Goal: Task Accomplishment & Management: Use online tool/utility

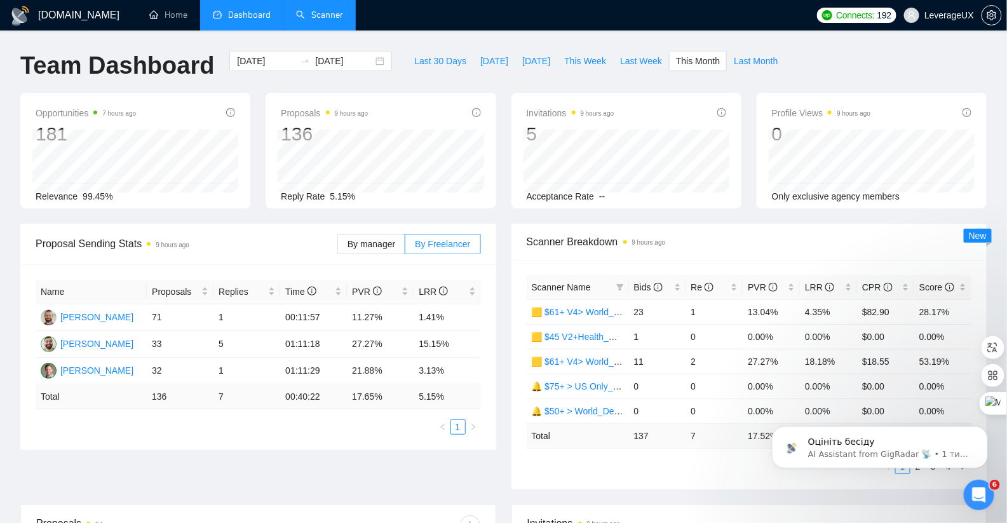
click at [327, 20] on link "Scanner" at bounding box center [319, 15] width 47 height 11
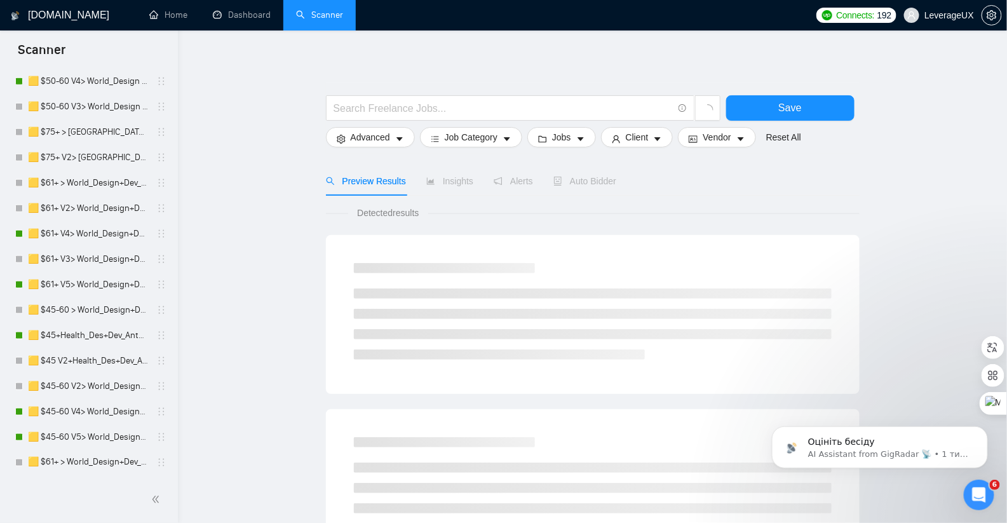
scroll to position [1050, 0]
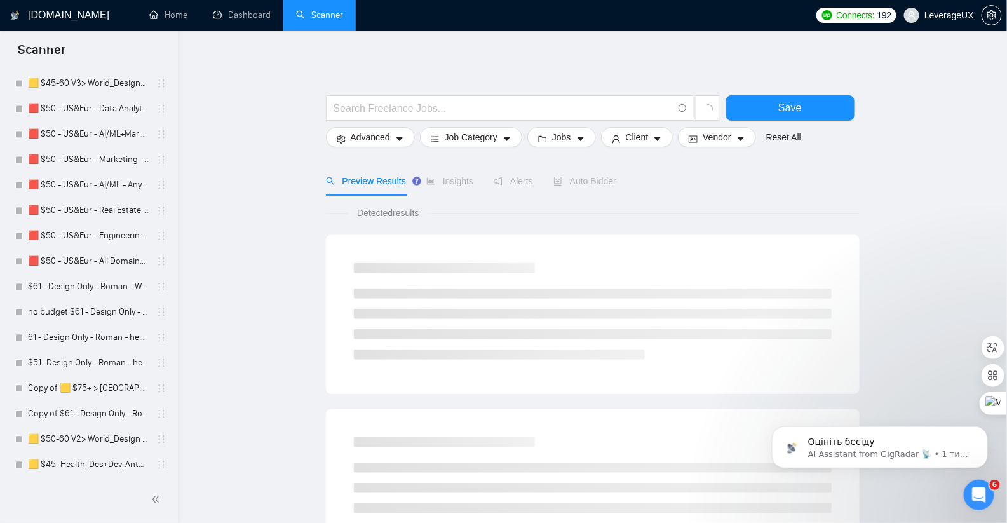
drag, startPoint x: 79, startPoint y: 463, endPoint x: 247, endPoint y: 359, distance: 197.4
click at [80, 463] on link "🟨 $45+Health_Des+Dev_Antony" at bounding box center [88, 463] width 121 height 25
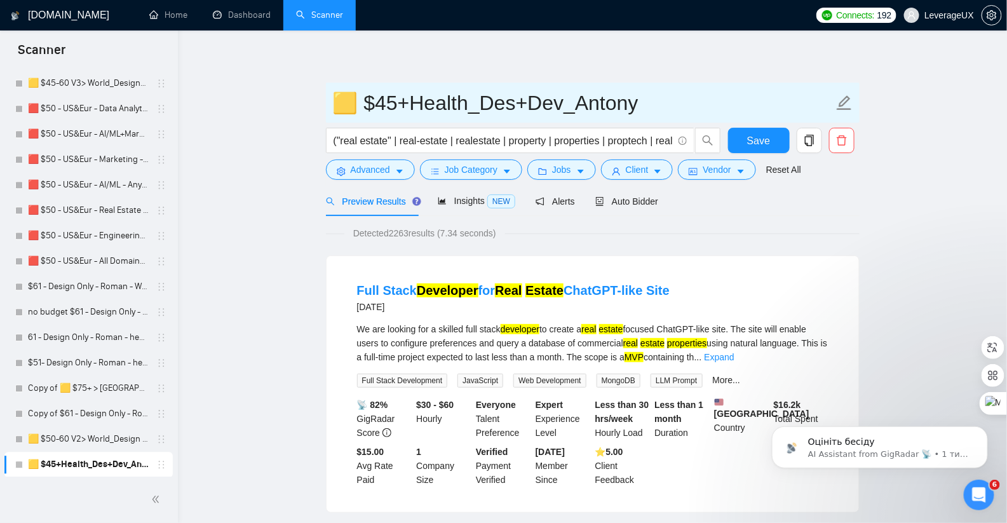
click at [473, 106] on input "🟨 $45+Health_Des+Dev_Antony" at bounding box center [583, 103] width 500 height 32
type input "🟨 $45_RealEstate_Des+Dev_Antony"
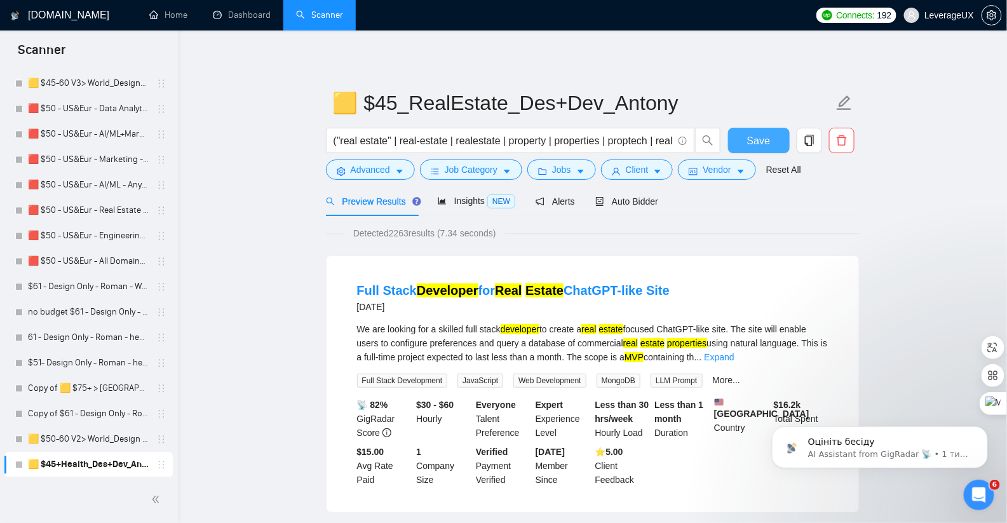
click at [767, 138] on span "Save" at bounding box center [758, 141] width 23 height 16
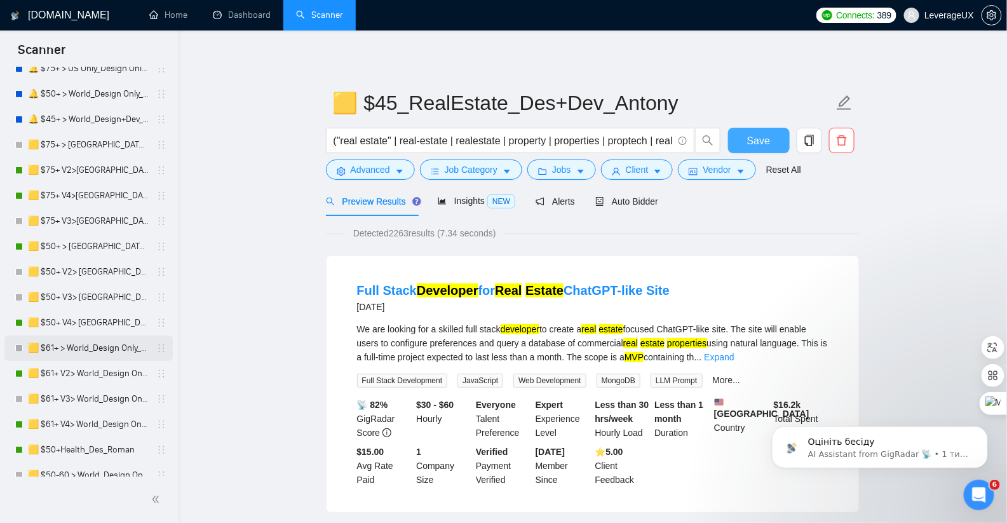
scroll to position [74, 0]
click at [126, 458] on link "🟨 $50+Health_Des_Roman" at bounding box center [88, 449] width 121 height 25
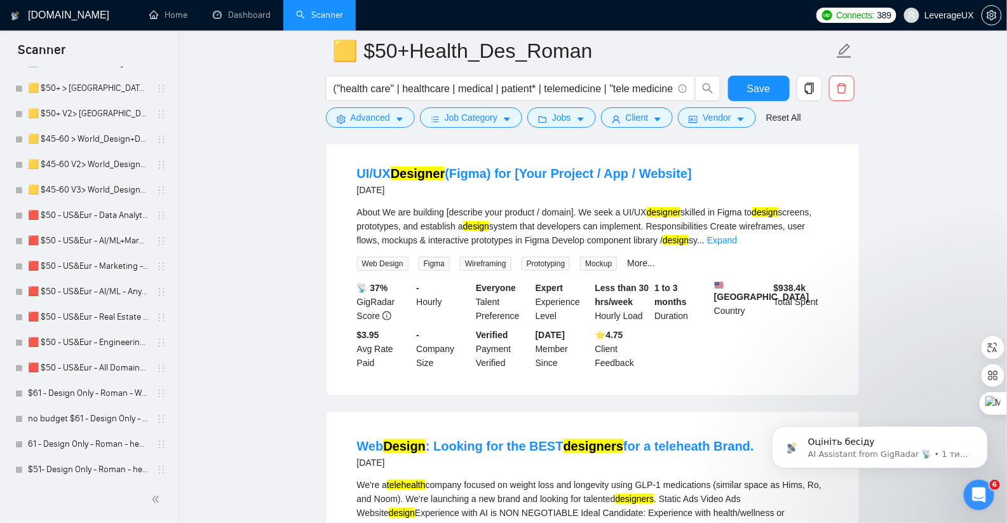
scroll to position [1050, 0]
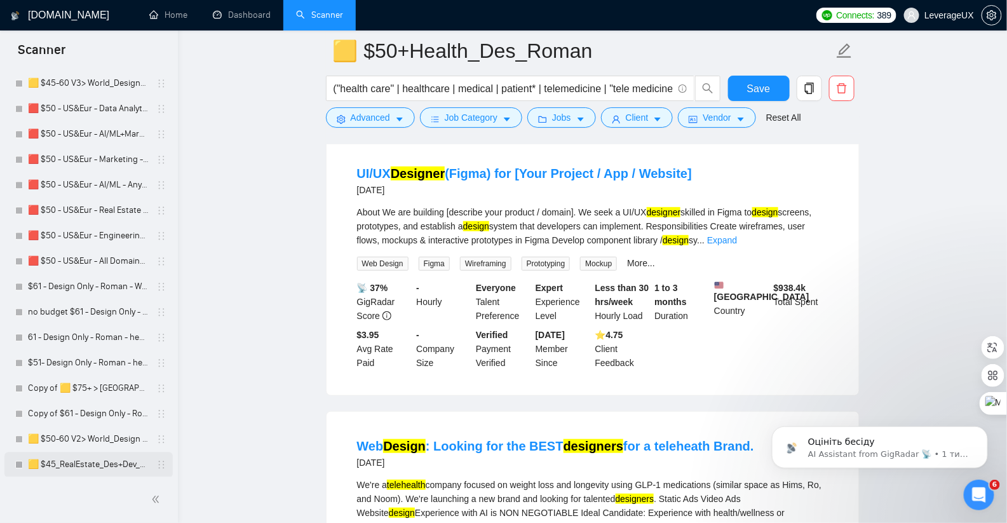
click at [98, 457] on link "🟨 $45_RealEstate_Des+Dev_Antony" at bounding box center [88, 463] width 121 height 25
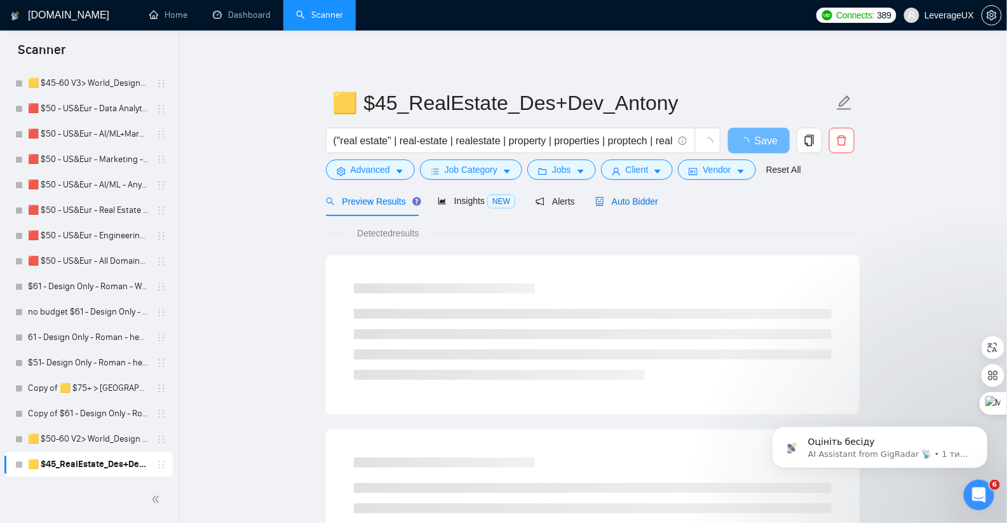
click at [639, 200] on span "Auto Bidder" at bounding box center [626, 201] width 63 height 10
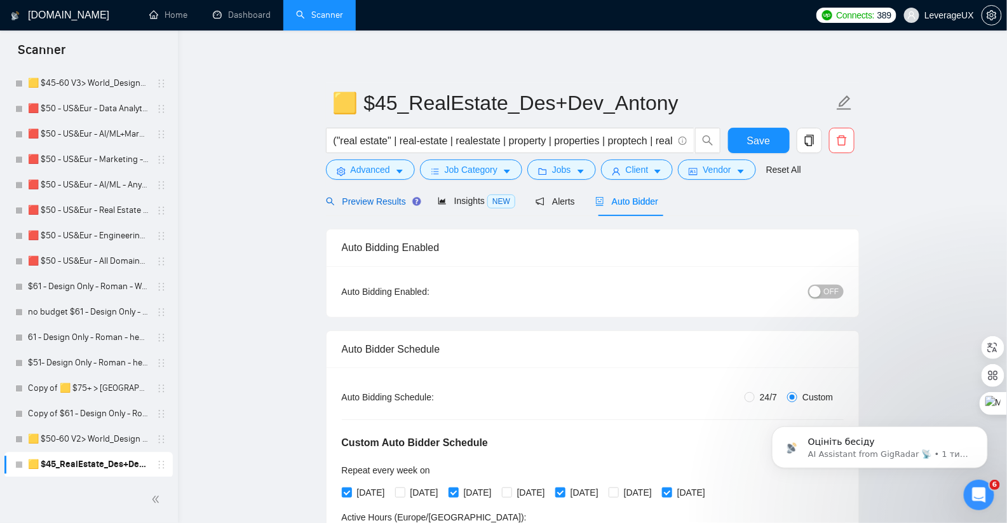
click at [375, 202] on span "Preview Results" at bounding box center [371, 201] width 91 height 10
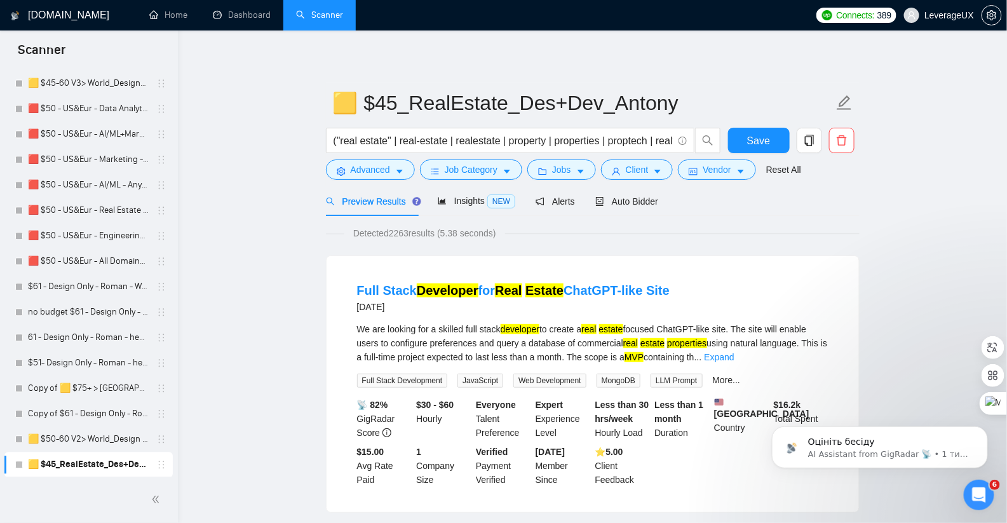
click at [800, 356] on div "Оцініть бесіду AI Assistant from GigRadar 📡 • 1 тиж. тому" at bounding box center [879, 388] width 234 height 159
click at [733, 355] on link "Expand" at bounding box center [719, 357] width 30 height 10
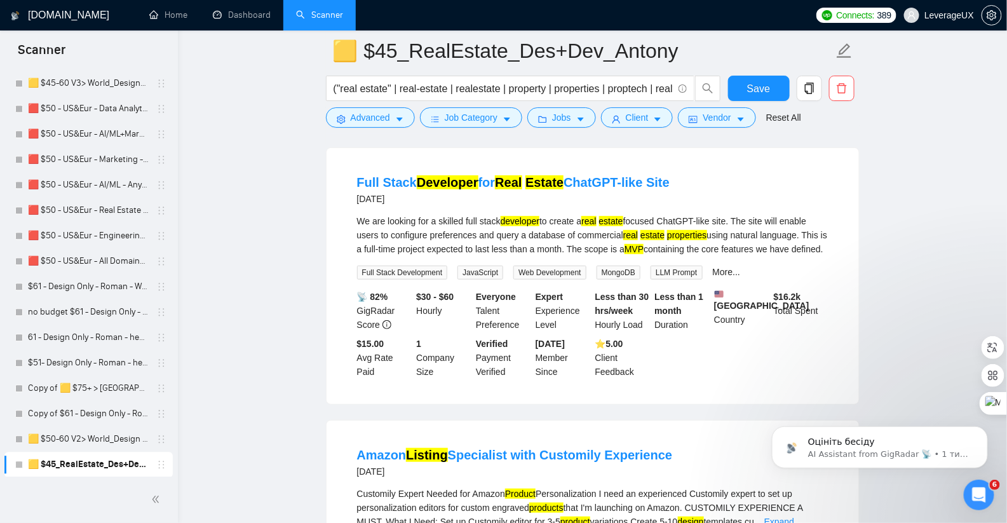
scroll to position [13, 0]
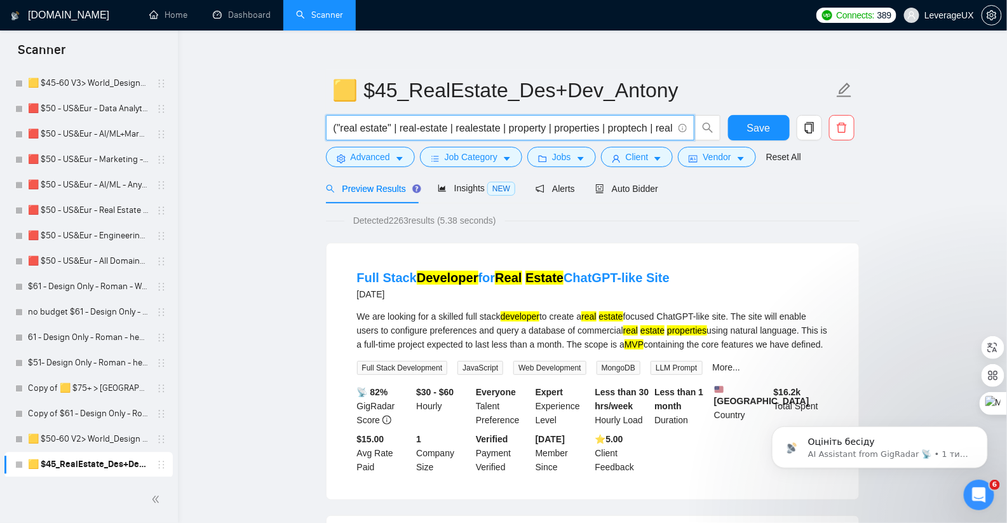
click at [486, 128] on input "("real estate" | real-estate | realestate | property | properties | proptech | …" at bounding box center [502, 128] width 339 height 16
click at [527, 129] on input "("real estate" | real-estate | realestate | property | properties | proptech | …" at bounding box center [502, 128] width 339 height 16
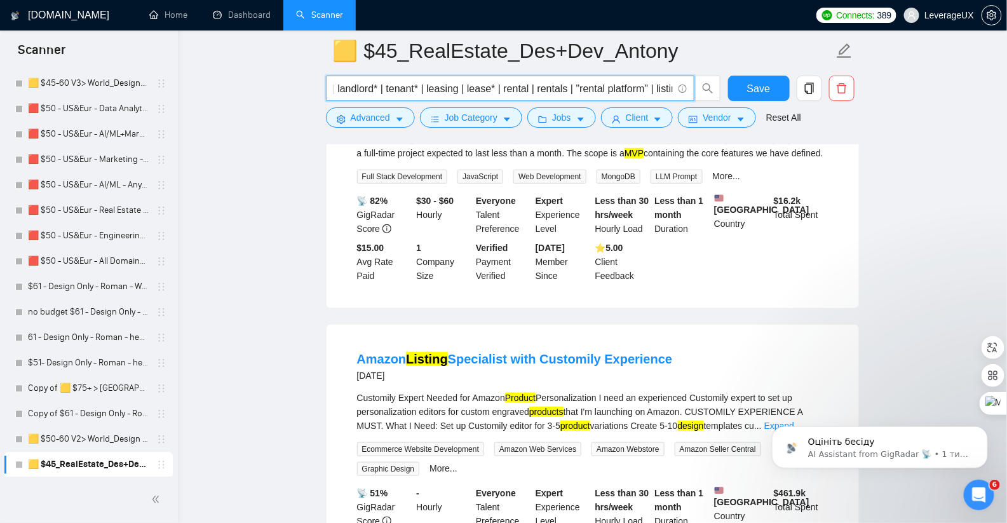
scroll to position [377, 0]
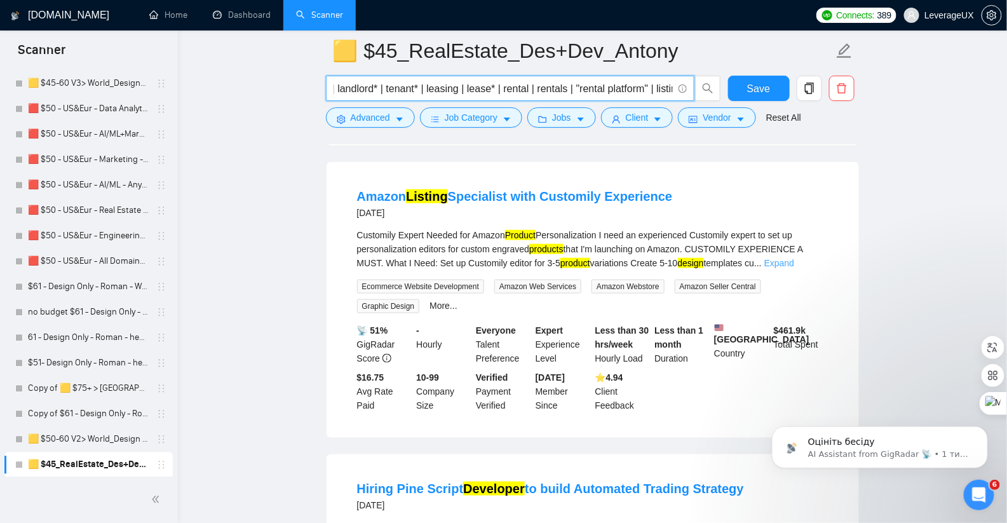
click at [794, 268] on link "Expand" at bounding box center [779, 263] width 30 height 10
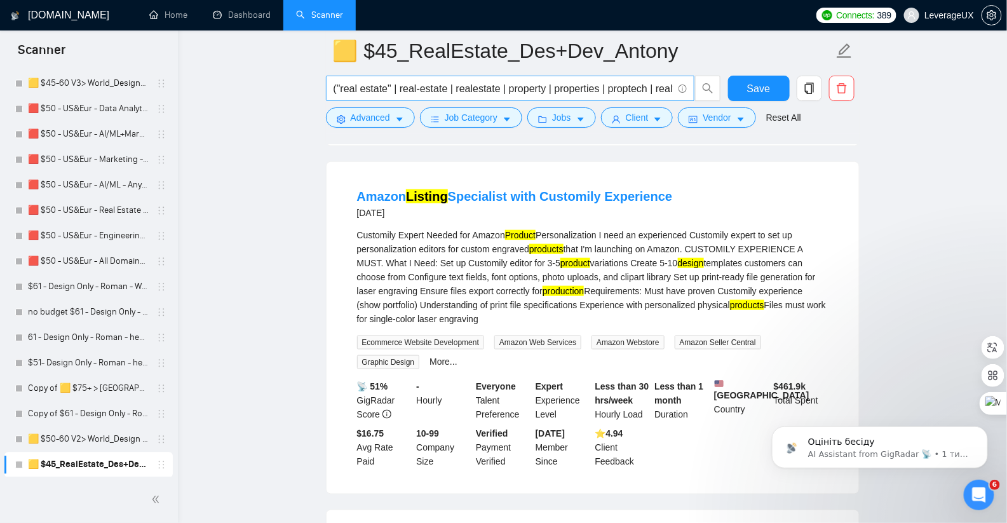
click at [589, 77] on span "("real estate" | real-estate | realestate | property | properties | proptech | …" at bounding box center [510, 88] width 368 height 25
click at [584, 92] on input "("real estate" | real-estate | realestate | property | properties | proptech | …" at bounding box center [502, 89] width 339 height 16
click at [445, 203] on mark "Listing" at bounding box center [427, 196] width 42 height 14
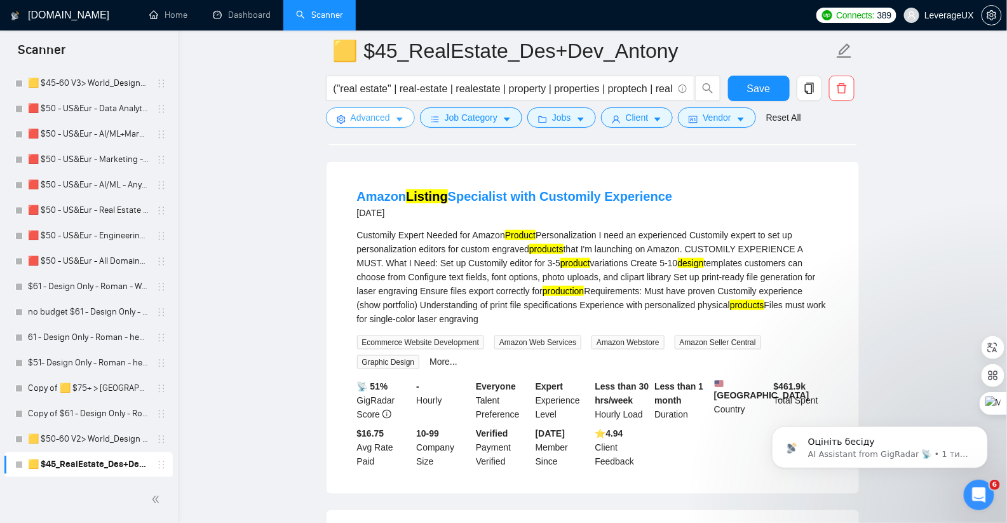
click at [371, 120] on span "Advanced" at bounding box center [370, 117] width 39 height 14
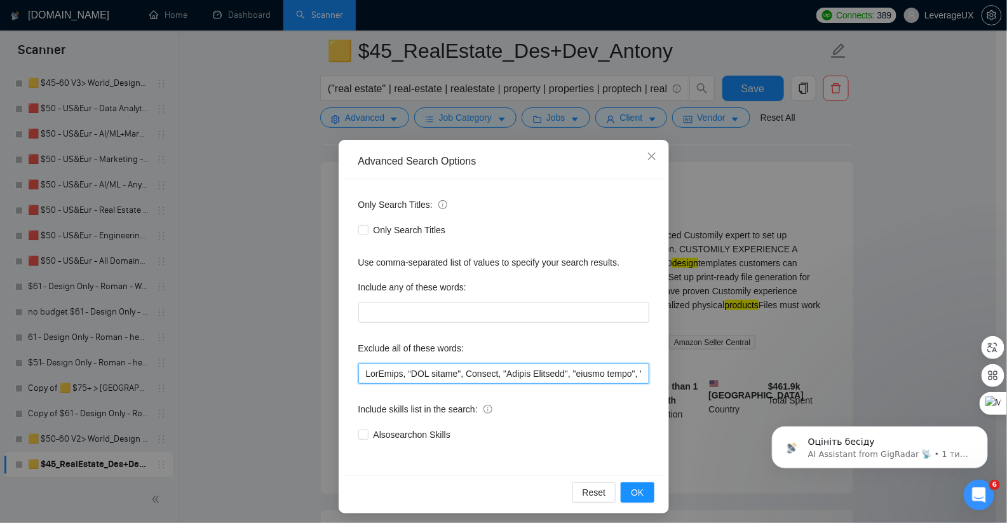
click at [364, 372] on input "text" at bounding box center [503, 373] width 291 height 20
click at [359, 375] on input "text" at bounding box center [503, 373] width 291 height 20
paste input "Listing"
click at [624, 491] on button "OK" at bounding box center [636, 492] width 33 height 20
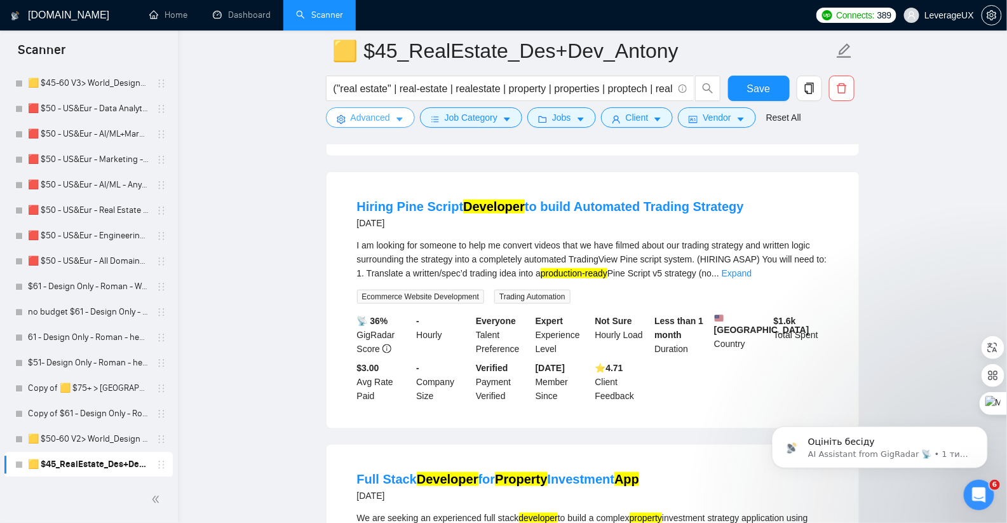
scroll to position [400, 0]
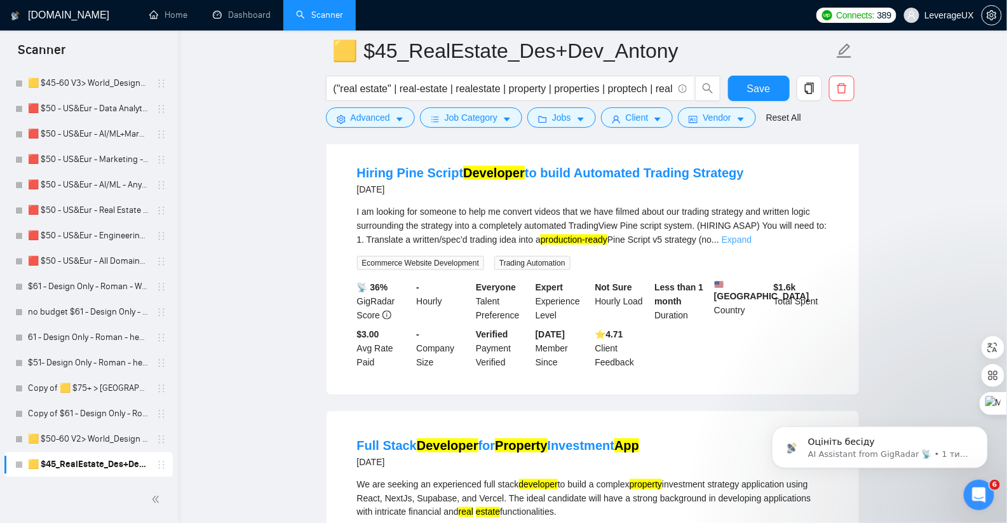
click at [751, 244] on link "Expand" at bounding box center [736, 239] width 30 height 10
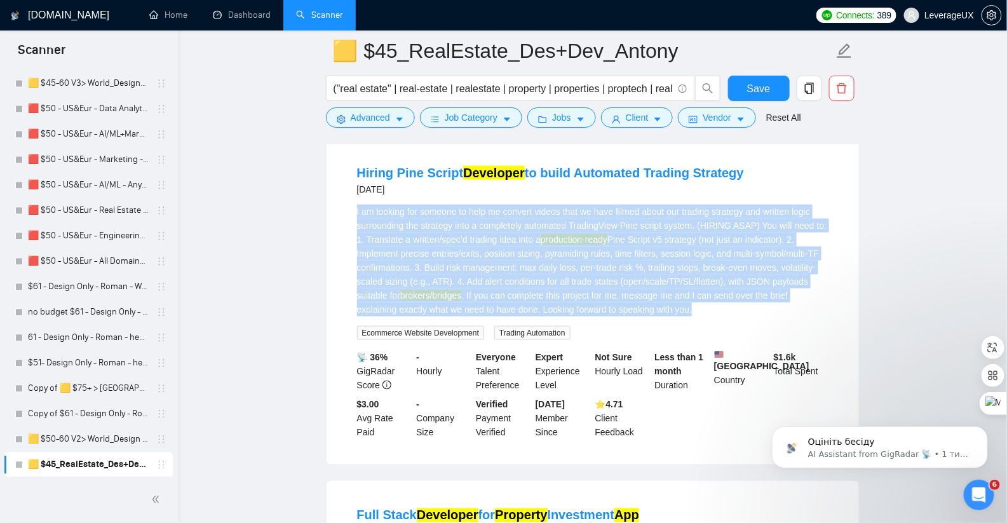
drag, startPoint x: 356, startPoint y: 217, endPoint x: 493, endPoint y: 326, distance: 175.3
click at [493, 326] on li "Hiring Pine Script Developer to build Automated Trading Strategy [DATE] I am lo…" at bounding box center [593, 301] width 502 height 295
click at [473, 250] on div "I am looking for someone to help me convert videos that we have filmed about ou…" at bounding box center [592, 260] width 471 height 112
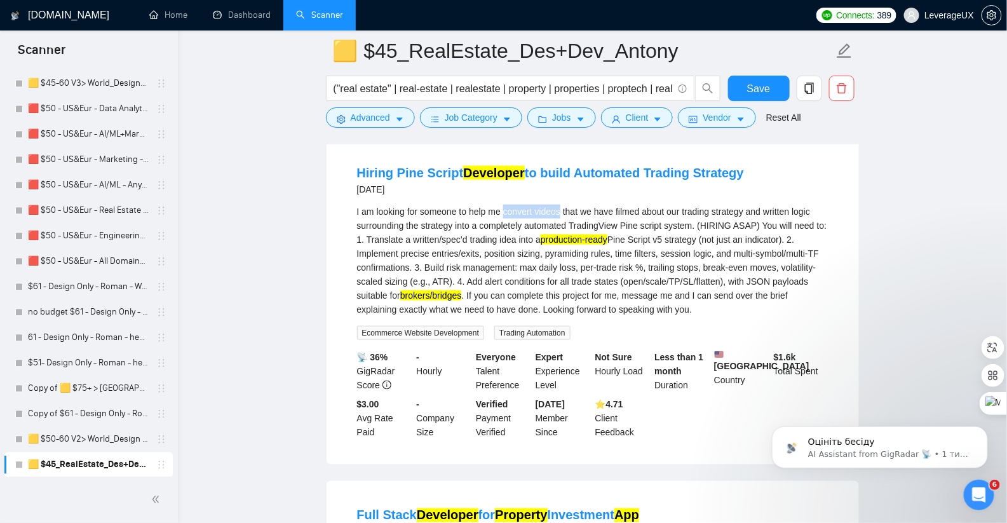
drag, startPoint x: 509, startPoint y: 219, endPoint x: 561, endPoint y: 220, distance: 52.7
click at [568, 220] on div "I am looking for someone to help me convert videos that we have filmed about ou…" at bounding box center [592, 260] width 471 height 112
copy div "convert videos"
click at [365, 121] on span "Advanced" at bounding box center [370, 117] width 39 height 14
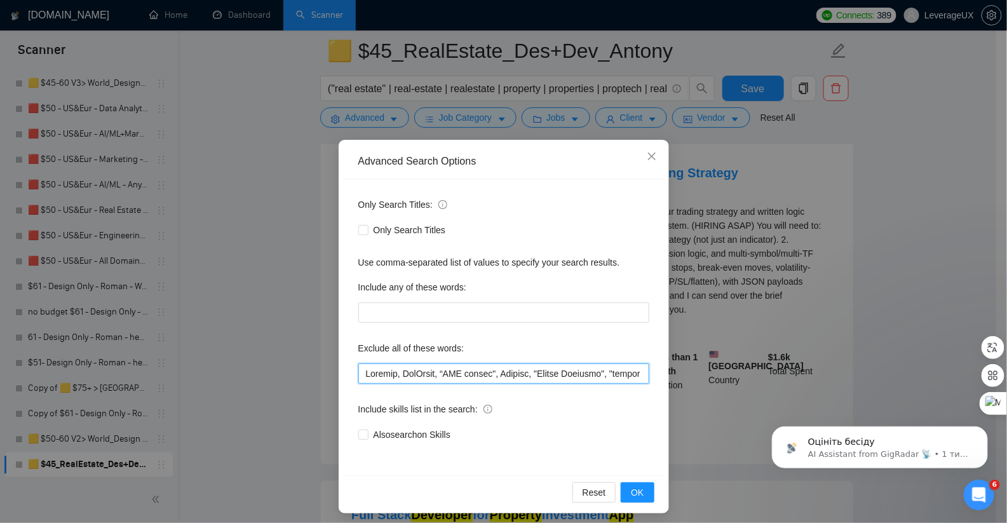
click at [360, 375] on input "text" at bounding box center [503, 373] width 291 height 20
paste input "convert videos"
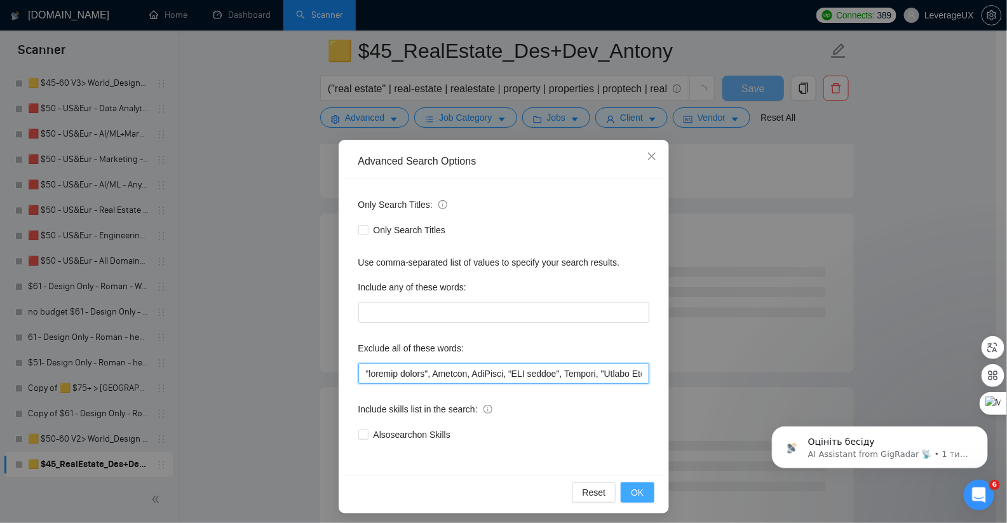
type input ""loremip dolors", Ametcon, AdiPisci, “ELI seddoe", Tempori, "Utlabo Etdolore", …"
click at [641, 495] on button "OK" at bounding box center [636, 492] width 33 height 20
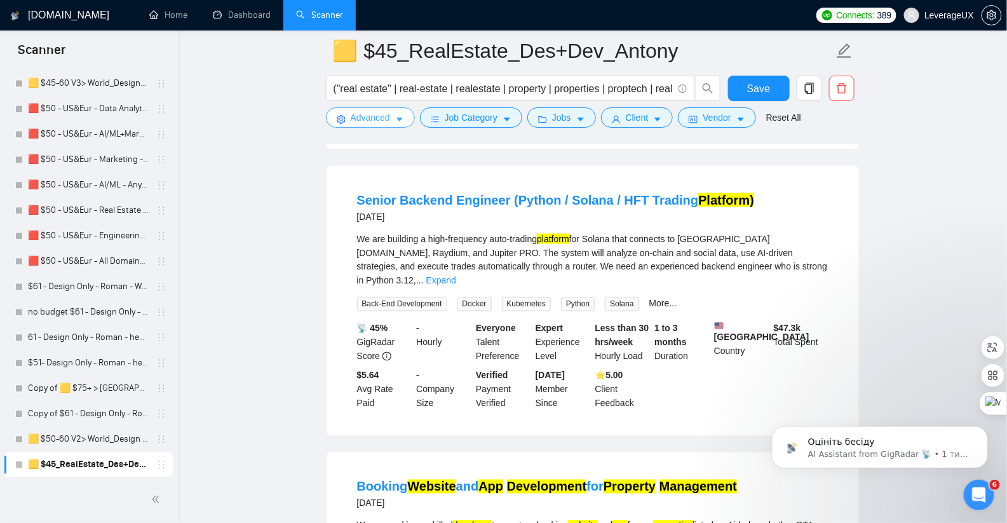
scroll to position [672, 0]
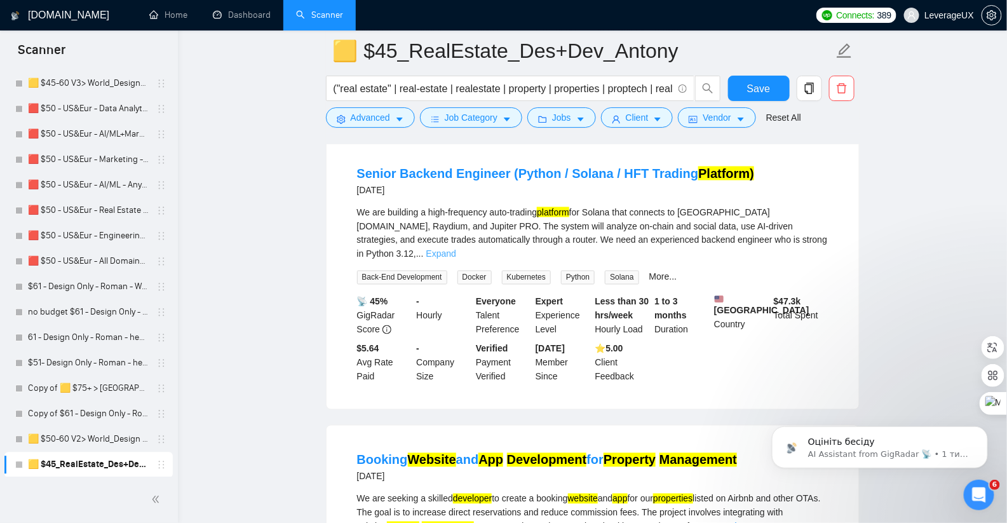
click at [456, 249] on link "Expand" at bounding box center [441, 254] width 30 height 10
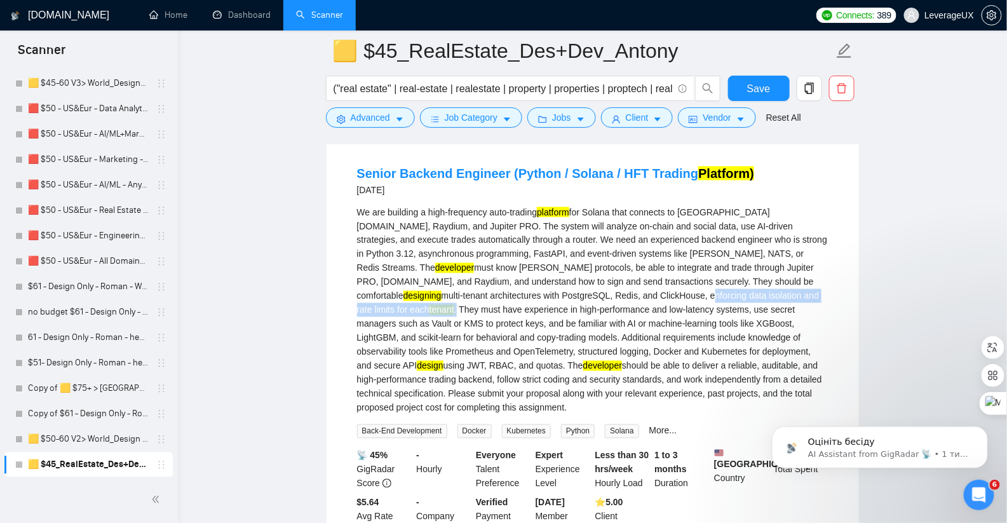
drag, startPoint x: 582, startPoint y: 304, endPoint x: 784, endPoint y: 303, distance: 201.9
click at [845, 299] on div "Senior Backend Engineer (Python / Solana / HFT Trading Platform) [DATE] We are …" at bounding box center [592, 351] width 532 height 424
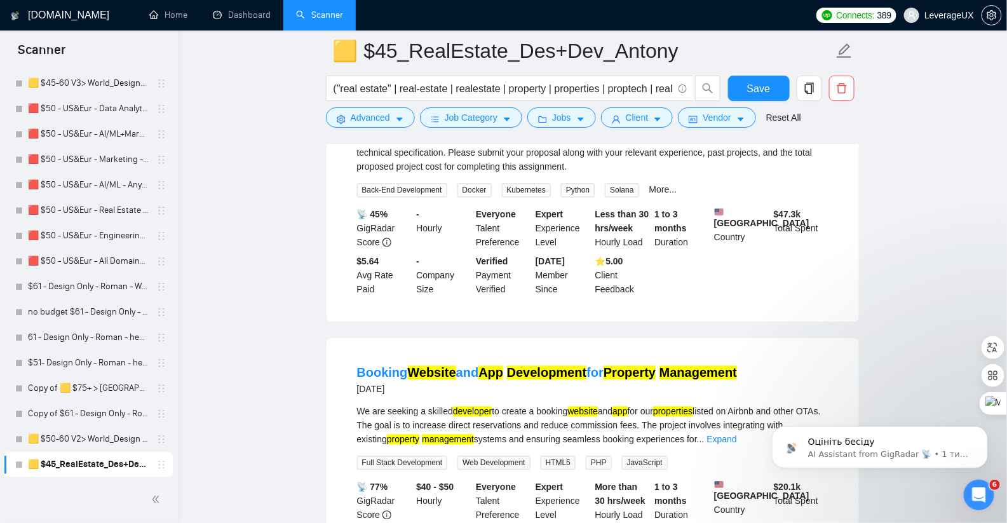
scroll to position [916, 0]
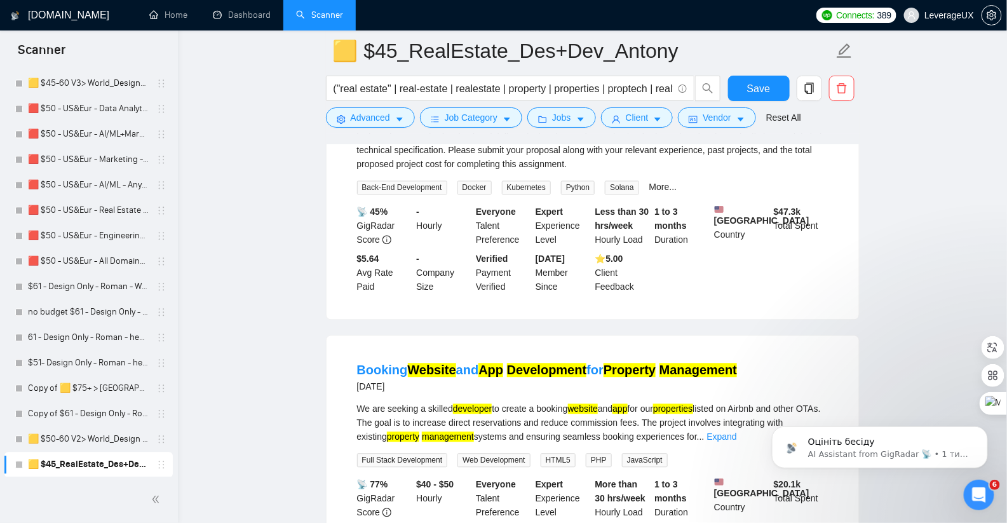
click at [769, 285] on div "📡 45% GigRadar Score - Hourly Everyone Talent Preference Expert Experience Leve…" at bounding box center [592, 248] width 476 height 89
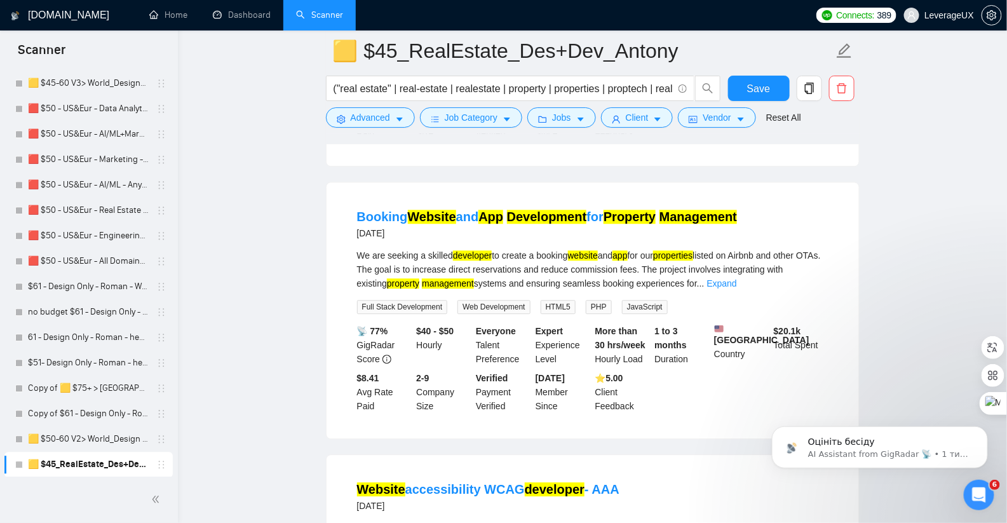
scroll to position [1069, 0]
click at [737, 288] on link "Expand" at bounding box center [722, 283] width 30 height 10
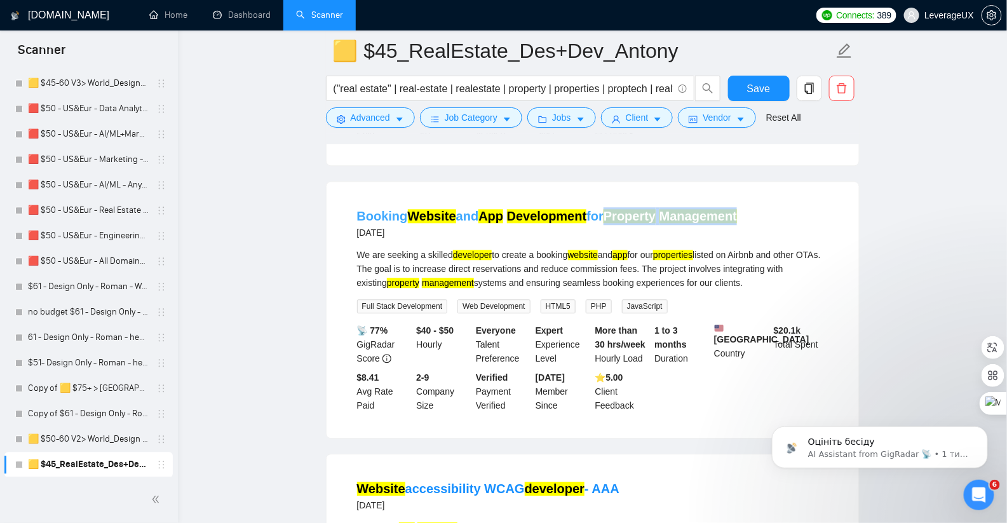
drag, startPoint x: 656, startPoint y: 229, endPoint x: 610, endPoint y: 227, distance: 45.7
click at [610, 227] on div "Booking Website and App Development for Property Management [DATE]" at bounding box center [592, 223] width 471 height 33
click at [749, 238] on div "Booking Website and App Development for Property Management [DATE]" at bounding box center [592, 223] width 471 height 33
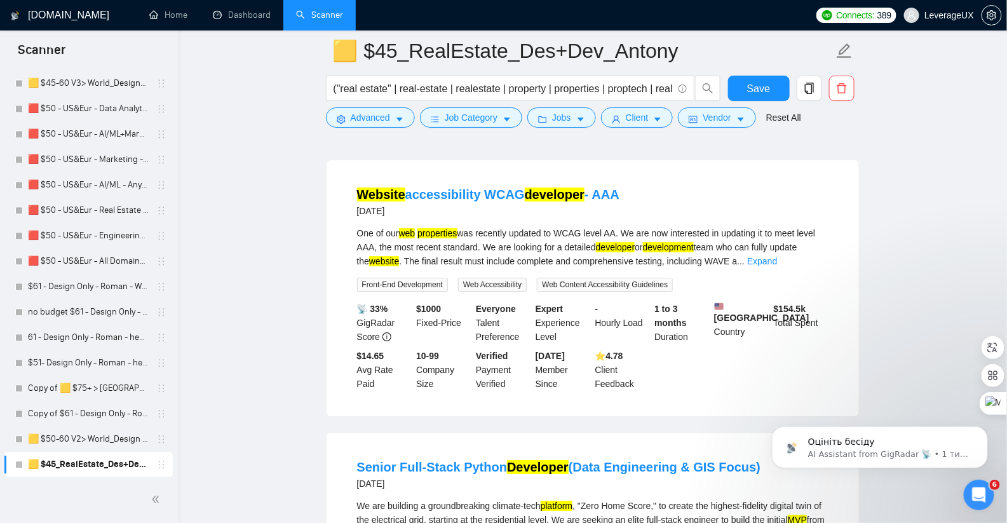
scroll to position [1373, 0]
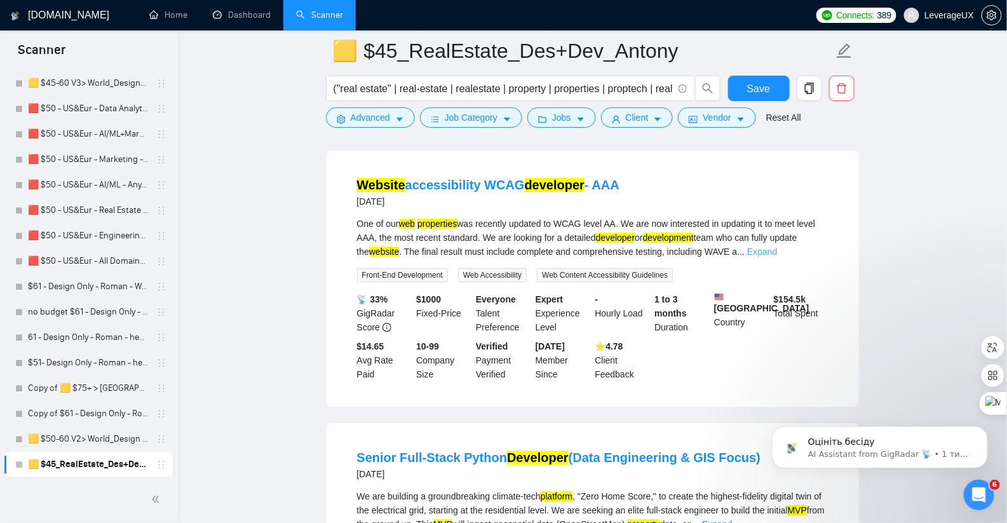
click at [777, 257] on link "Expand" at bounding box center [762, 251] width 30 height 10
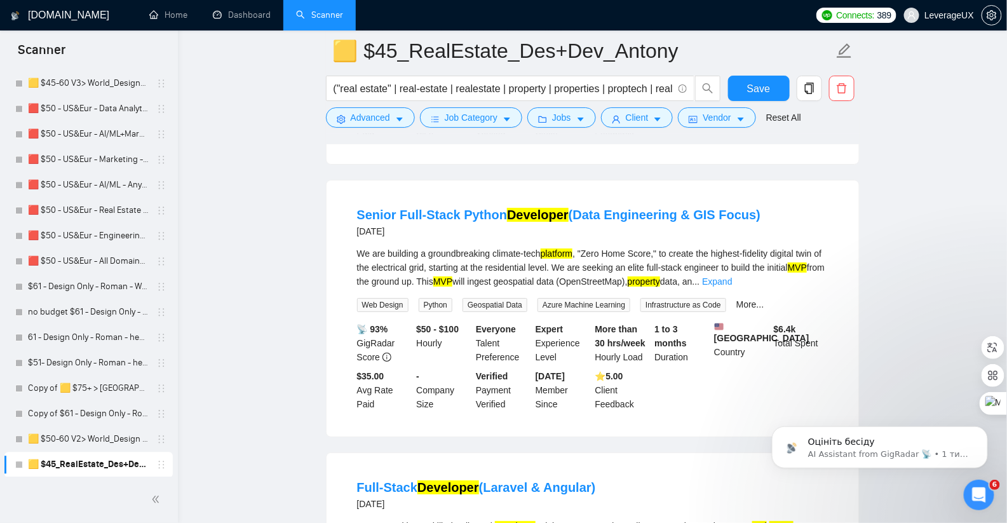
scroll to position [1650, 0]
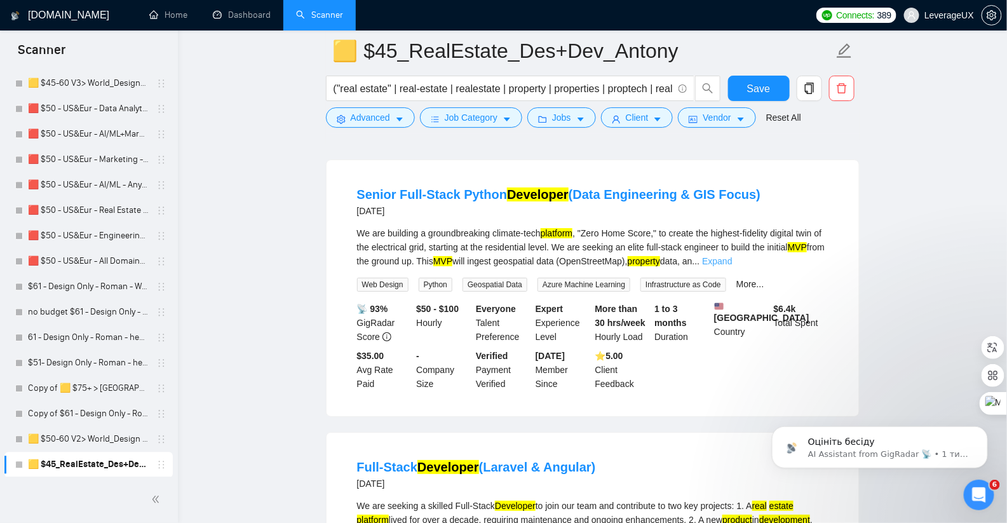
click at [732, 266] on link "Expand" at bounding box center [717, 261] width 30 height 10
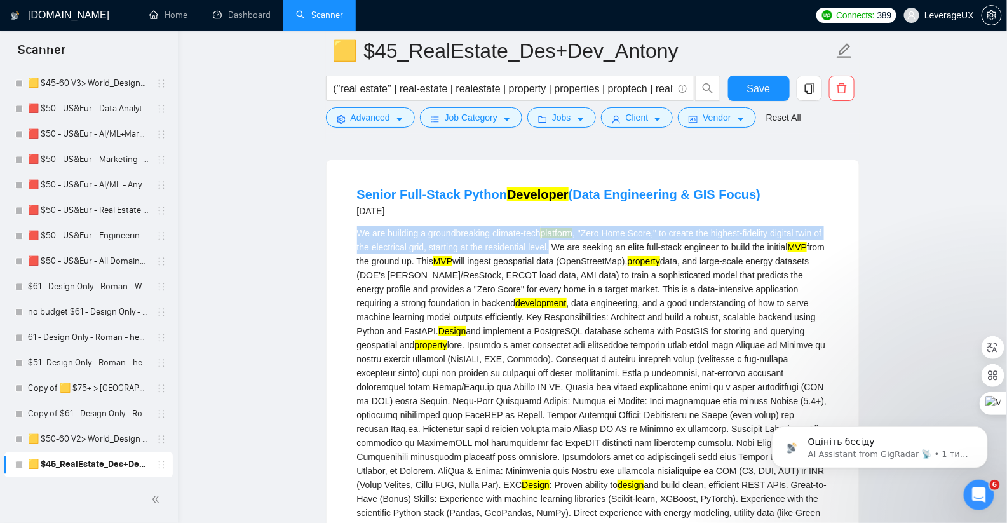
drag, startPoint x: 355, startPoint y: 276, endPoint x: 590, endPoint y: 291, distance: 235.4
click at [590, 291] on li "Senior Full-Stack Python Developer (Data Engineering & GIS Focus) [DATE] We are…" at bounding box center [593, 420] width 502 height 491
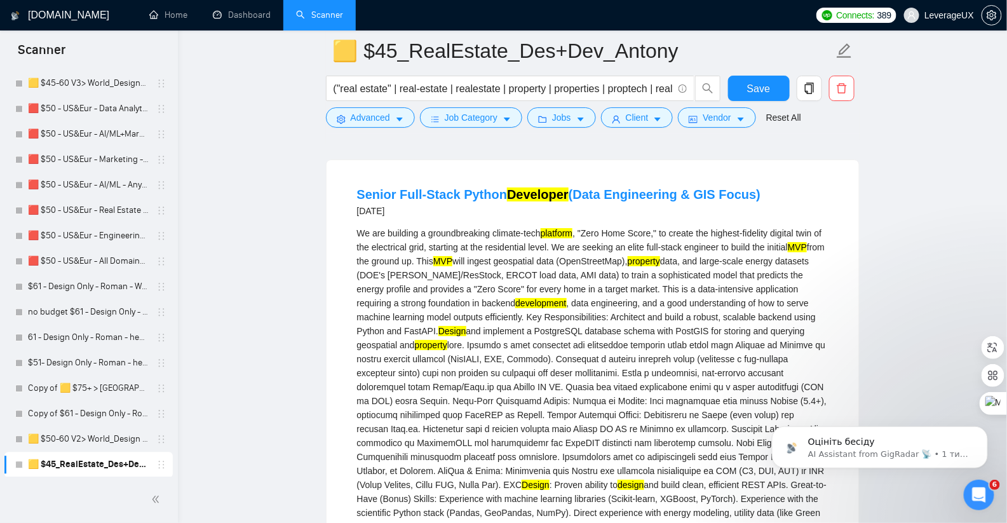
click at [491, 325] on div "We are building a groundbreaking climate-tech platform , "Zero Home Score," to …" at bounding box center [592, 379] width 471 height 307
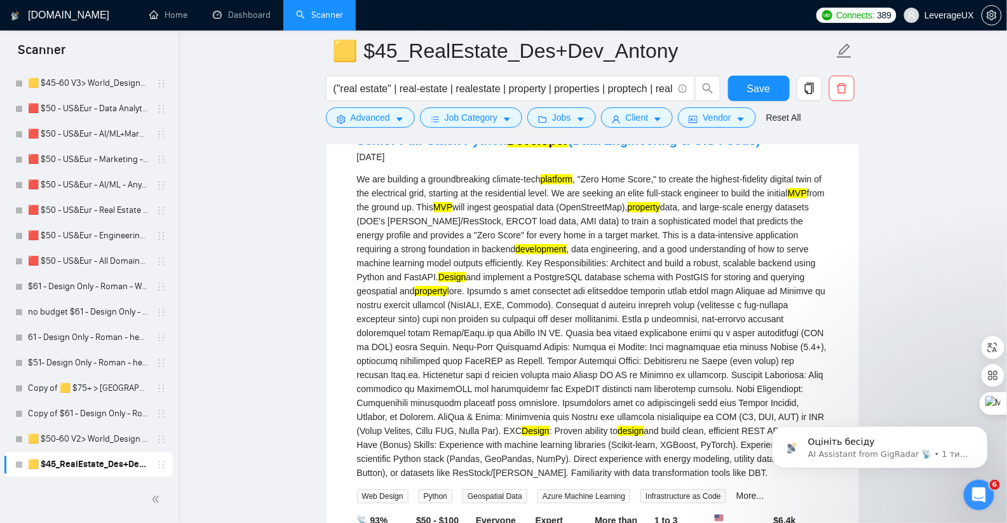
scroll to position [1688, 0]
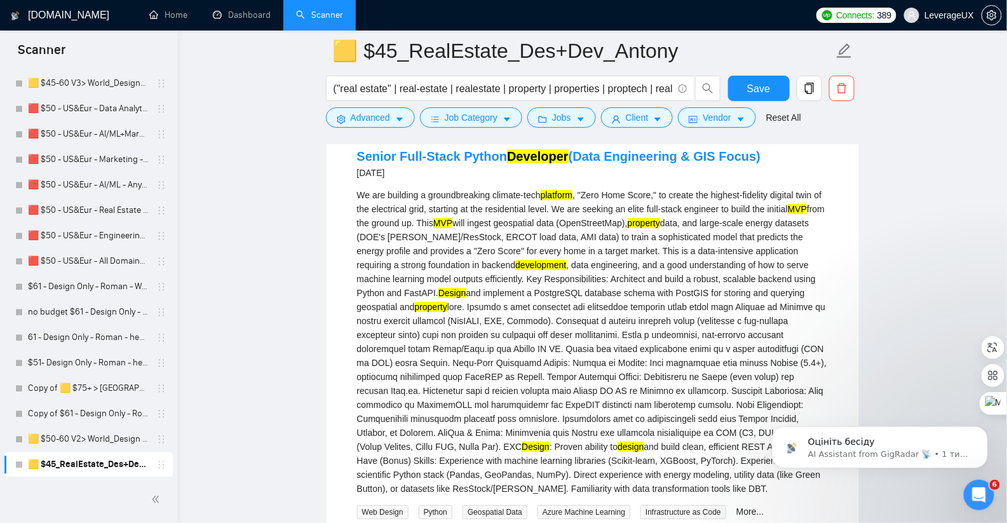
click at [660, 228] on mark "property" at bounding box center [643, 223] width 32 height 10
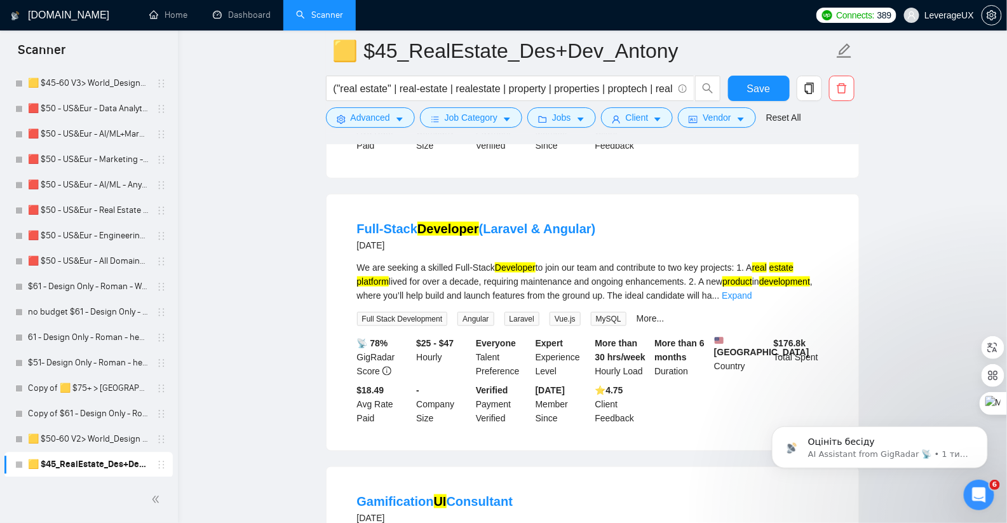
scroll to position [2201, 0]
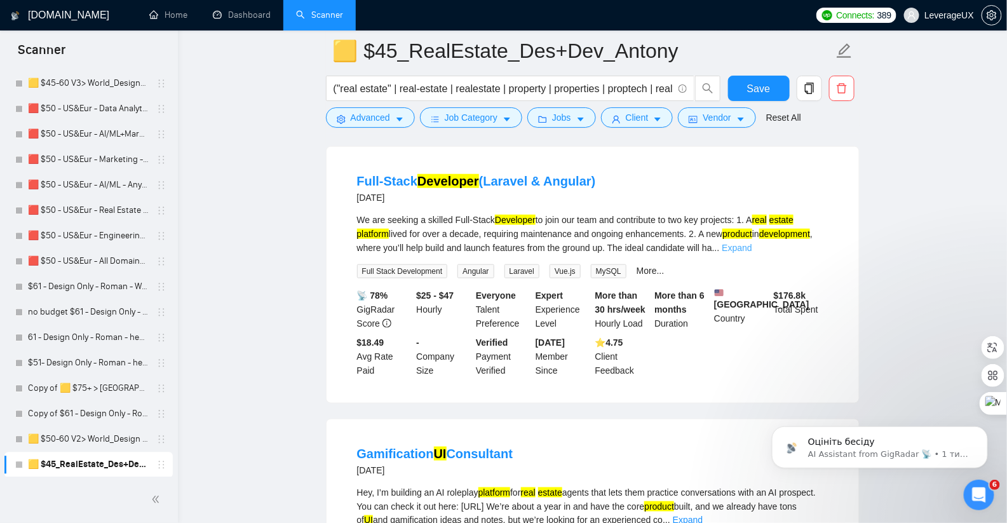
click at [752, 253] on link "Expand" at bounding box center [737, 248] width 30 height 10
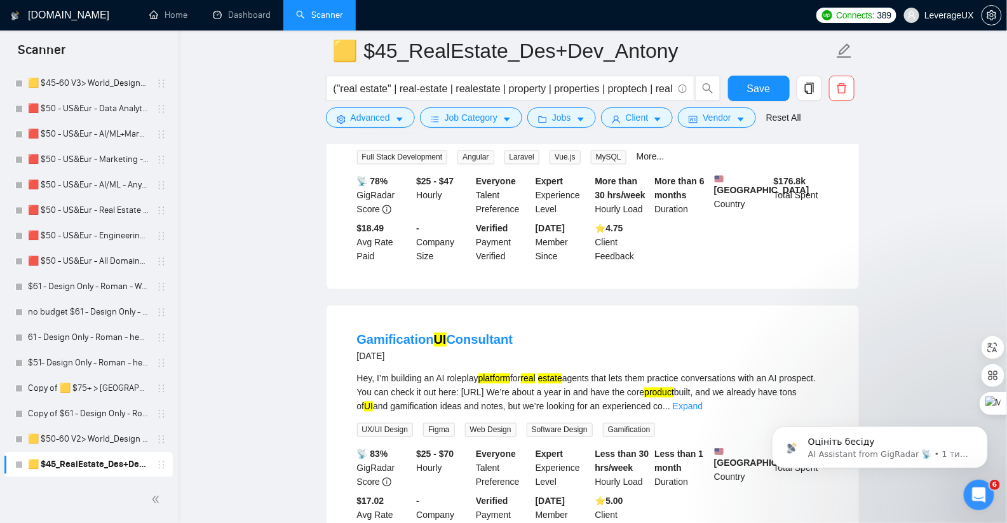
scroll to position [2767, 0]
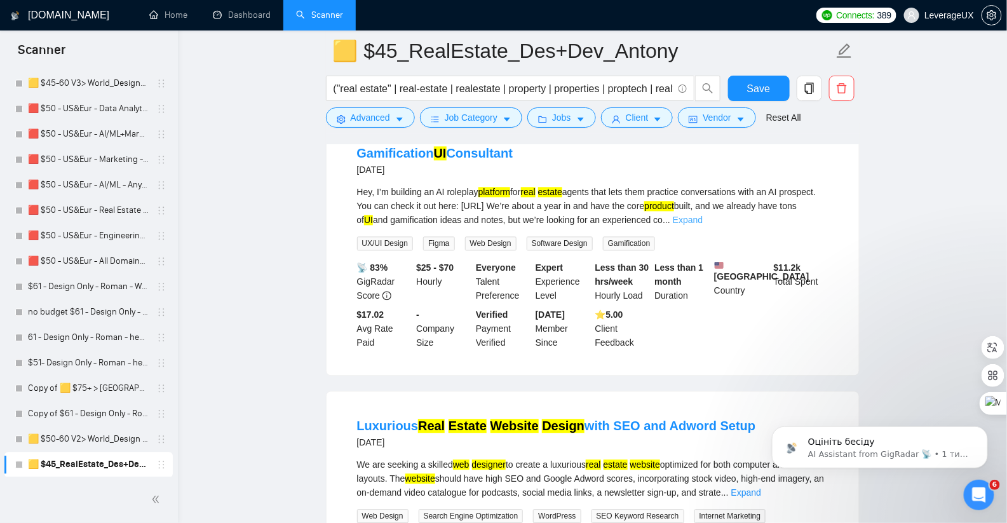
click at [702, 225] on link "Expand" at bounding box center [687, 220] width 30 height 10
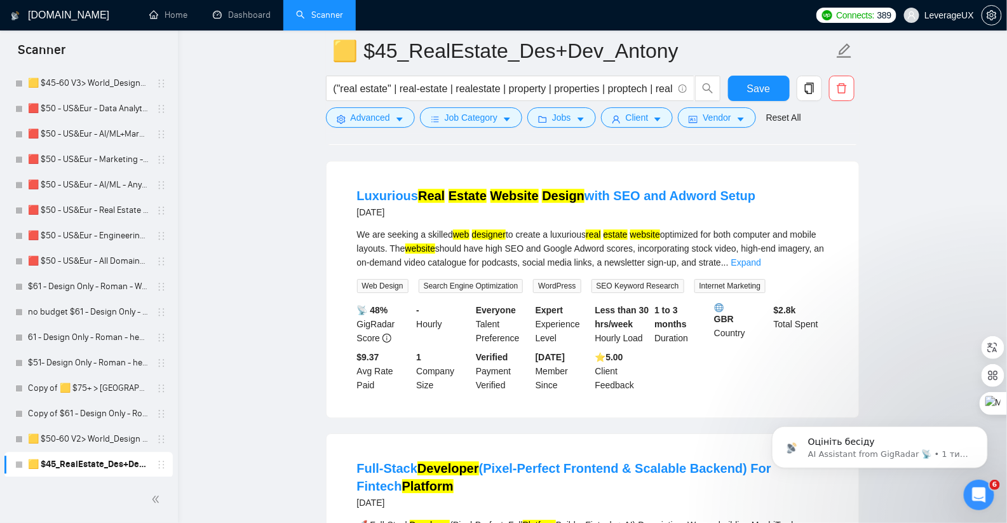
scroll to position [3123, 0]
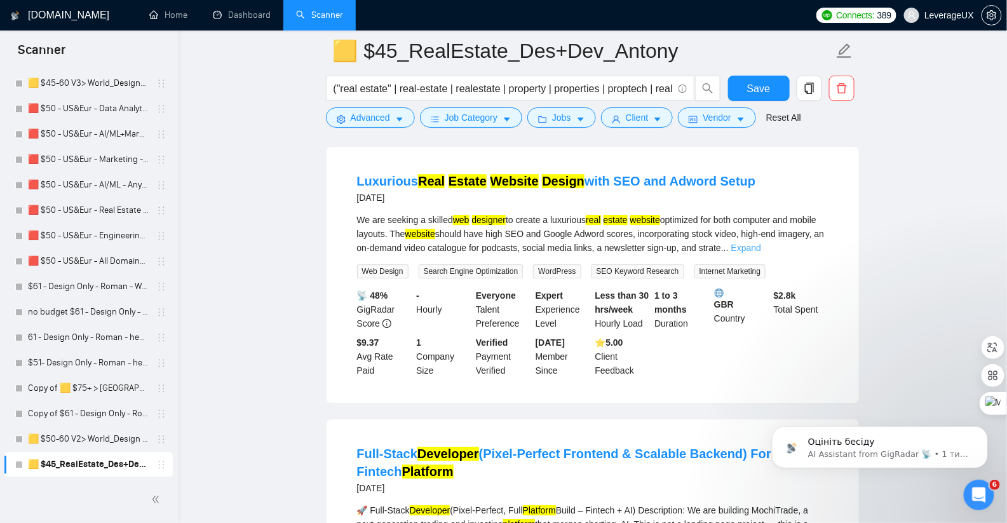
click at [761, 253] on link "Expand" at bounding box center [746, 248] width 30 height 10
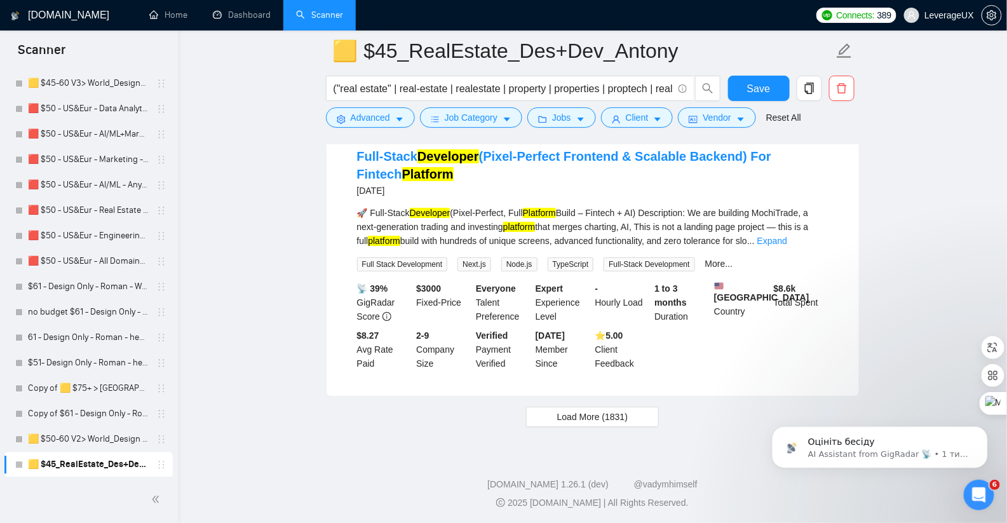
scroll to position [3474, 0]
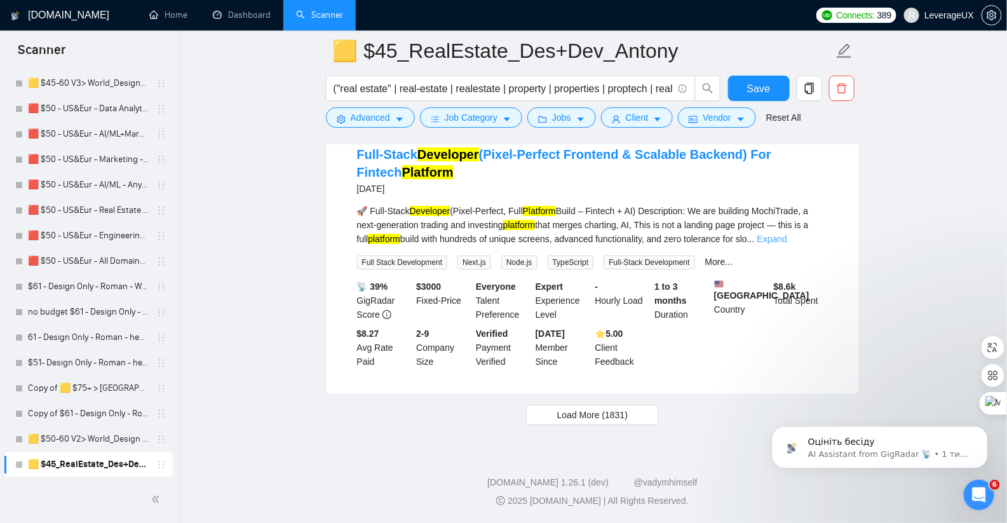
click at [787, 244] on link "Expand" at bounding box center [772, 239] width 30 height 10
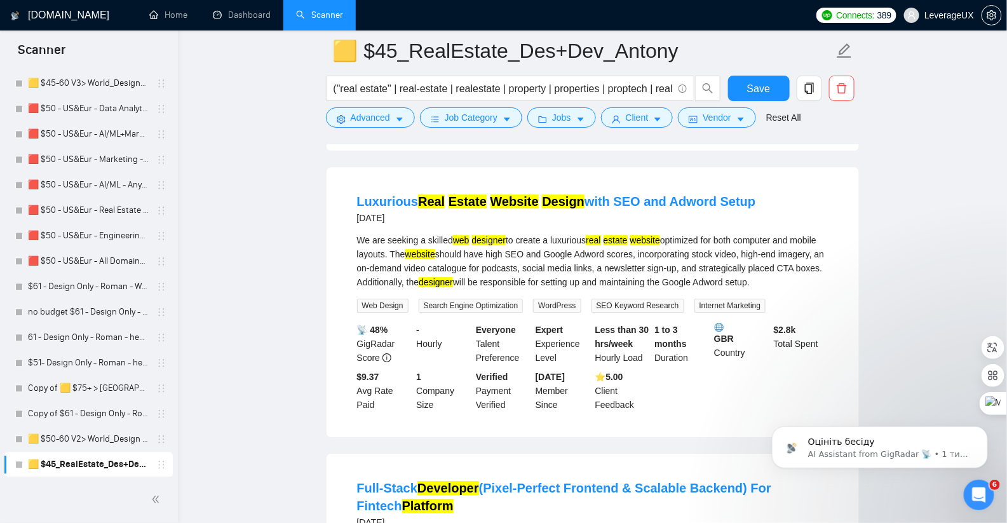
scroll to position [2918, 0]
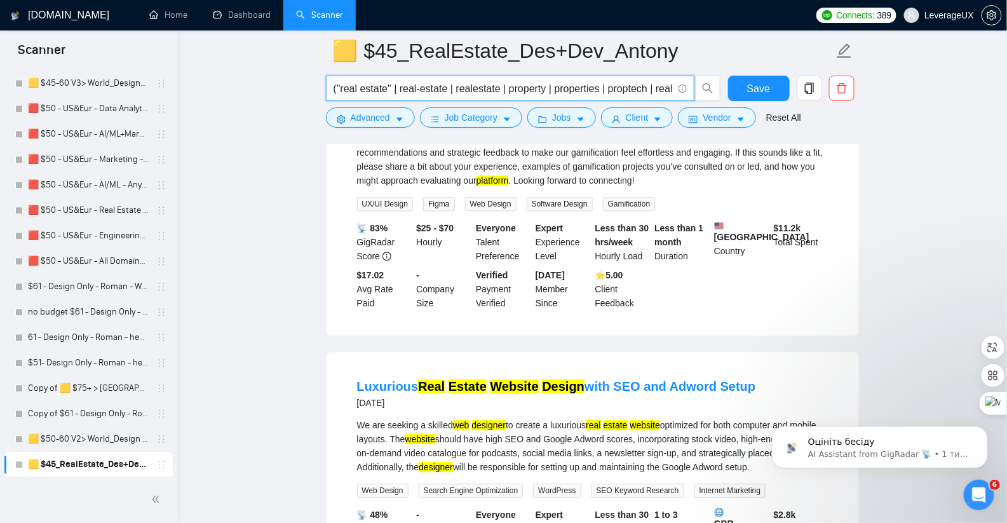
click at [558, 86] on input "("real estate" | real-estate | realestate | property | properties | proptech | …" at bounding box center [502, 89] width 339 height 16
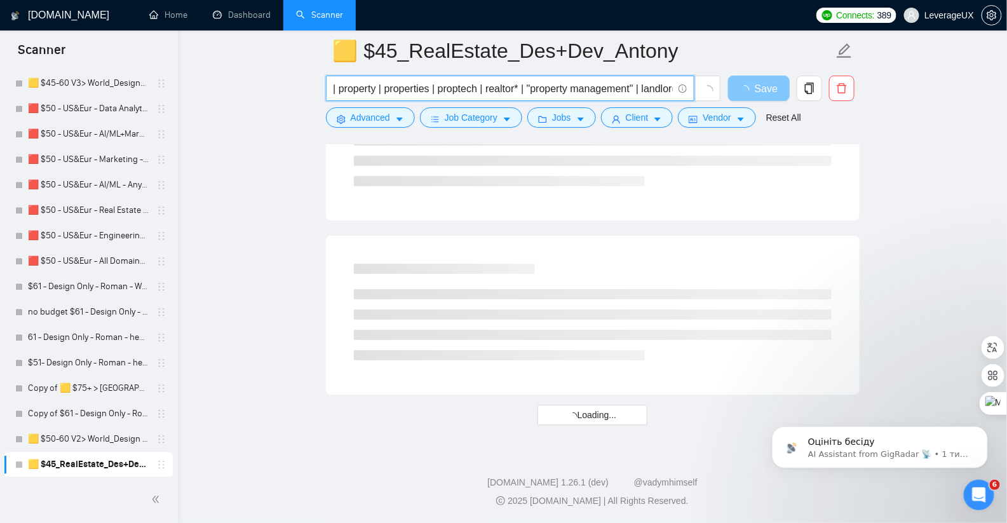
scroll to position [1595, 0]
type input "("real estate" | real-estate | realestate | property | properties | proptech | …"
click at [765, 92] on span "Save" at bounding box center [765, 89] width 23 height 16
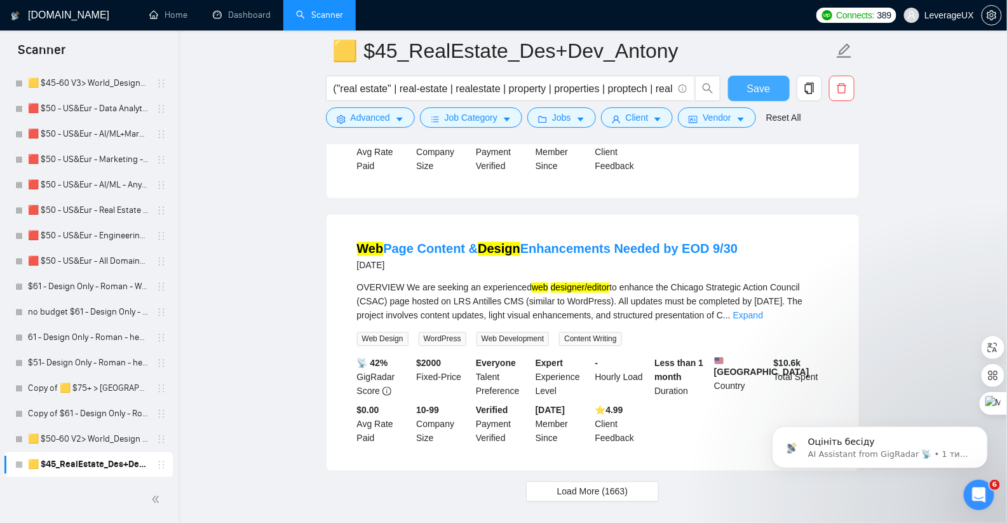
scroll to position [2569, 0]
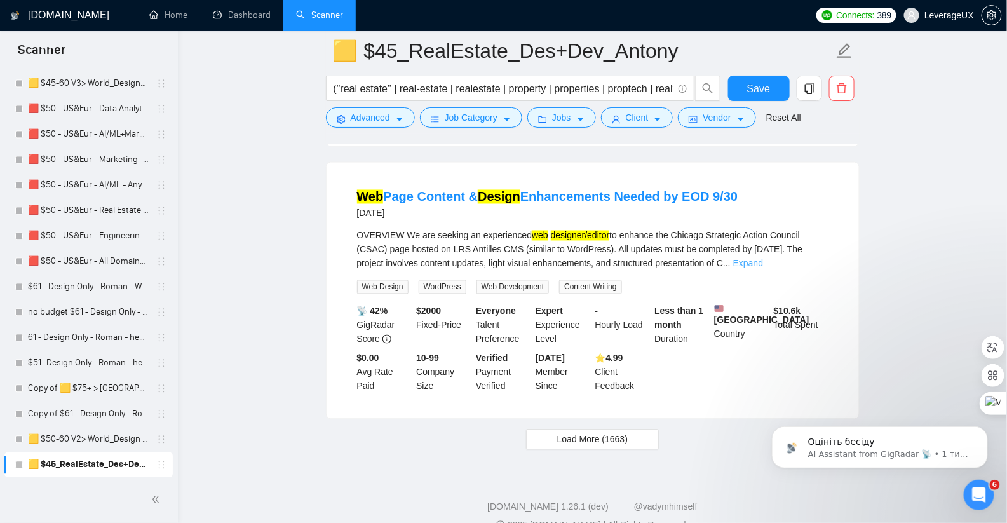
click at [763, 269] on link "Expand" at bounding box center [748, 263] width 30 height 10
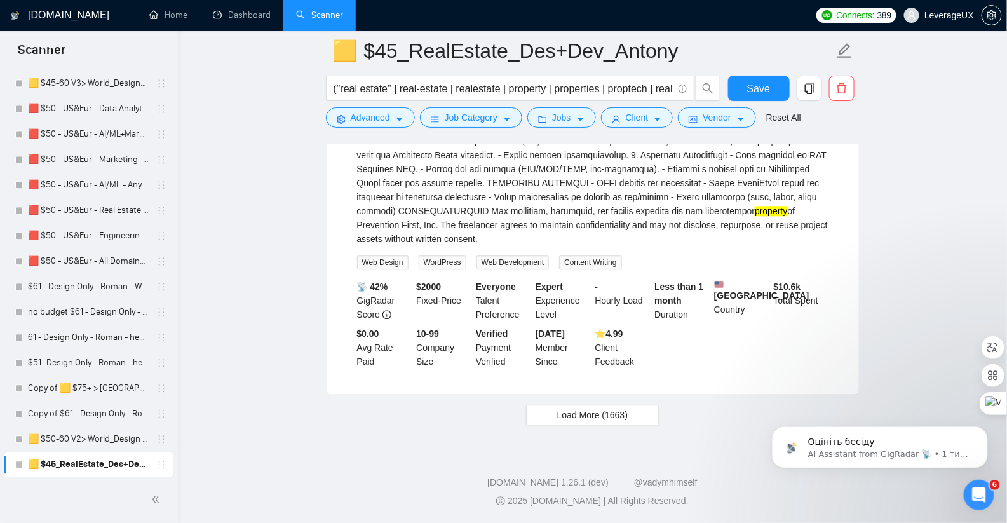
scroll to position [2868, 0]
click at [578, 411] on span "Load More (1663)" at bounding box center [592, 415] width 70 height 14
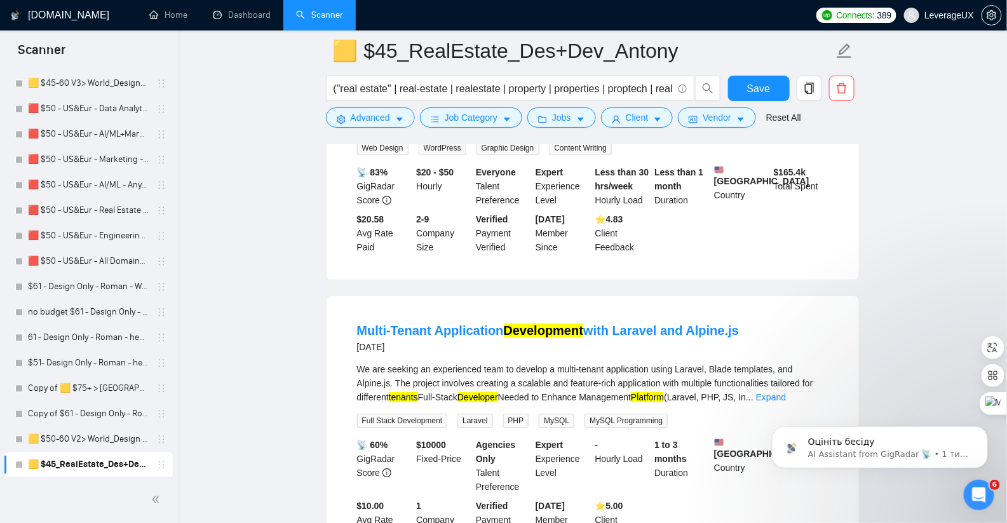
scroll to position [3331, 0]
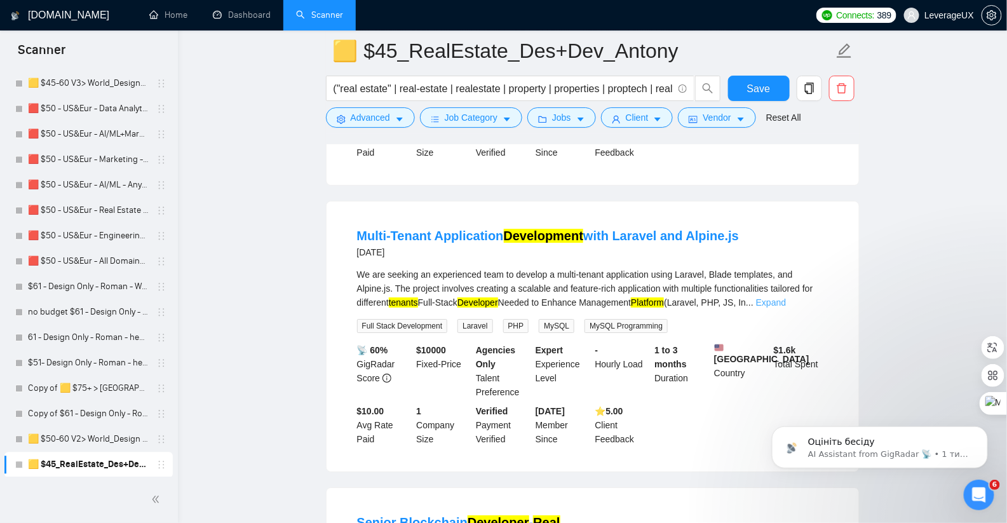
click at [786, 307] on link "Expand" at bounding box center [771, 302] width 30 height 10
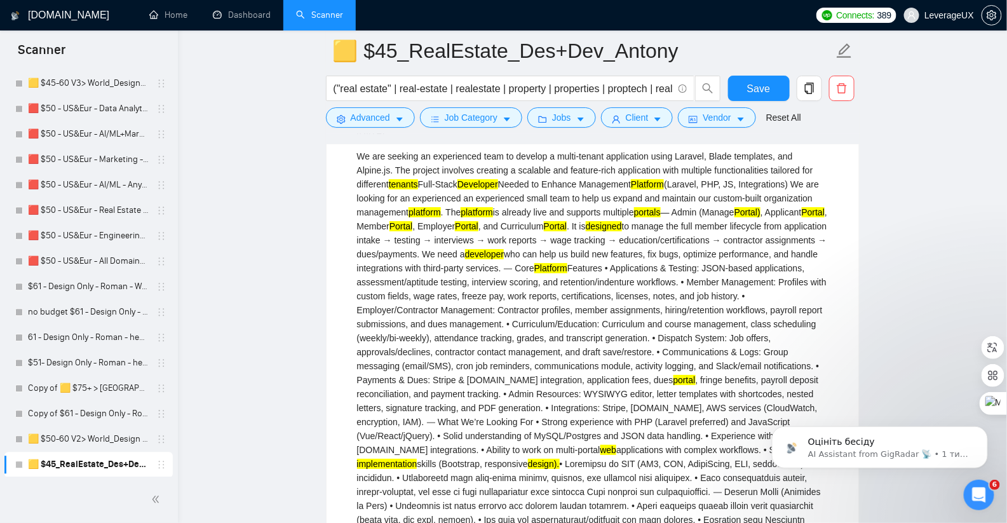
scroll to position [3447, 0]
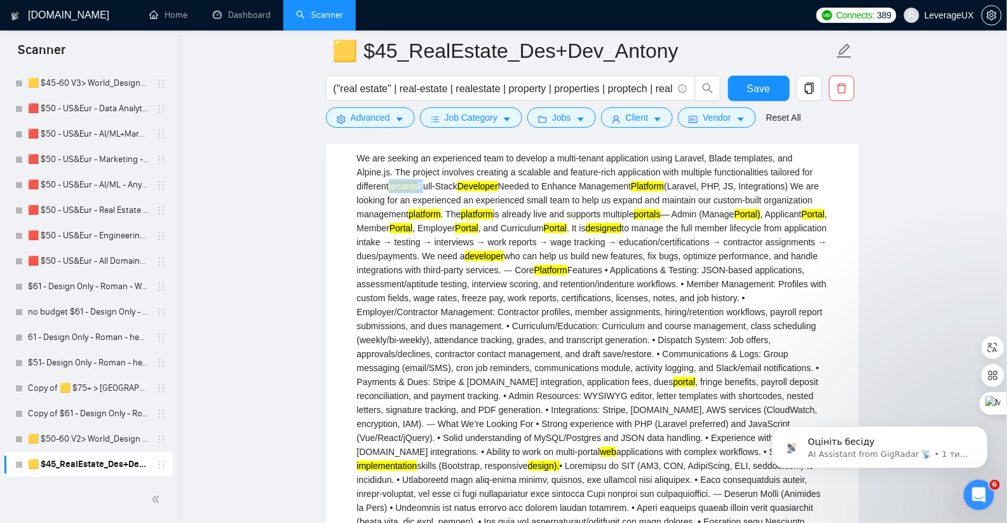
drag, startPoint x: 408, startPoint y: 211, endPoint x: 440, endPoint y: 210, distance: 31.8
click at [440, 210] on div "We are seeking an experienced team to develop a multi-tenant application using …" at bounding box center [592, 381] width 471 height 461
click at [575, 323] on div "We are seeking an experienced team to develop a multi-tenant application using …" at bounding box center [592, 381] width 471 height 461
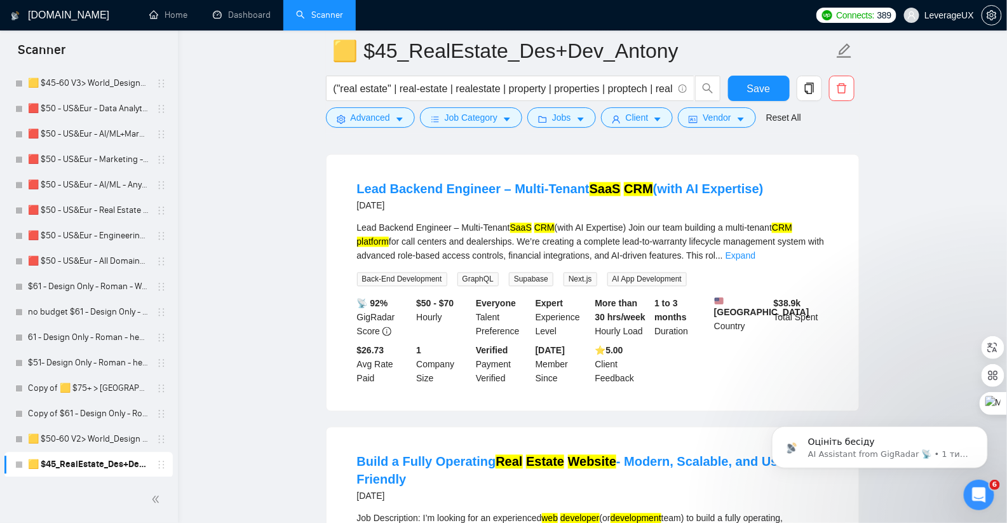
scroll to position [4375, 0]
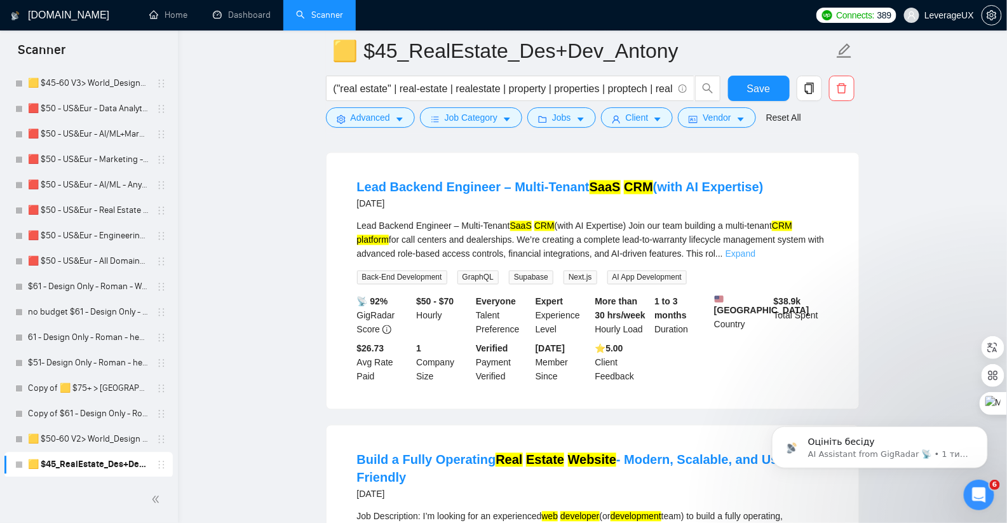
click at [755, 259] on link "Expand" at bounding box center [740, 254] width 30 height 10
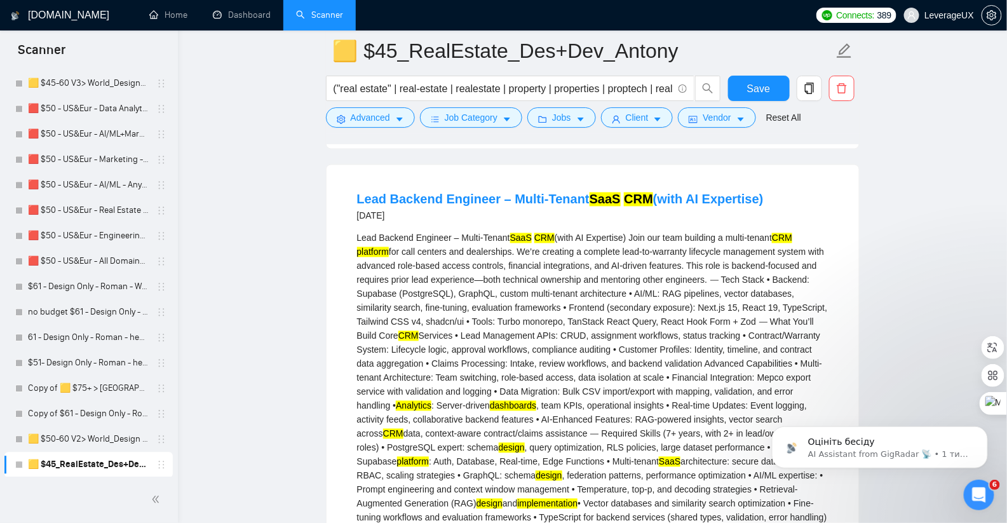
scroll to position [4349, 0]
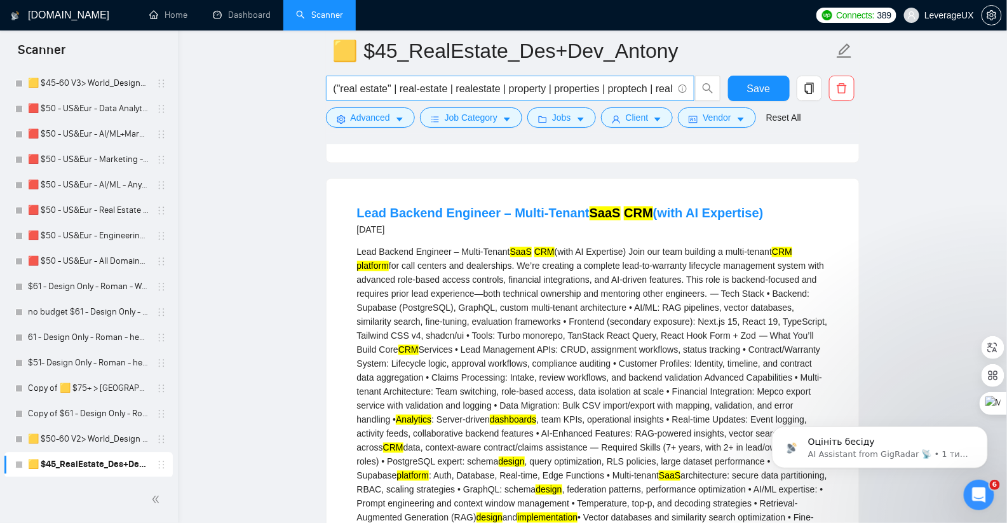
click at [429, 87] on input "("real estate" | real-estate | realestate | property | properties | proptech | …" at bounding box center [502, 89] width 339 height 16
click at [466, 88] on input "("real estate" | real-estate | realestate | property | properties | proptech | …" at bounding box center [502, 89] width 339 height 16
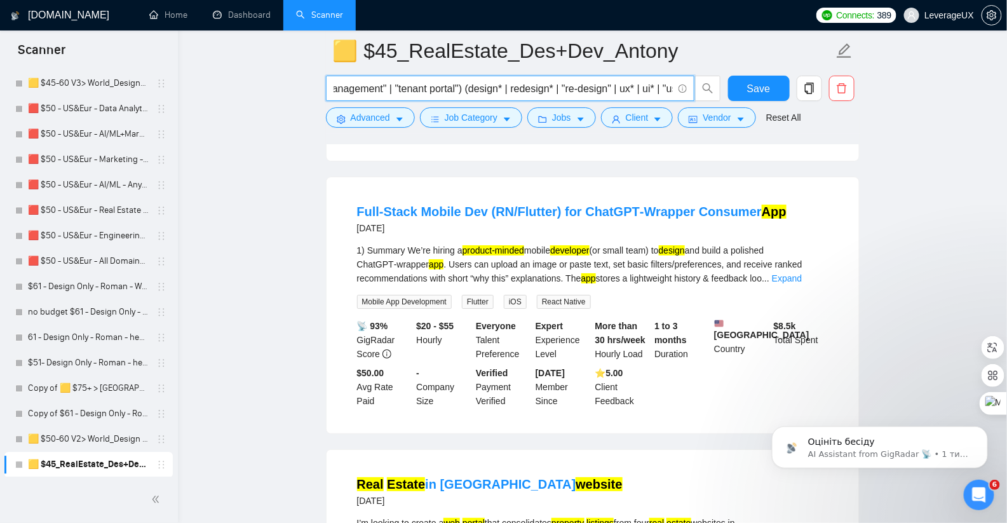
scroll to position [5363, 0]
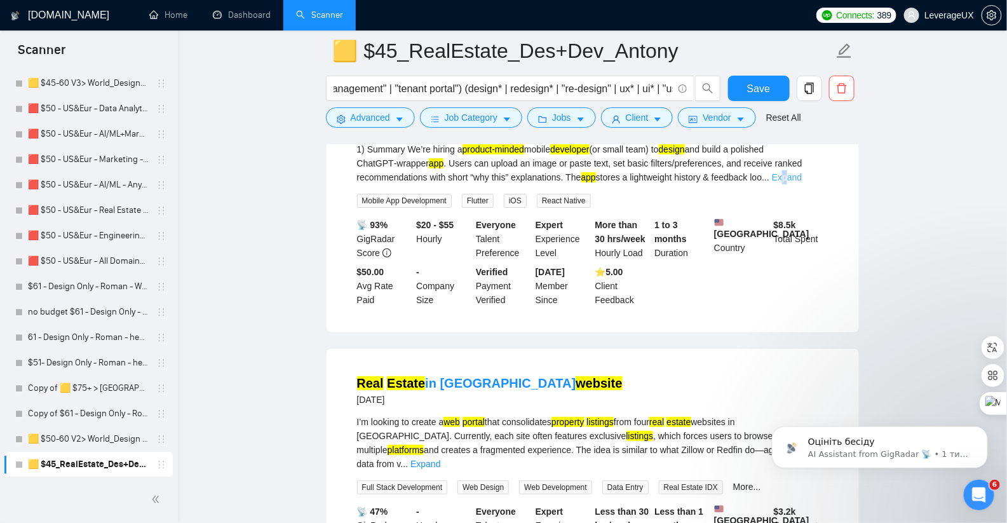
click at [801, 182] on link "Expand" at bounding box center [787, 177] width 30 height 10
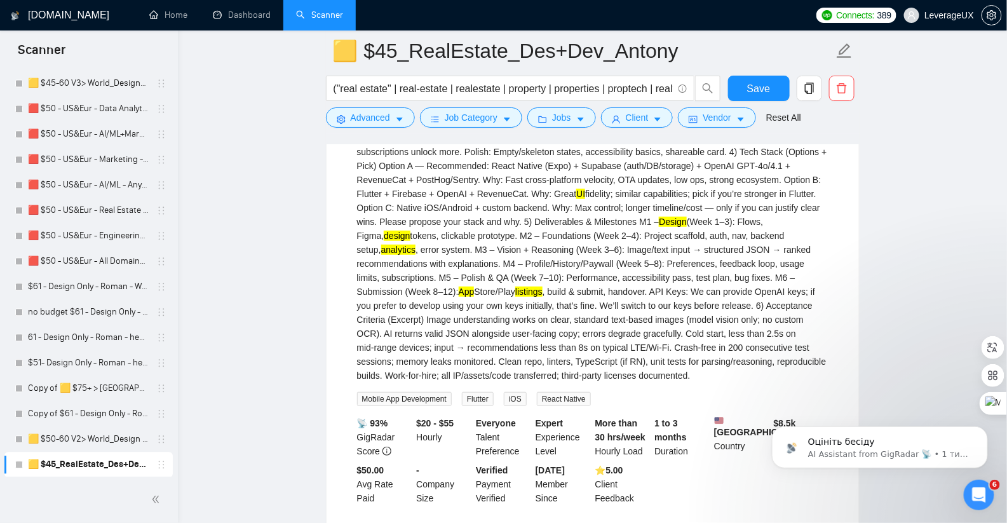
scroll to position [5600, 0]
click at [379, 123] on span "Advanced" at bounding box center [370, 117] width 39 height 14
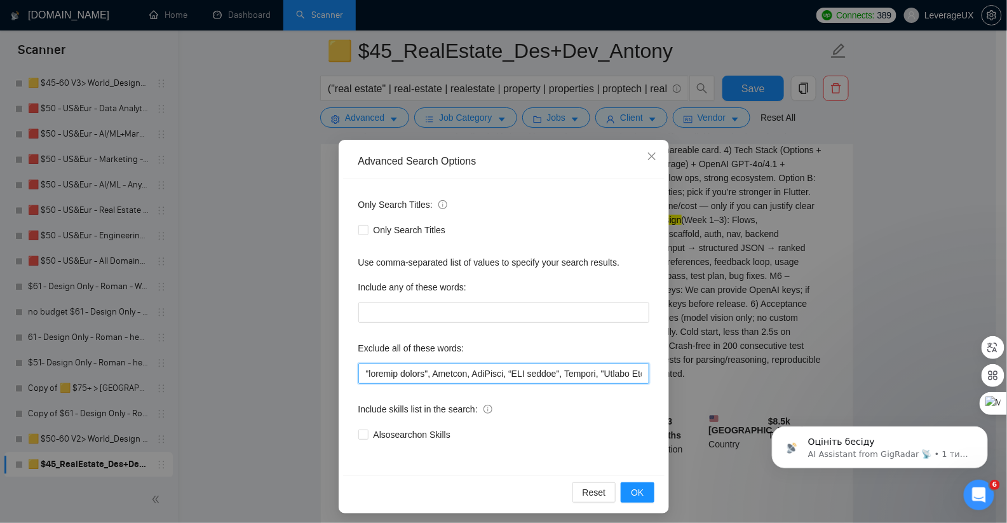
drag, startPoint x: 436, startPoint y: 373, endPoint x: 459, endPoint y: 437, distance: 67.5
click at [436, 374] on input "text" at bounding box center [503, 373] width 291 height 20
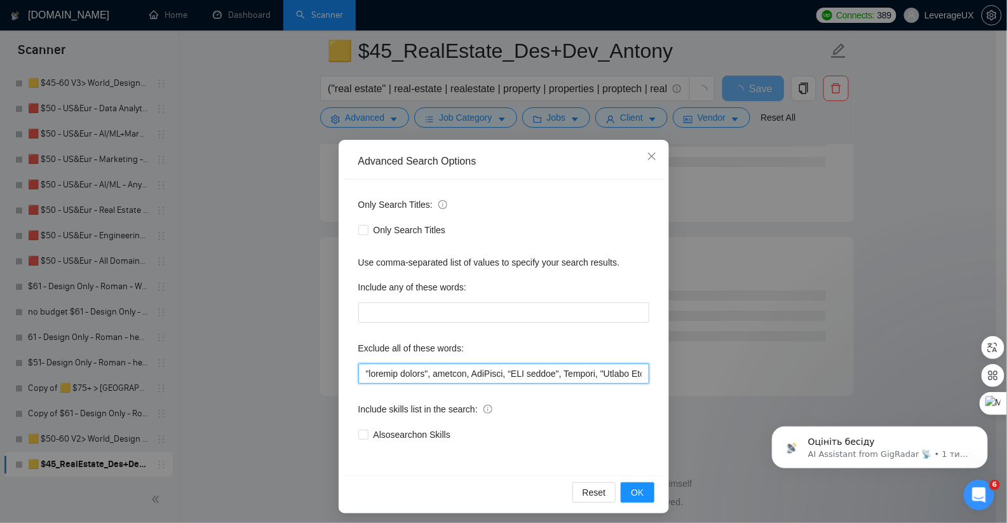
drag, startPoint x: 457, startPoint y: 375, endPoint x: 431, endPoint y: 375, distance: 26.0
click at [431, 375] on input "text" at bounding box center [503, 373] width 291 height 20
click at [642, 490] on button "OK" at bounding box center [636, 492] width 33 height 20
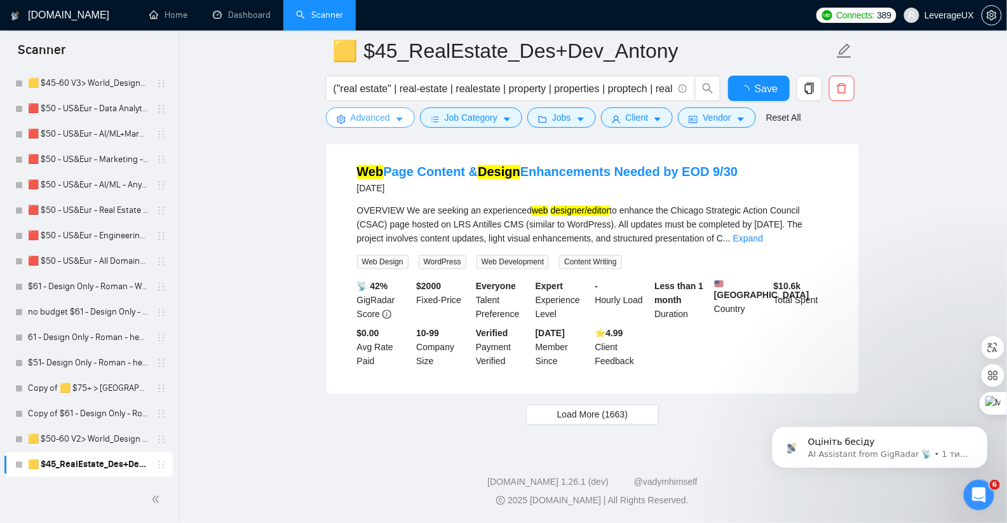
scroll to position [2630, 0]
click at [596, 414] on span "Load More (1663)" at bounding box center [592, 415] width 70 height 14
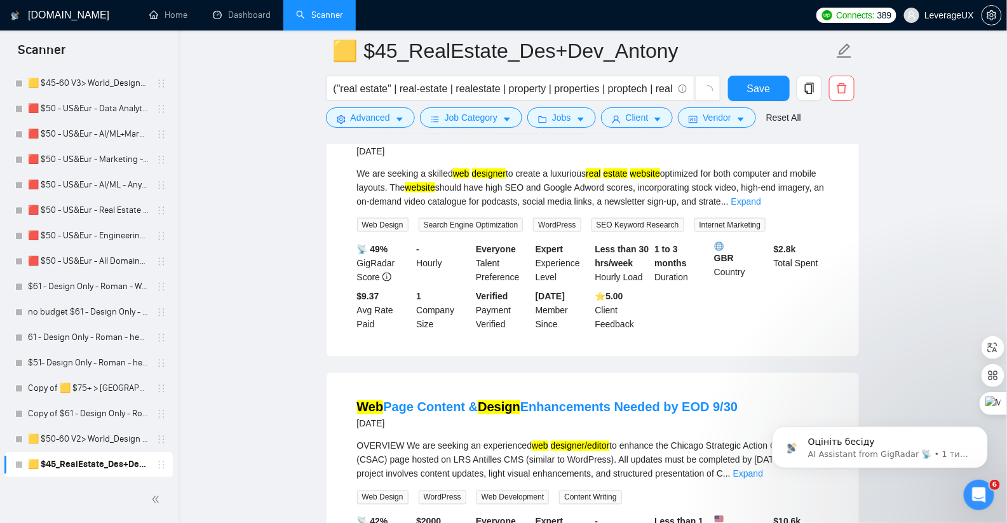
scroll to position [2553, 0]
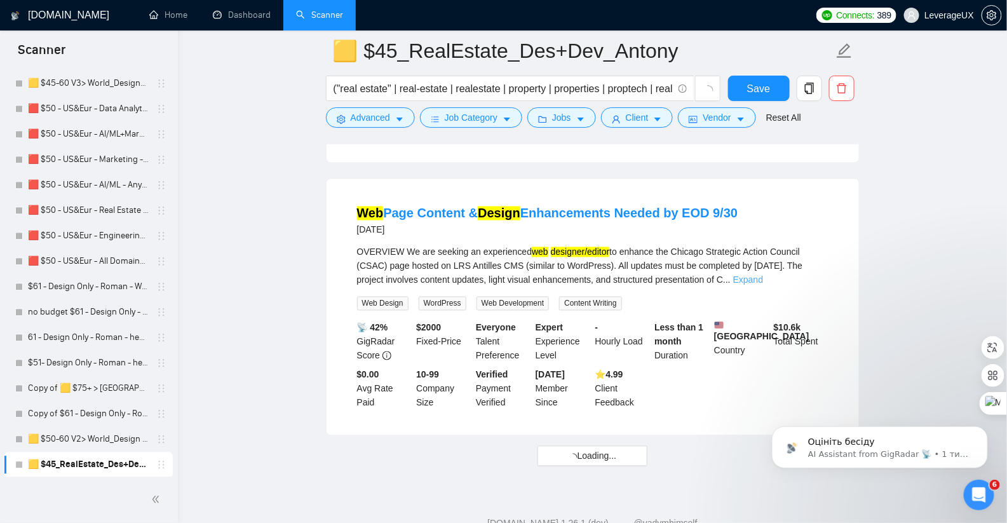
click at [763, 285] on link "Expand" at bounding box center [748, 280] width 30 height 10
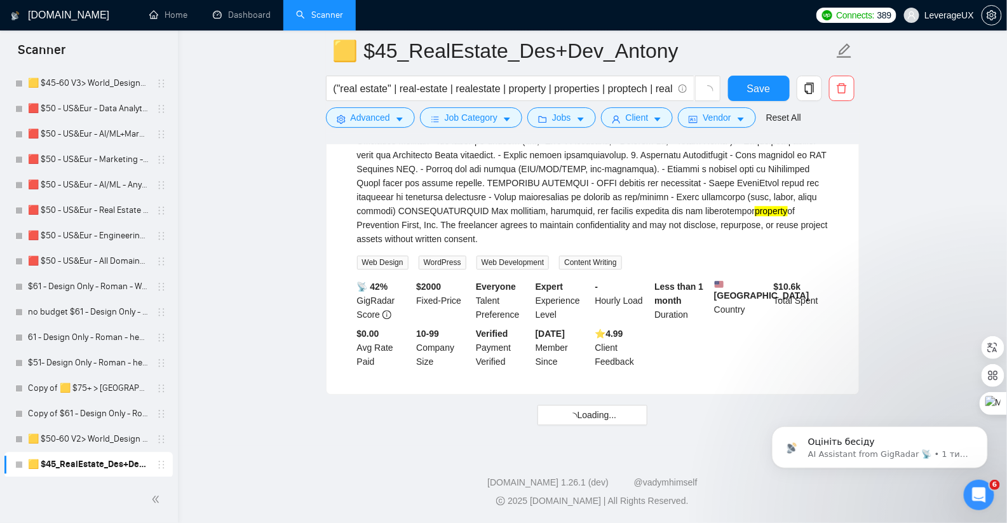
scroll to position [2868, 0]
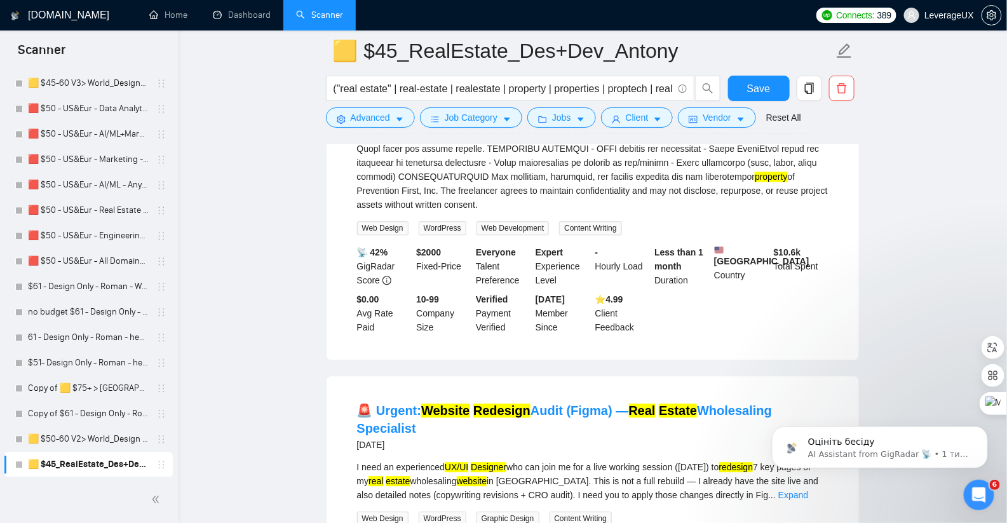
click at [768, 211] on div "OVERVIEW We are seeking an experienced web designer/editor property of Preventi…" at bounding box center [592, 71] width 471 height 279
click at [768, 212] on div "OVERVIEW We are seeking an experienced web designer/editor property of Preventi…" at bounding box center [592, 72] width 471 height 279
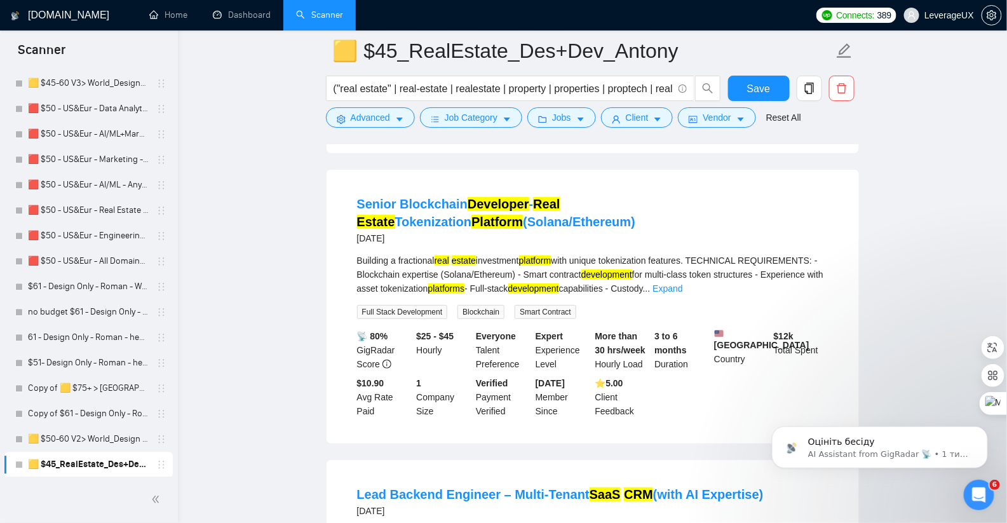
scroll to position [3962, 0]
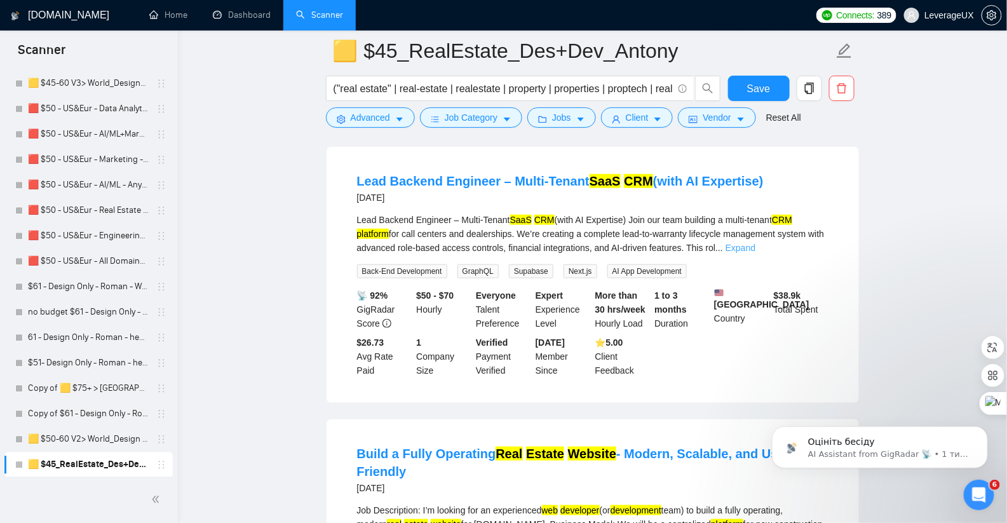
click at [755, 253] on link "Expand" at bounding box center [740, 248] width 30 height 10
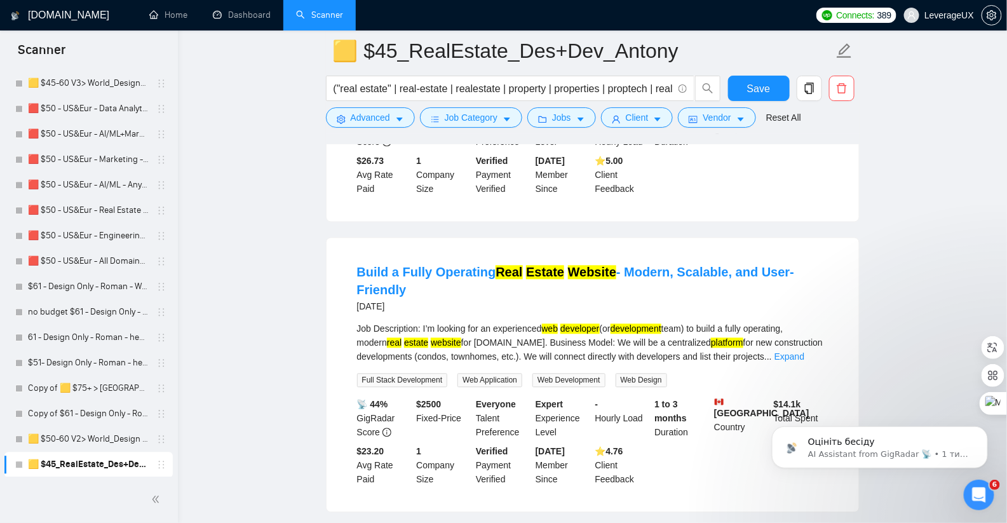
scroll to position [4714, 0]
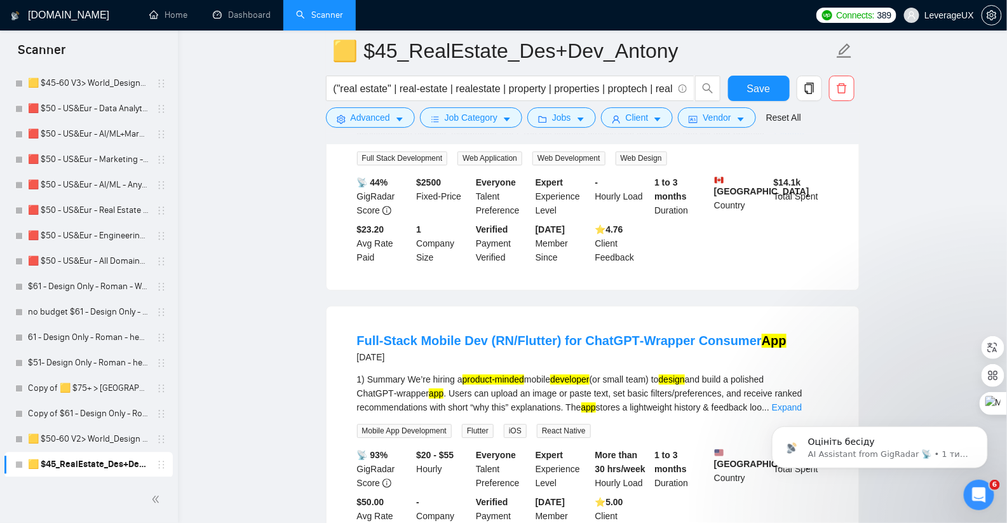
click at [804, 140] on link "Expand" at bounding box center [789, 135] width 30 height 10
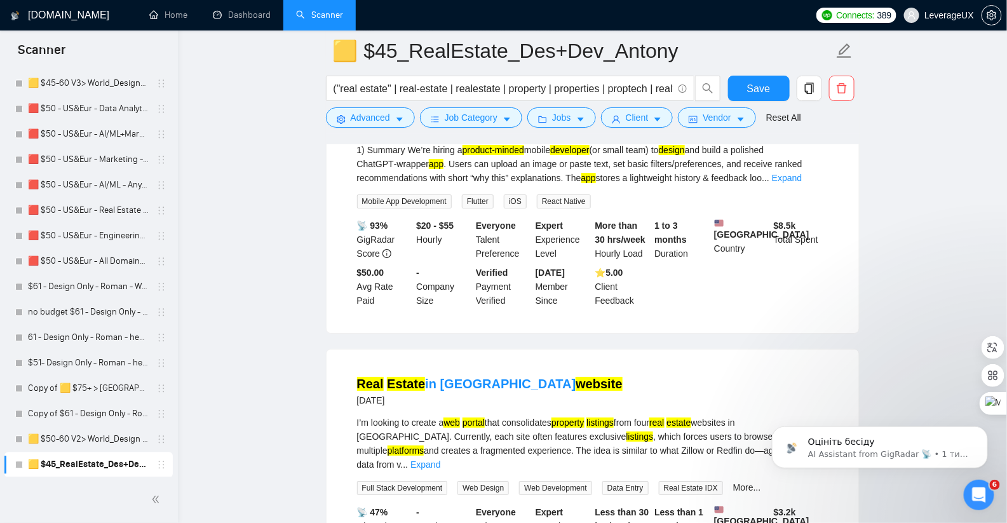
scroll to position [5167, 0]
click at [801, 184] on link "Expand" at bounding box center [787, 178] width 30 height 10
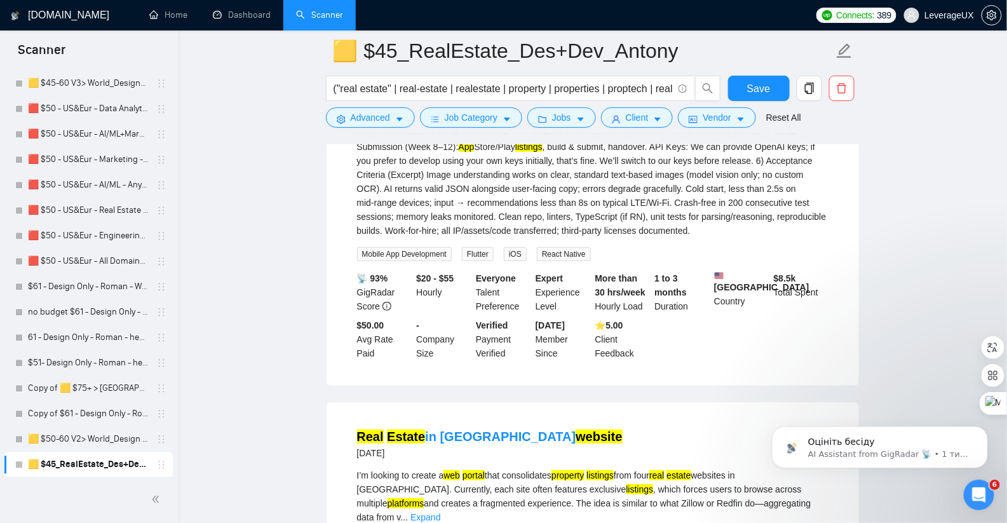
scroll to position [5542, 0]
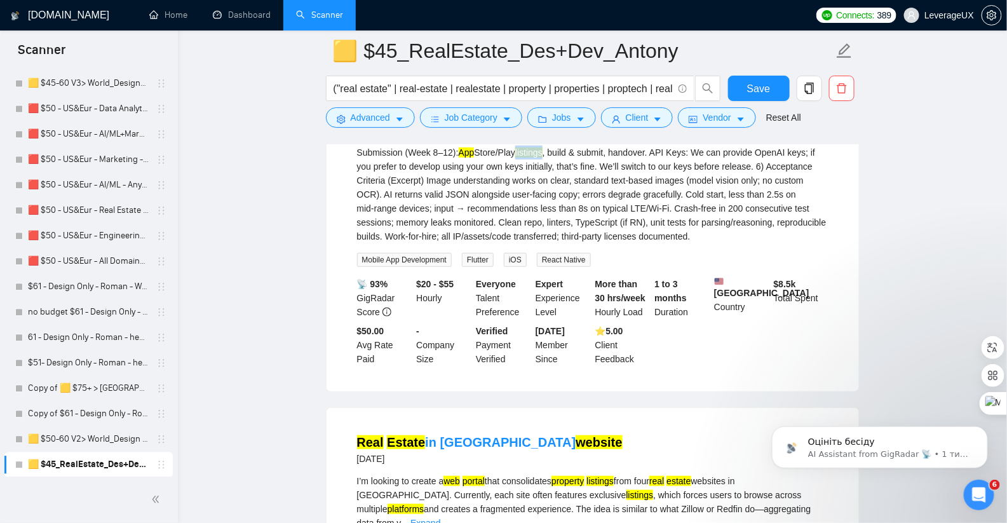
drag, startPoint x: 384, startPoint y: 234, endPoint x: 354, endPoint y: 238, distance: 30.1
click at [354, 238] on li "Full‑Stack Mobile Dev (RN/Flutter) for ChatGPT‑Wrapper Consumer App [DATE] 1) S…" at bounding box center [593, 46] width 502 height 659
copy mark "listings"
click at [354, 121] on span "Advanced" at bounding box center [370, 117] width 39 height 14
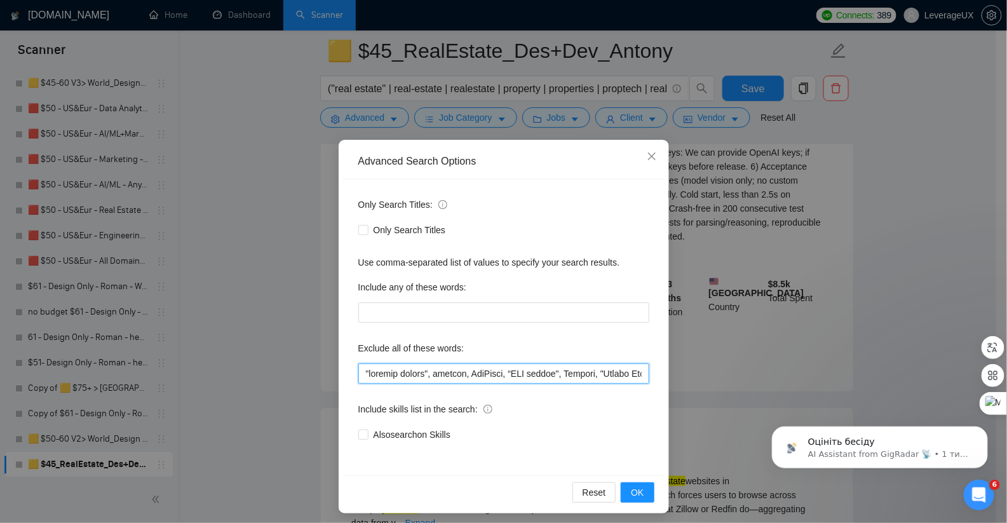
click at [358, 373] on input "text" at bounding box center [503, 373] width 291 height 20
paste input "listings"
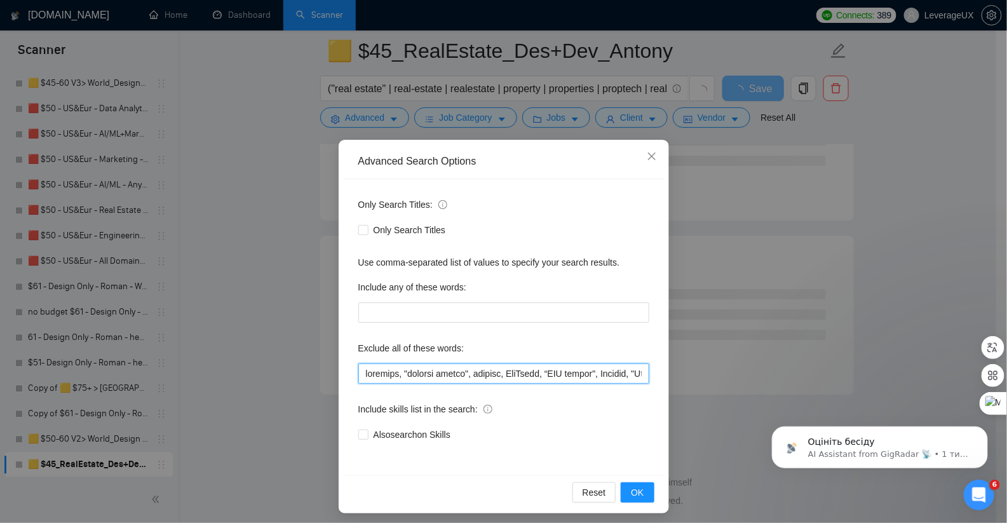
scroll to position [3334, 0]
type input "loremips, "dolorsi ametco", adipisc, EliTsedd, “EIU tempor", Incidid, "Utlabo E…"
click at [636, 500] on button "OK" at bounding box center [636, 492] width 33 height 20
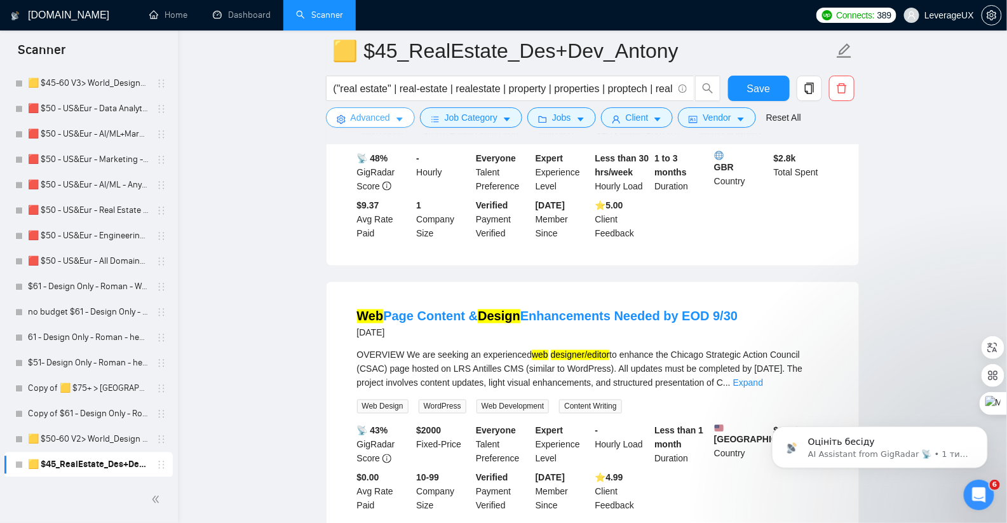
scroll to position [2630, 0]
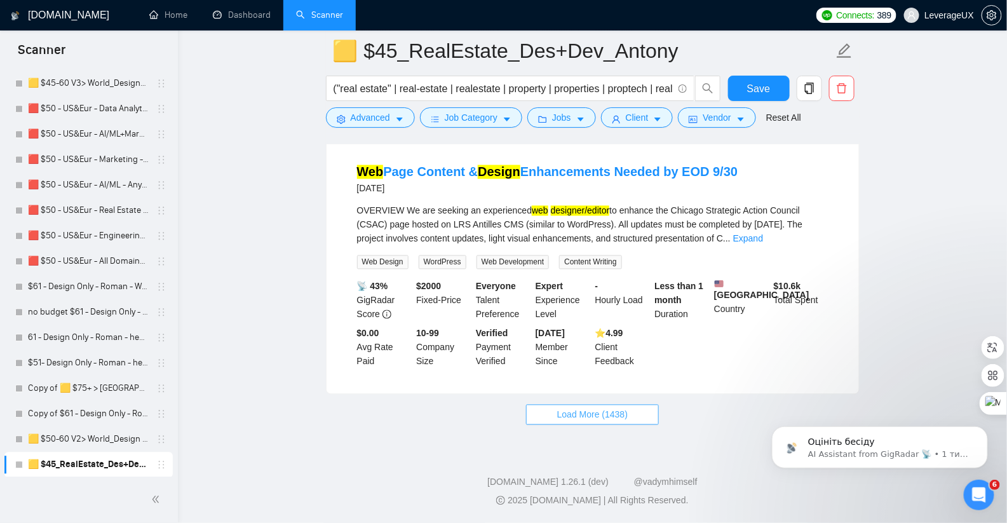
click at [596, 419] on span "Load More (1438)" at bounding box center [592, 415] width 70 height 14
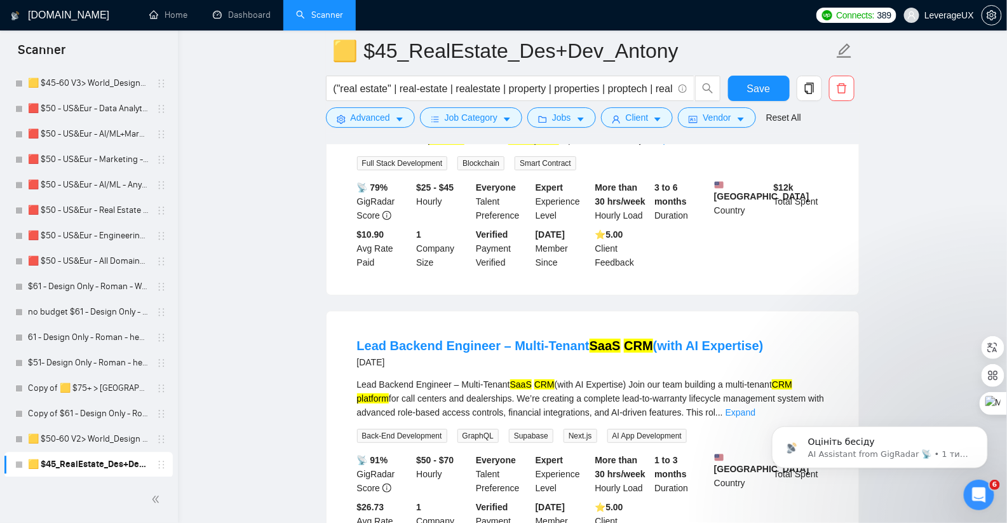
scroll to position [3722, 0]
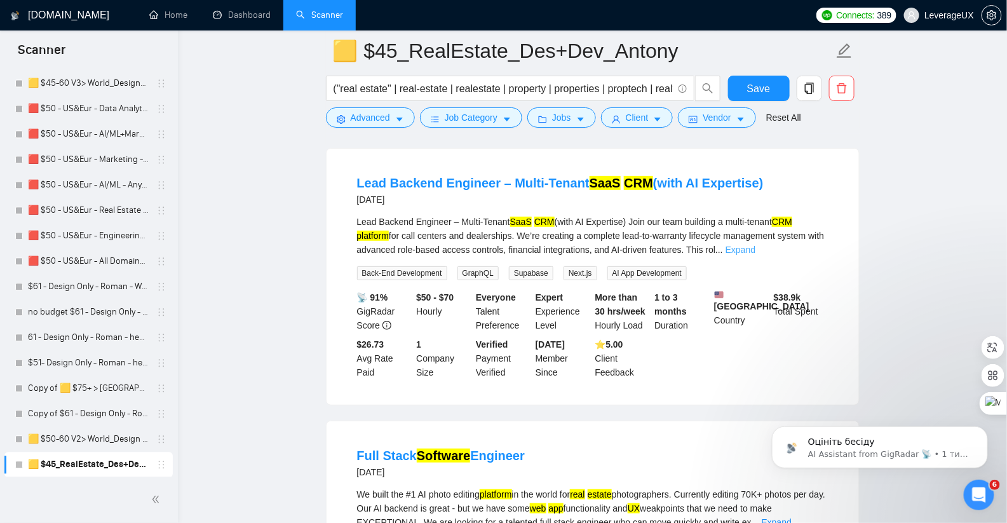
click at [755, 255] on link "Expand" at bounding box center [740, 249] width 30 height 10
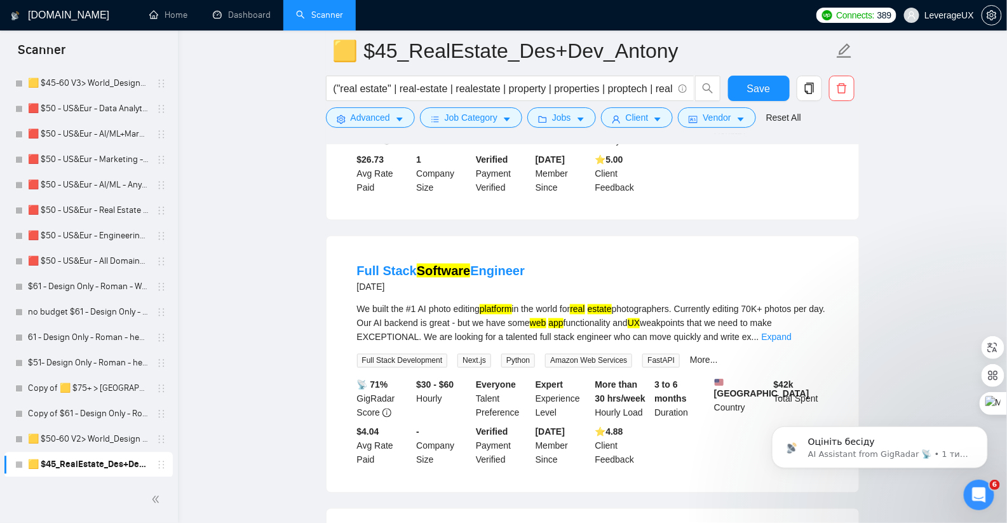
scroll to position [4360, 0]
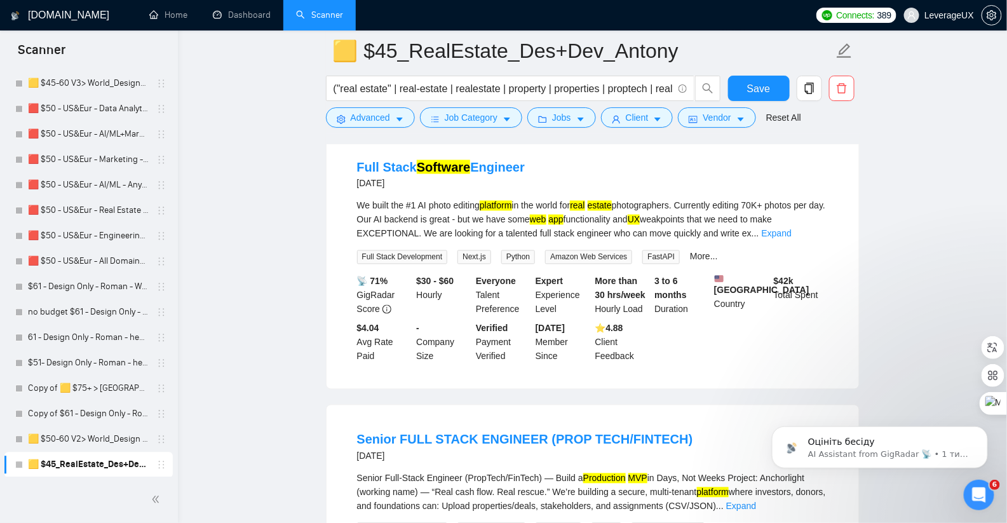
click at [791, 239] on link "Expand" at bounding box center [776, 234] width 30 height 10
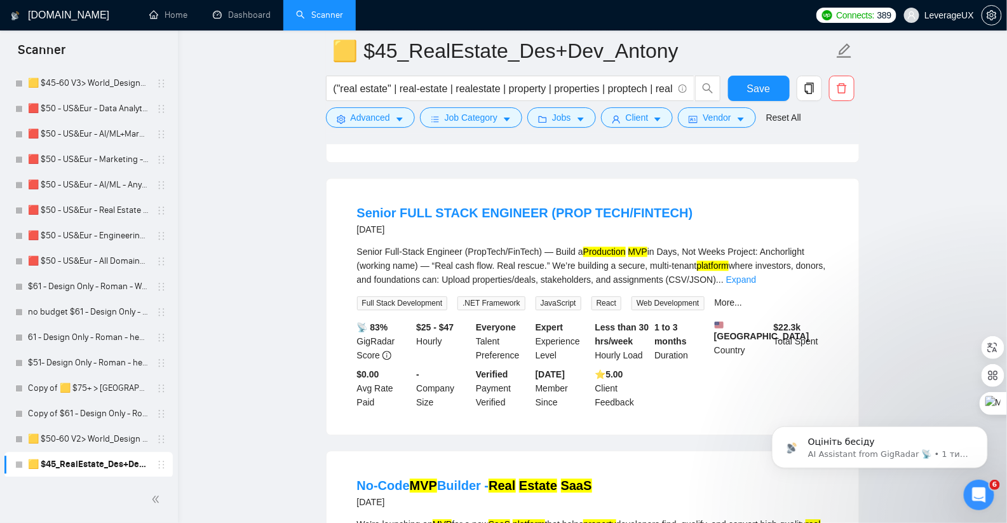
scroll to position [4697, 0]
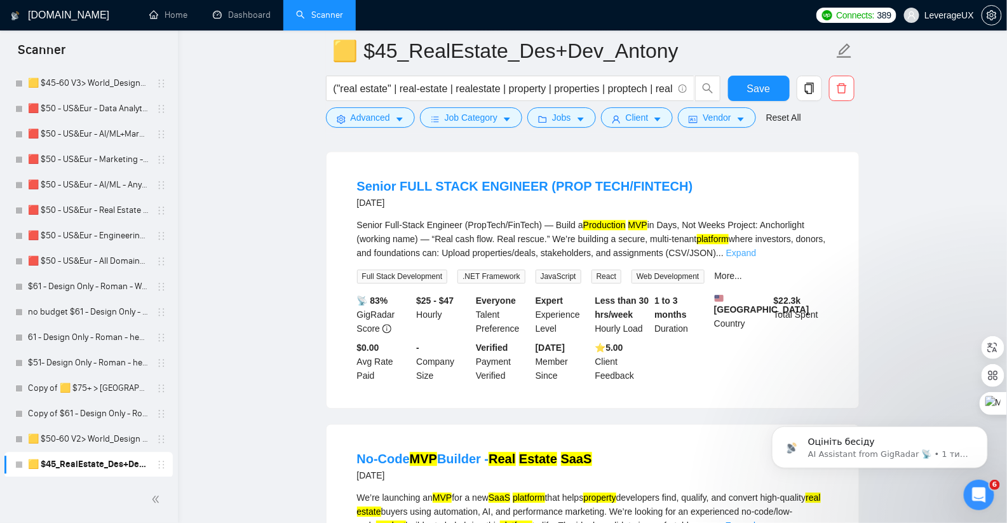
click at [756, 258] on link "Expand" at bounding box center [741, 253] width 30 height 10
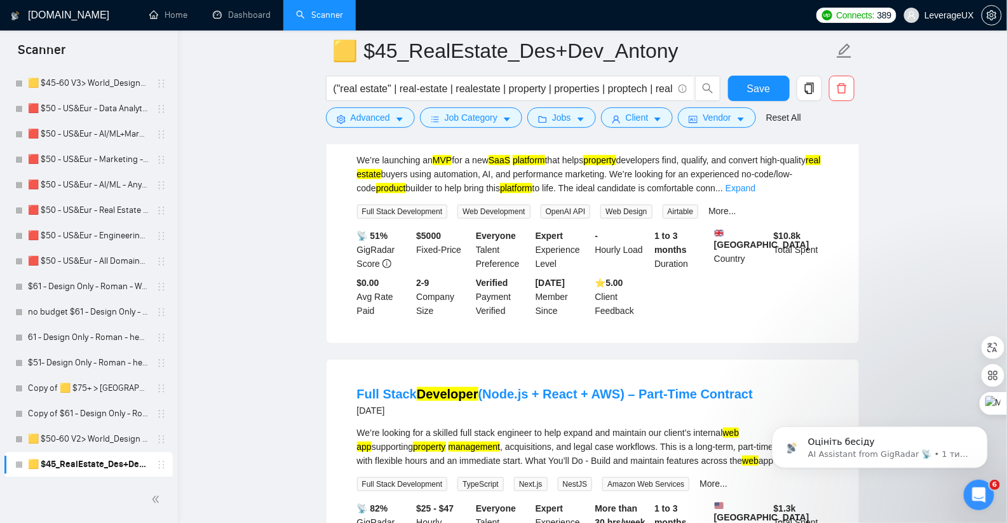
scroll to position [5594, 0]
click at [755, 192] on link "Expand" at bounding box center [740, 187] width 30 height 10
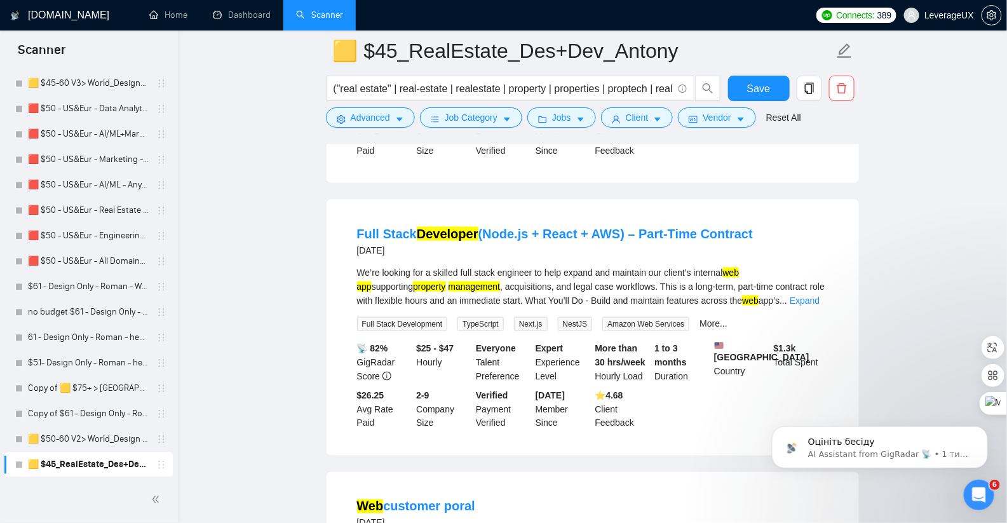
scroll to position [6144, 0]
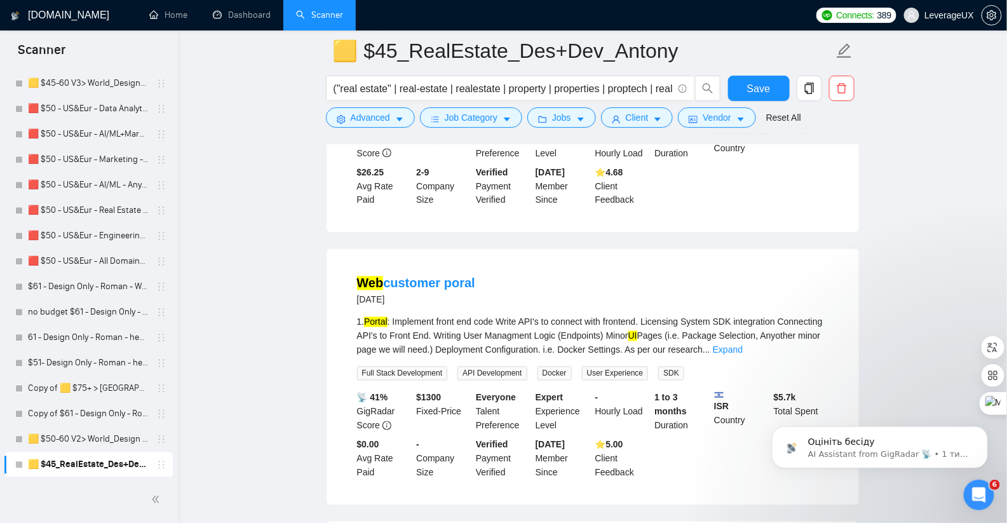
click at [806, 83] on link "Expand" at bounding box center [804, 77] width 30 height 10
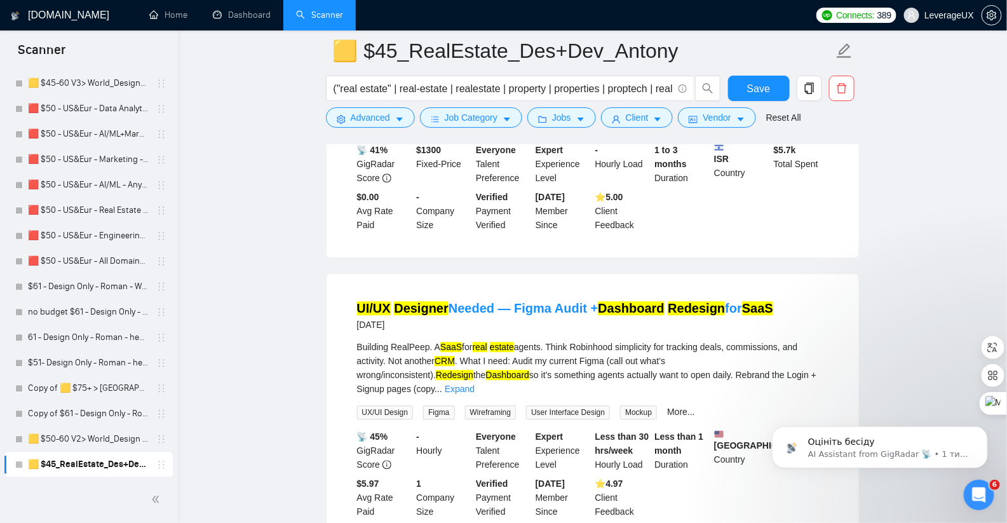
scroll to position [6532, 0]
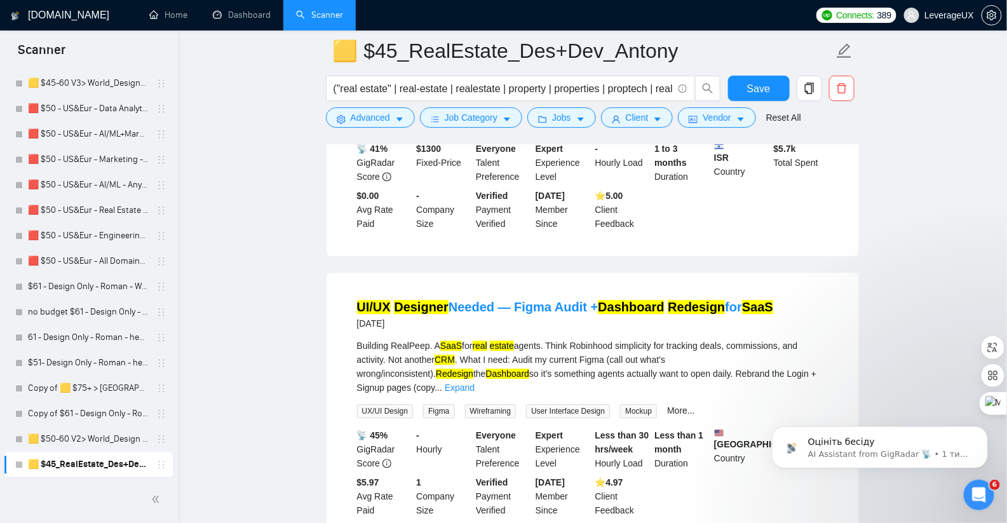
click at [742, 106] on link "Expand" at bounding box center [727, 101] width 30 height 10
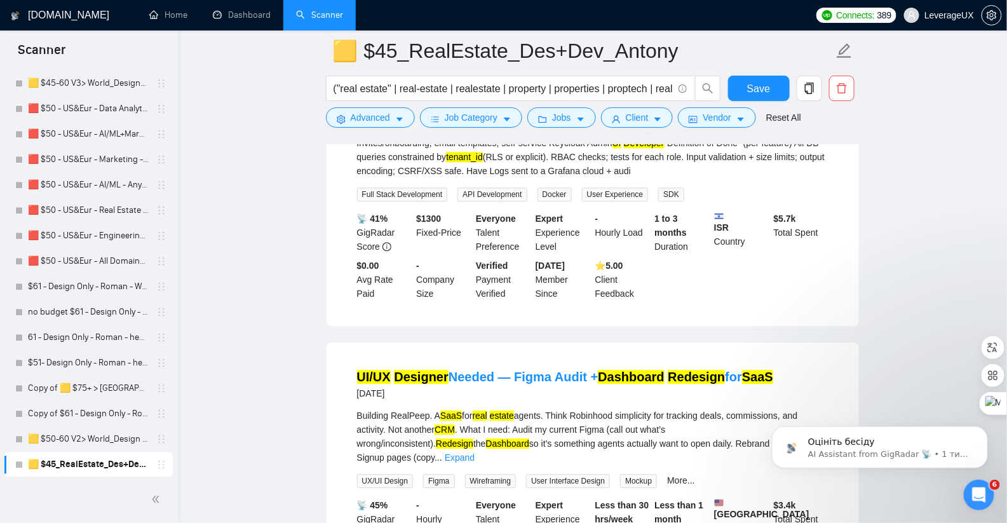
drag, startPoint x: 478, startPoint y: 281, endPoint x: 525, endPoint y: 278, distance: 47.1
click at [525, 178] on div "1. Portal : Implement front end code Write API's to connect with frontend. Lice…" at bounding box center [592, 122] width 471 height 112
click at [631, 178] on div "1. Portal : Implement front end code Write API's to connect with frontend. Lice…" at bounding box center [592, 122] width 471 height 112
drag, startPoint x: 481, startPoint y: 278, endPoint x: 520, endPoint y: 281, distance: 39.5
click at [520, 178] on div "1. Portal : Implement front end code Write API's to connect with frontend. Lice…" at bounding box center [592, 122] width 471 height 112
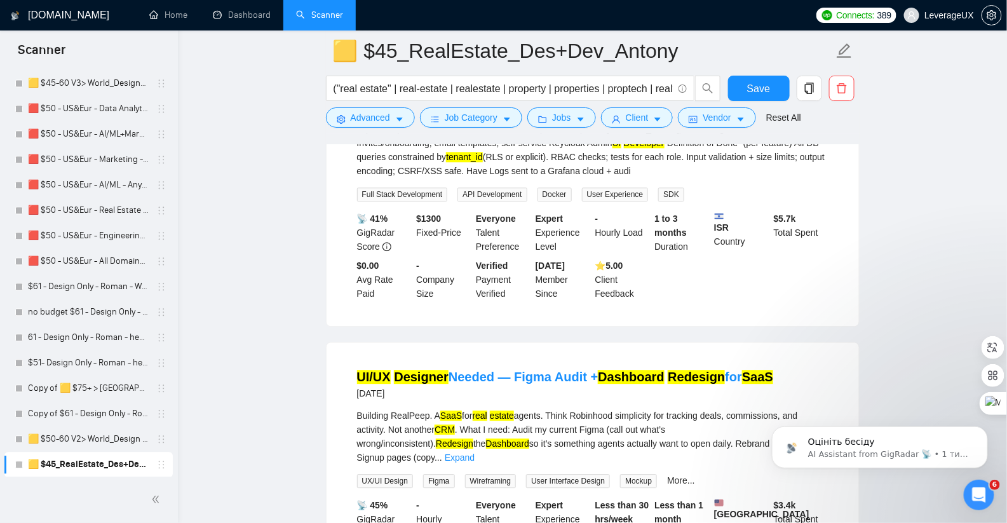
click at [606, 178] on div "1. Portal : Implement front end code Write API's to connect with frontend. Lice…" at bounding box center [592, 122] width 471 height 112
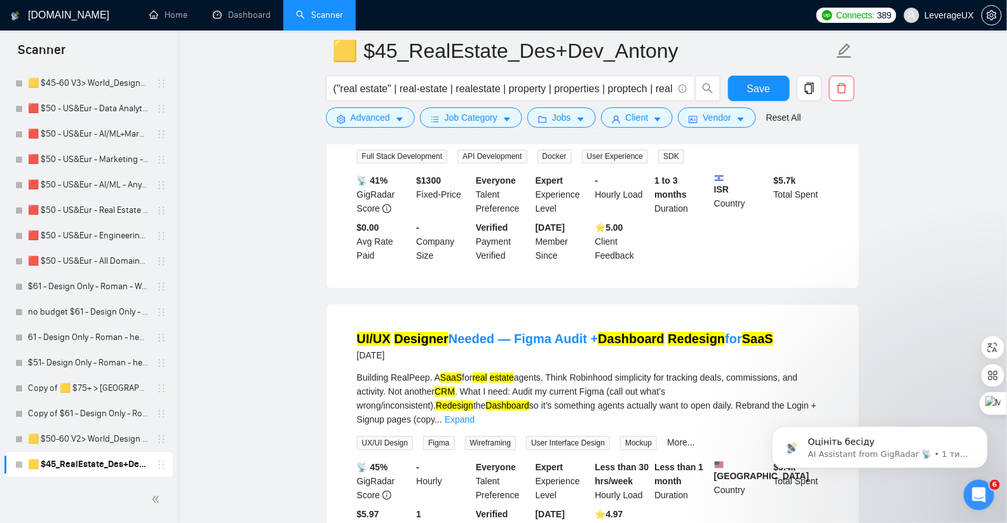
scroll to position [6819, 0]
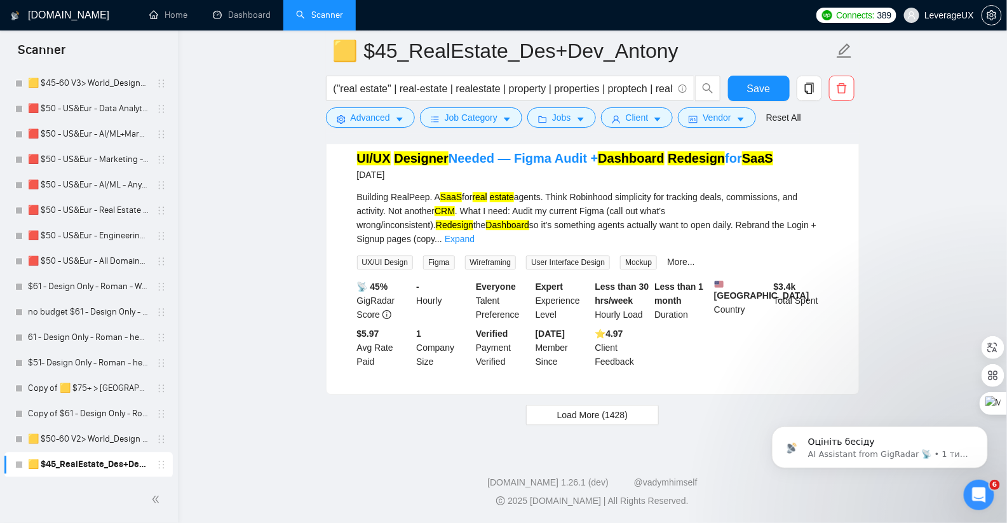
click at [474, 244] on link "Expand" at bounding box center [460, 239] width 30 height 10
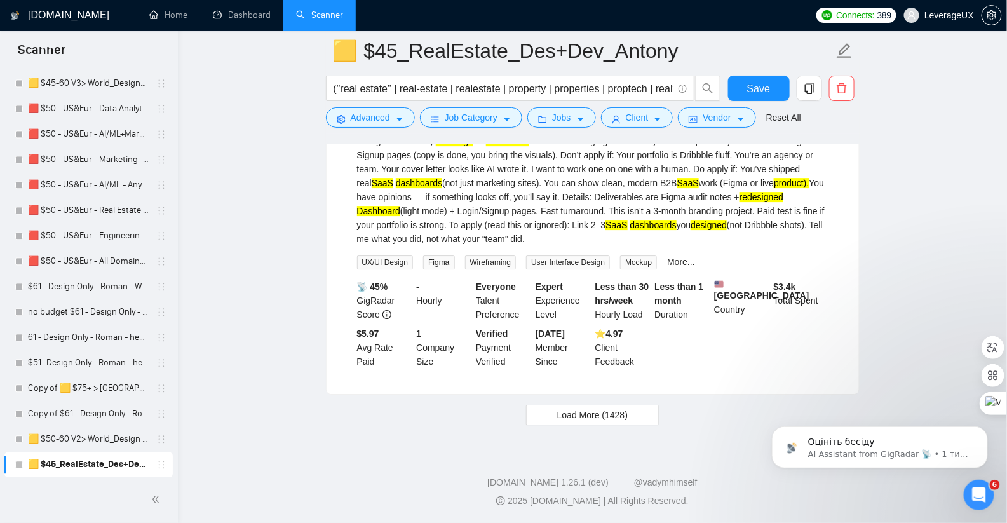
scroll to position [6965, 0]
click at [557, 418] on span "Load More (1428)" at bounding box center [592, 415] width 70 height 14
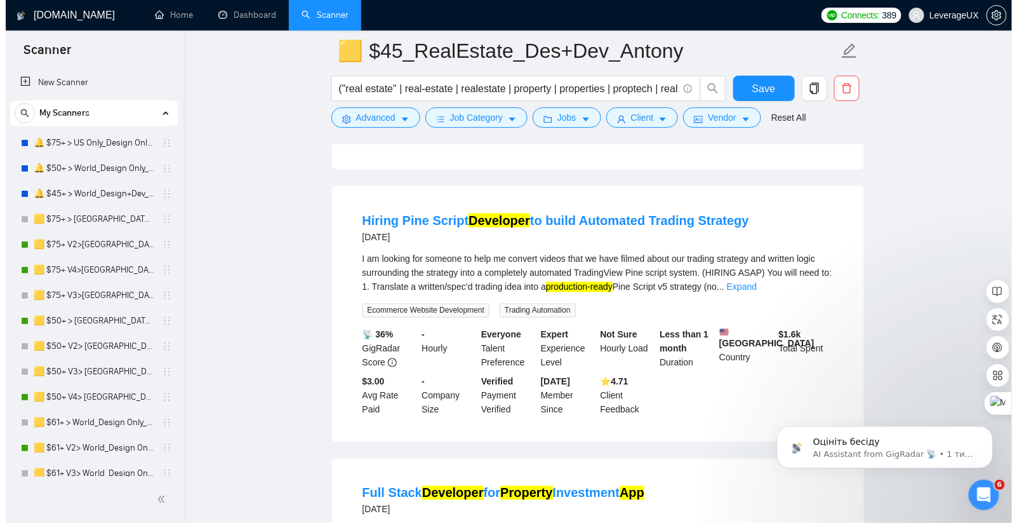
scroll to position [704, 0]
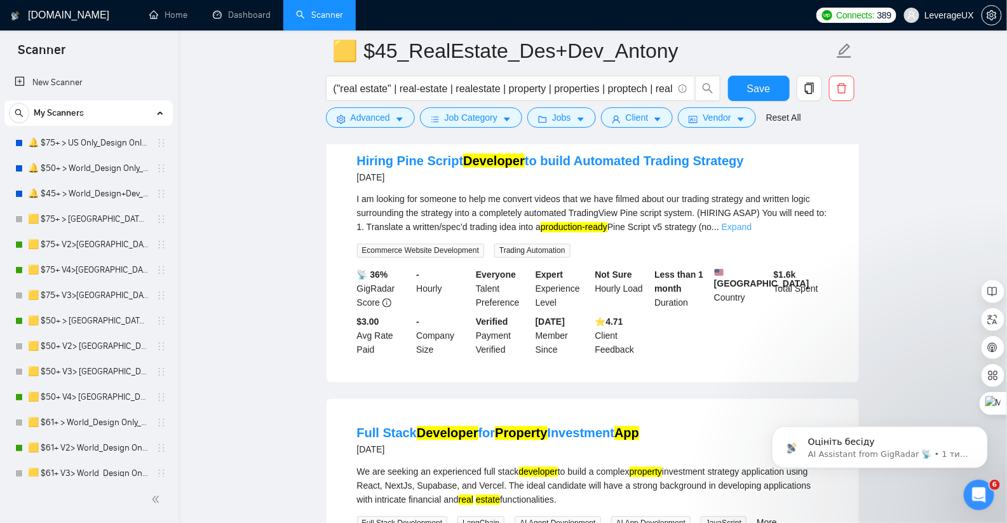
click at [751, 232] on link "Expand" at bounding box center [736, 227] width 30 height 10
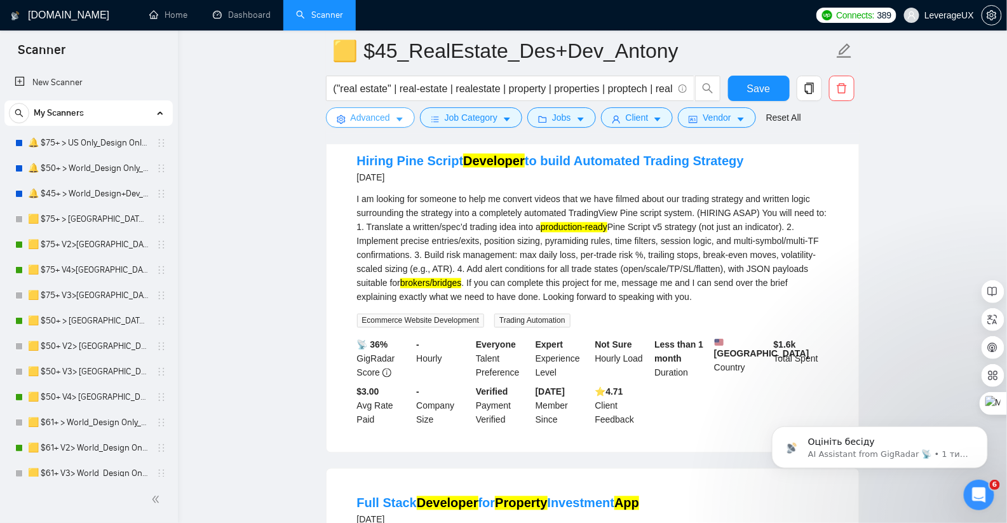
click at [362, 125] on button "Advanced" at bounding box center [370, 117] width 89 height 20
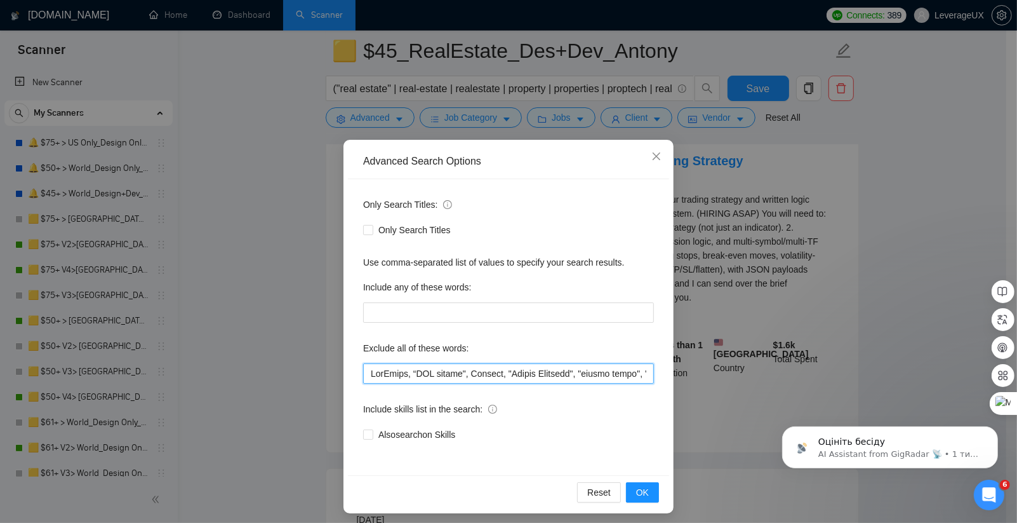
click at [485, 377] on input "text" at bounding box center [508, 373] width 291 height 20
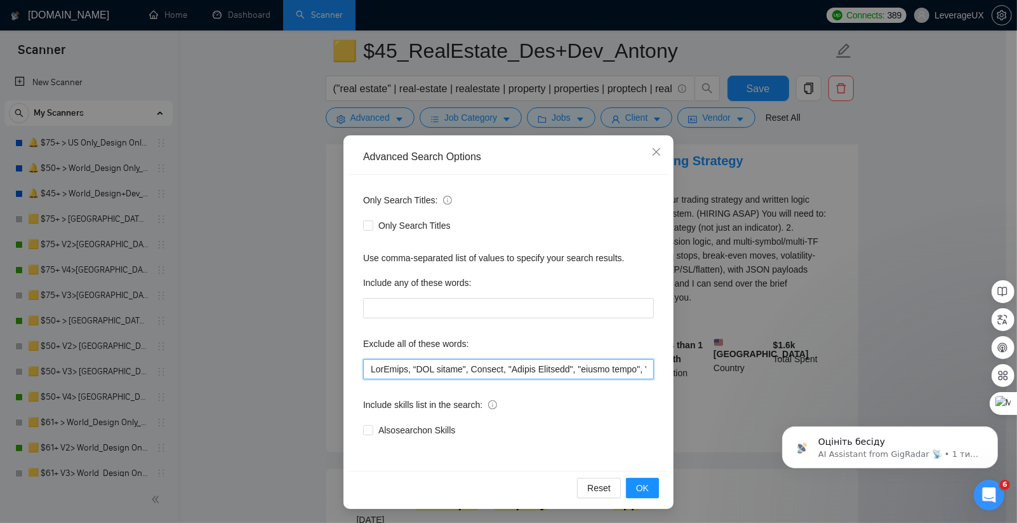
scroll to position [4, 0]
click at [284, 385] on div "Advanced Search Options Only Search Titles: Only Search Titles Use comma-separa…" at bounding box center [508, 261] width 1017 height 523
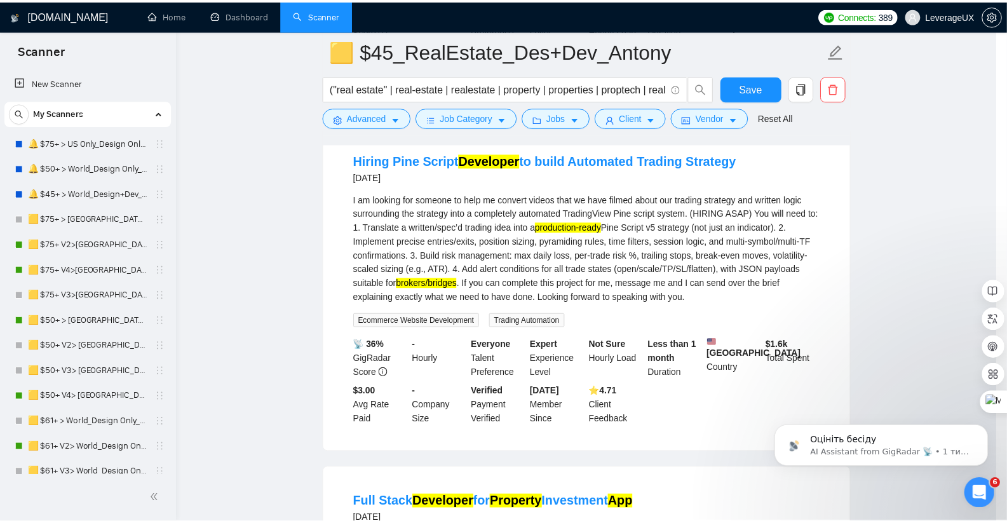
scroll to position [0, 0]
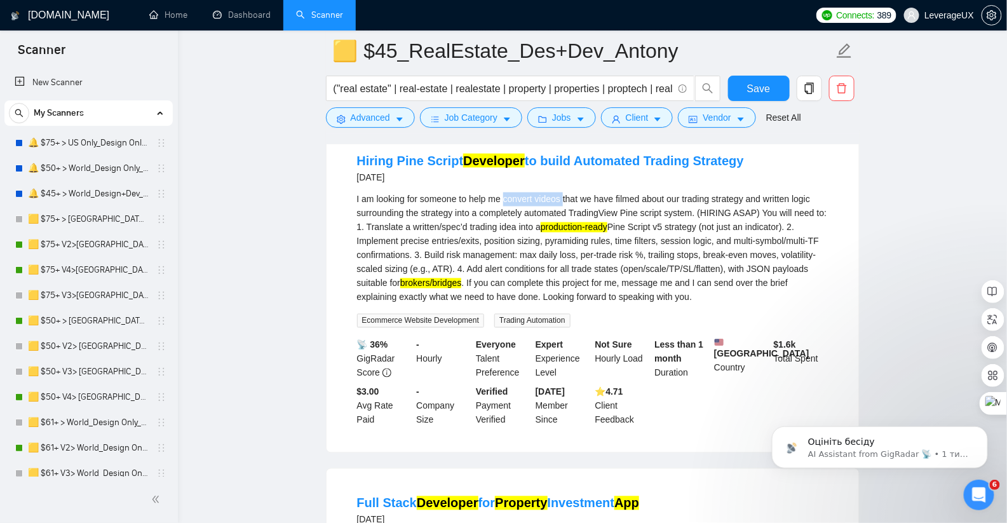
drag, startPoint x: 508, startPoint y: 215, endPoint x: 569, endPoint y: 213, distance: 61.0
click at [569, 213] on div "I am looking for someone to help me convert videos that we have filmed about ou…" at bounding box center [592, 248] width 471 height 112
copy div "convert videos"
click at [351, 119] on span "Advanced" at bounding box center [370, 117] width 39 height 14
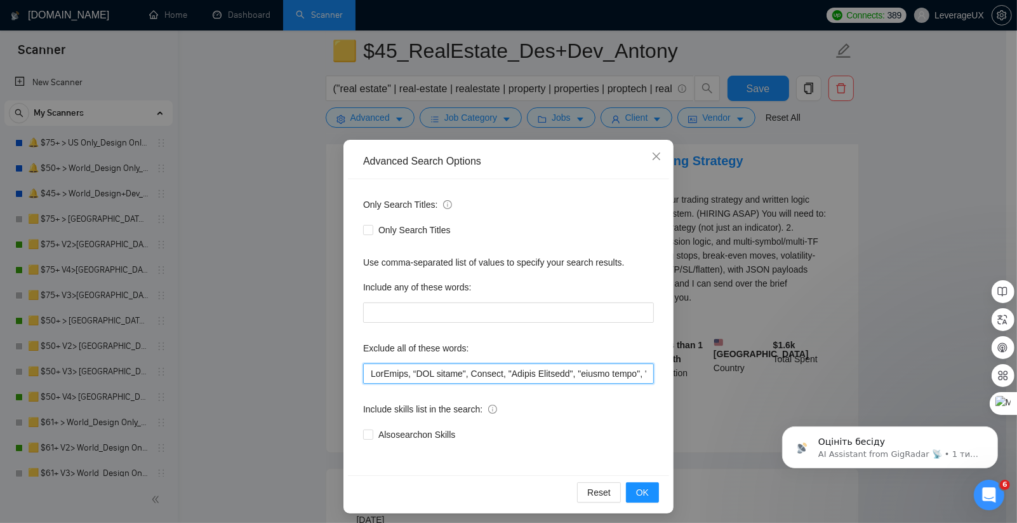
click at [364, 373] on input "text" at bounding box center [508, 373] width 291 height 20
paste input "convert videos"
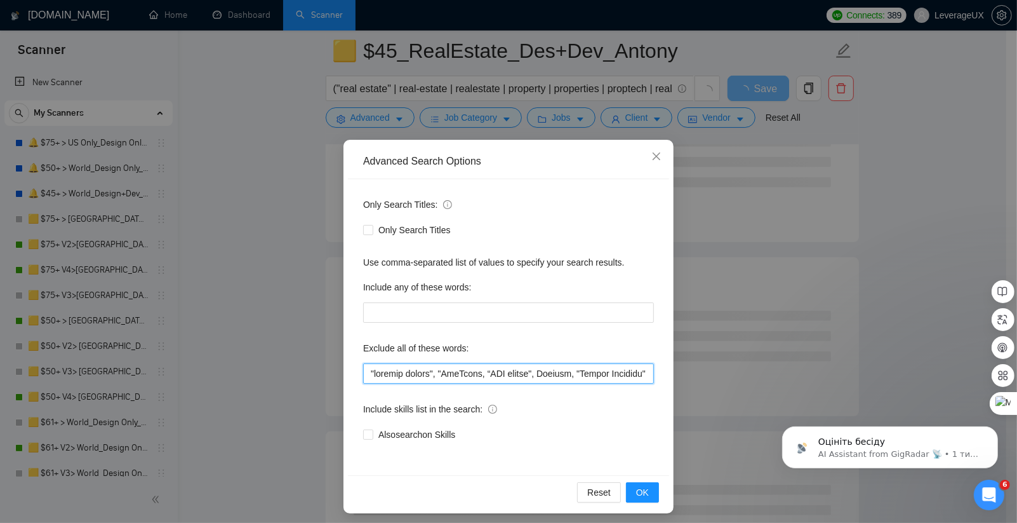
paste input "convert videos"
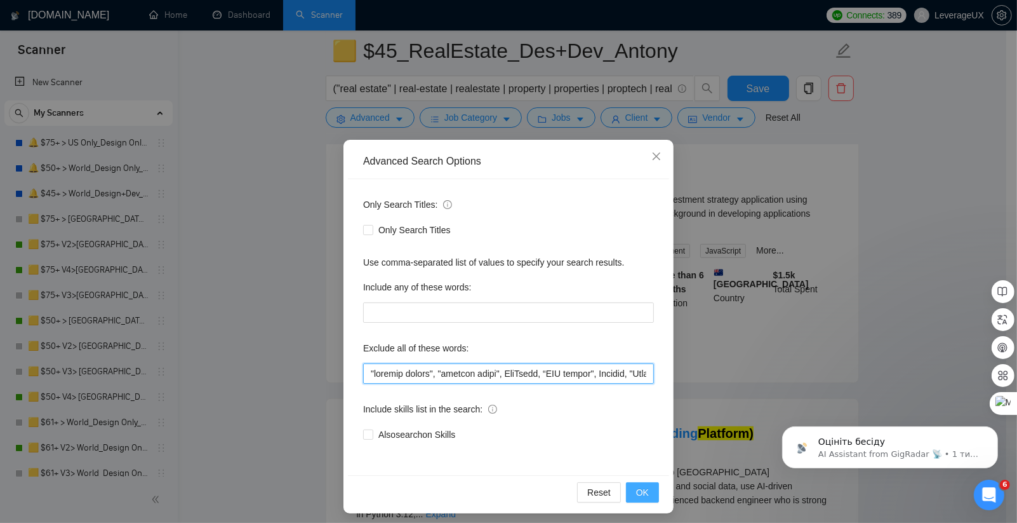
type input ""convert videos", "convert video", OneTrust, “SEO expert", Lovable, "Design Coa…"
click at [645, 497] on button "OK" at bounding box center [642, 492] width 33 height 20
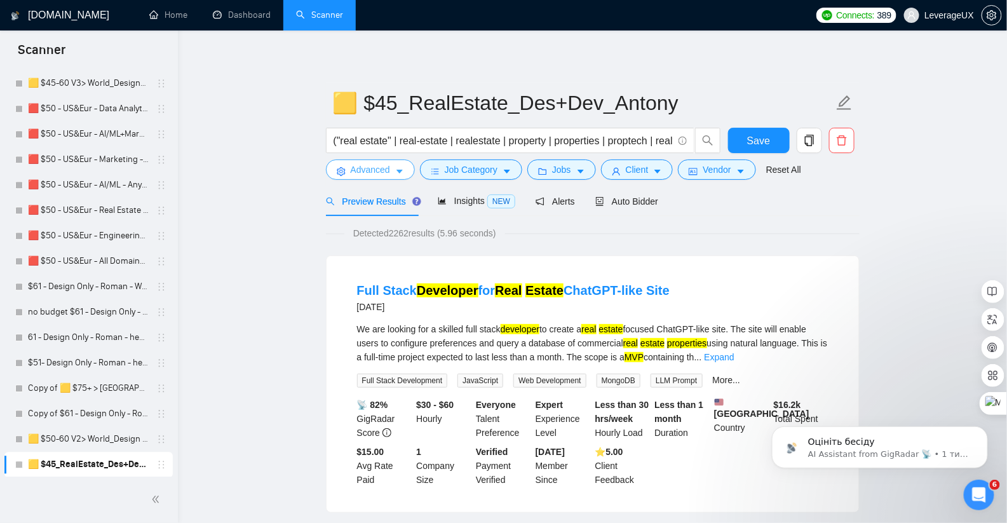
click at [384, 166] on span "Advanced" at bounding box center [370, 170] width 39 height 14
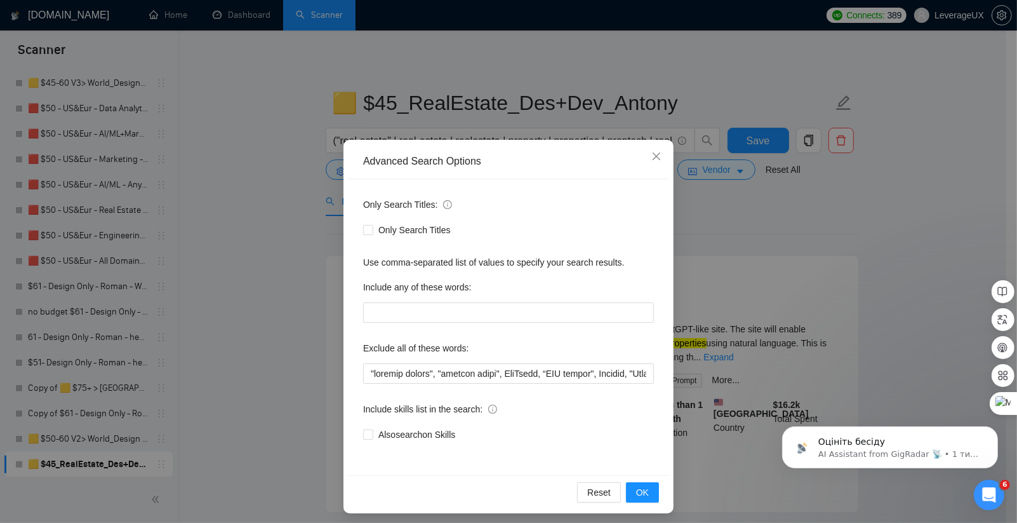
click at [747, 144] on div "Advanced Search Options Only Search Titles: Only Search Titles Use comma-separa…" at bounding box center [508, 261] width 1017 height 523
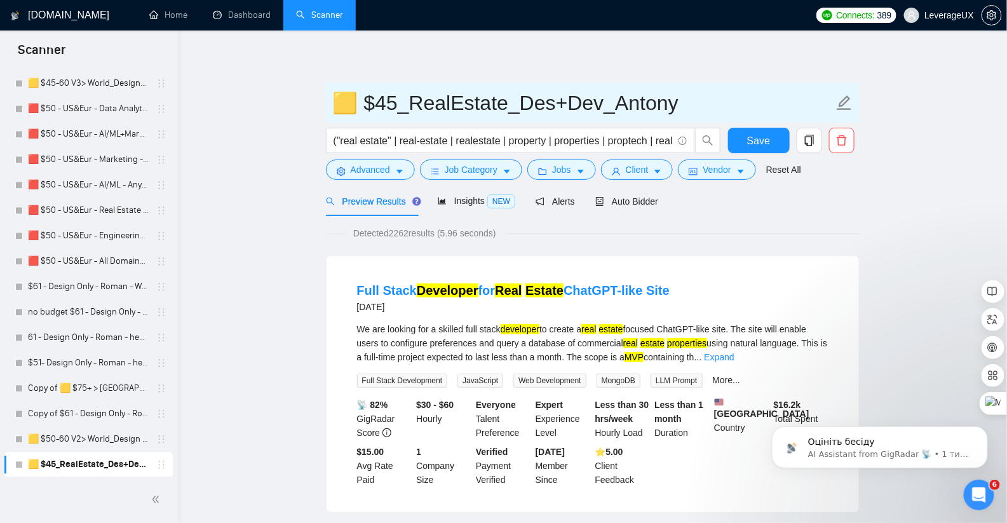
click at [756, 122] on span "🟨 $45_RealEstate_Des+Dev_Antony" at bounding box center [592, 103] width 533 height 40
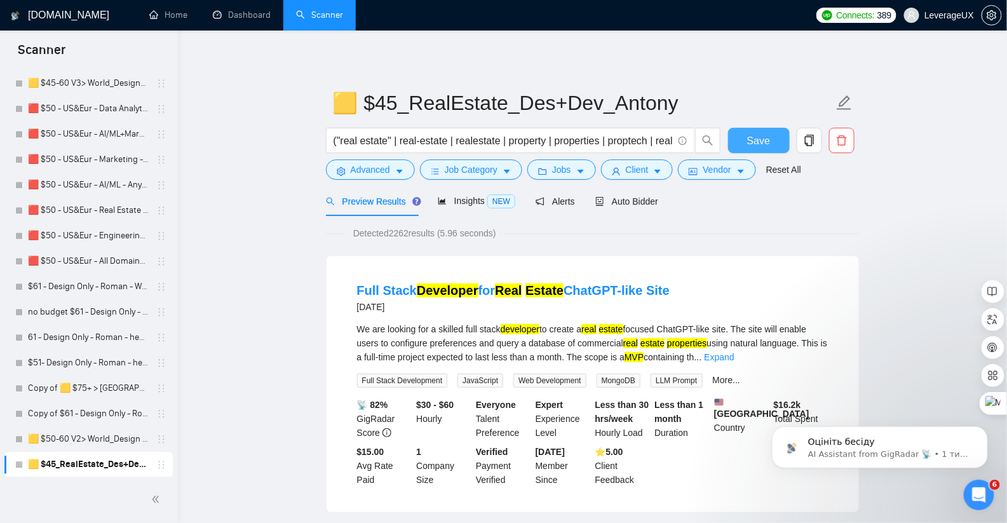
click at [757, 131] on button "Save" at bounding box center [759, 140] width 62 height 25
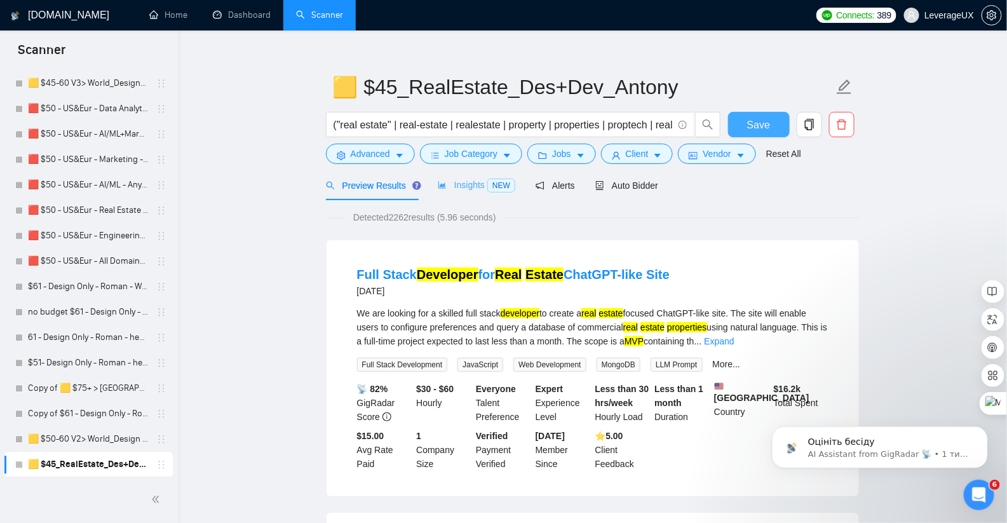
scroll to position [35, 0]
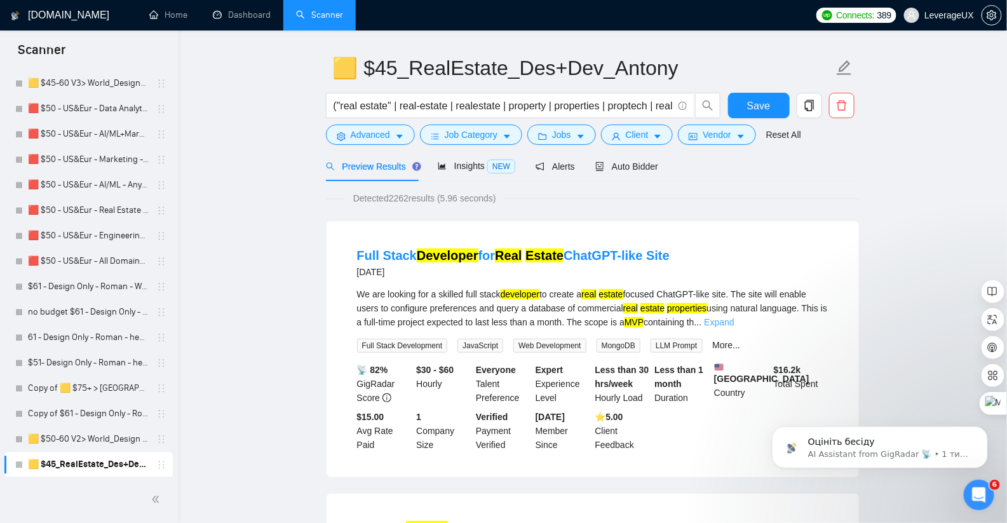
click at [733, 323] on link "Expand" at bounding box center [719, 322] width 30 height 10
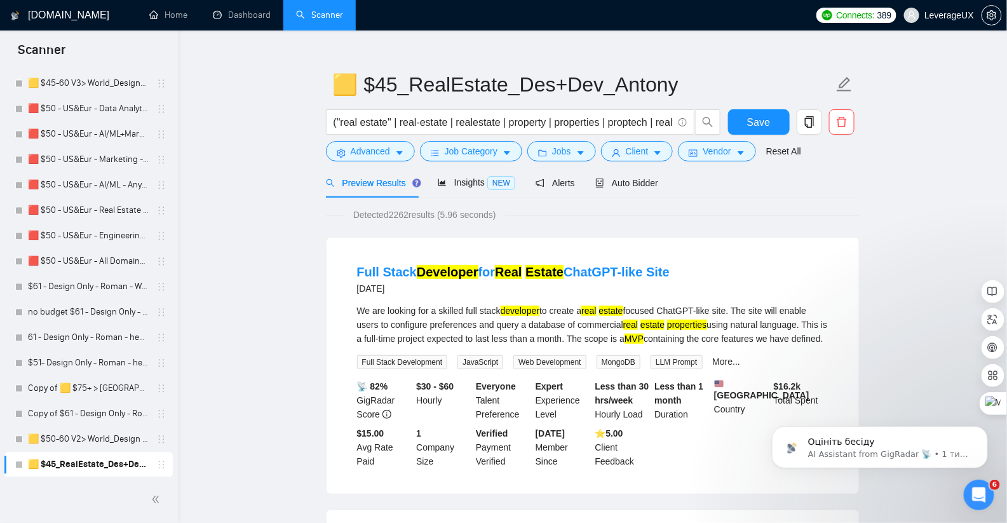
scroll to position [0, 0]
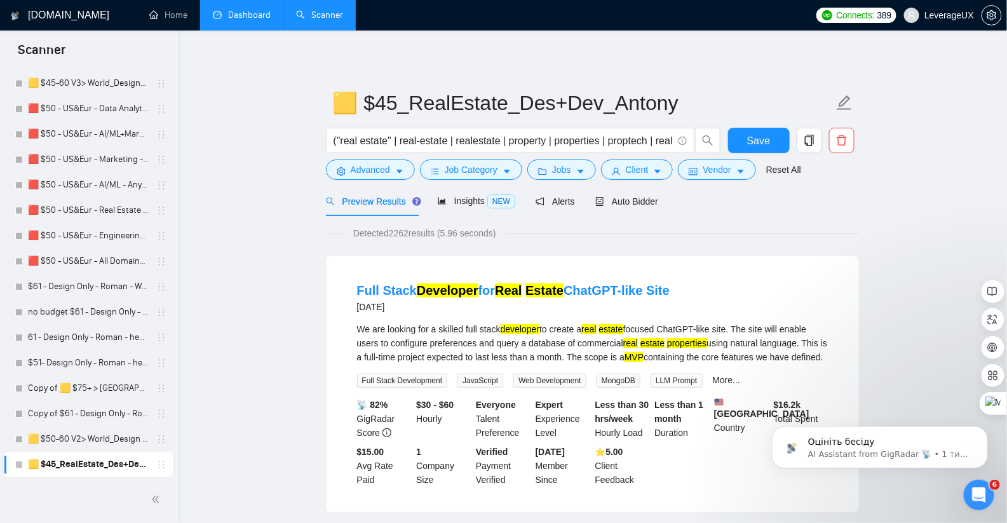
click at [223, 15] on link "Dashboard" at bounding box center [242, 15] width 58 height 11
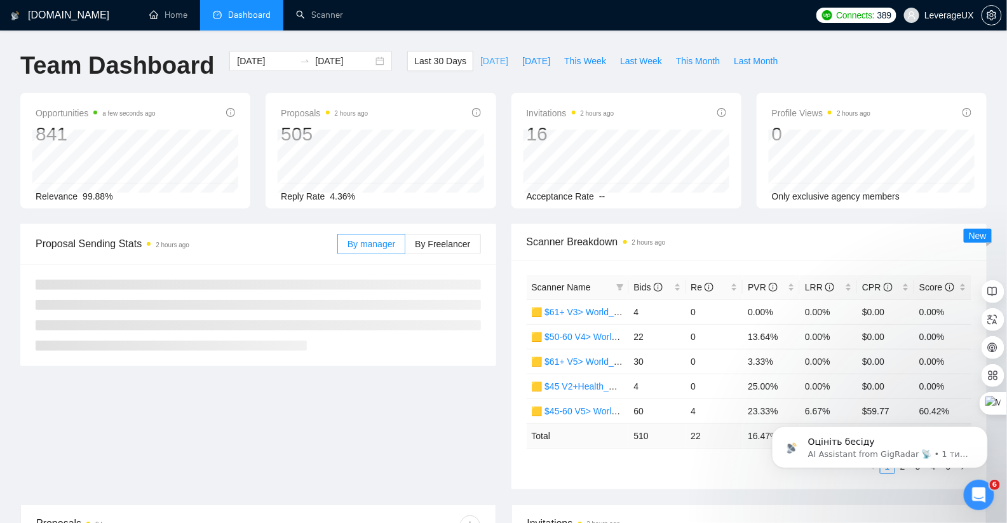
click at [488, 62] on span "[DATE]" at bounding box center [494, 61] width 28 height 14
type input "2025-10-08"
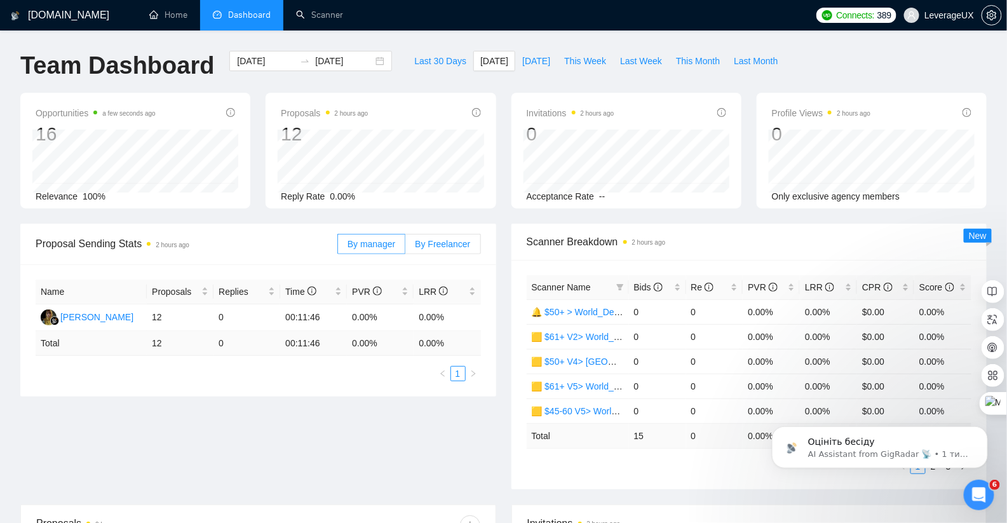
click at [443, 244] on span "By Freelancer" at bounding box center [442, 244] width 55 height 10
click at [405, 247] on input "By Freelancer" at bounding box center [405, 247] width 0 height 0
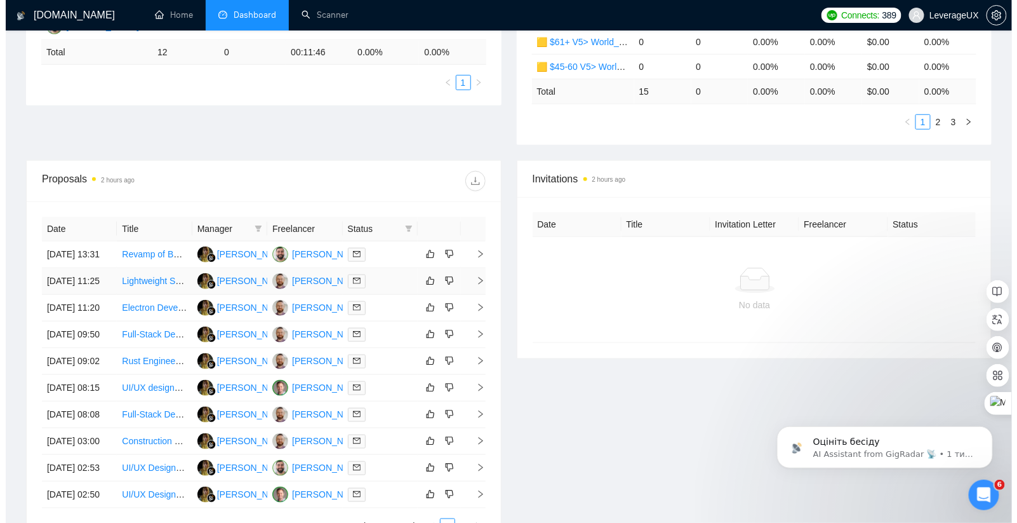
scroll to position [344, 0]
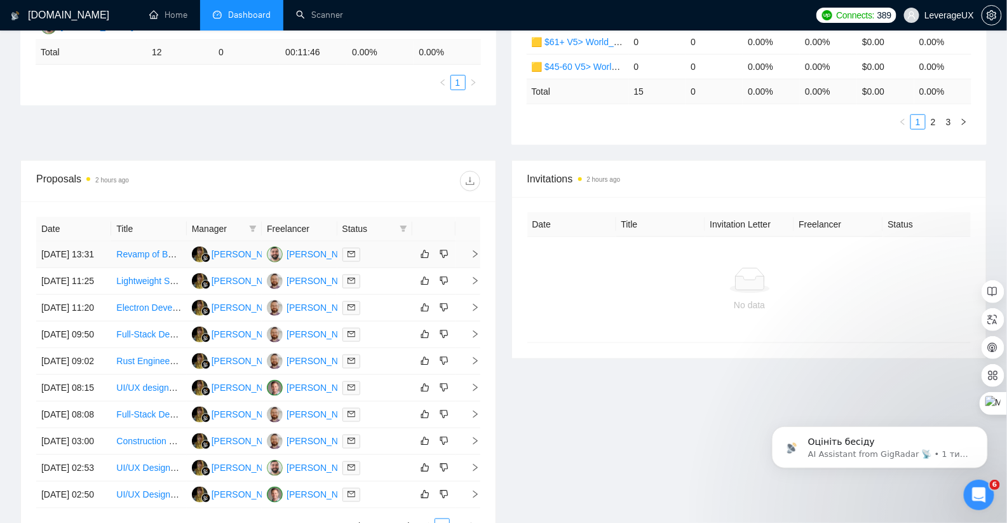
click at [474, 258] on icon "right" at bounding box center [475, 254] width 4 height 8
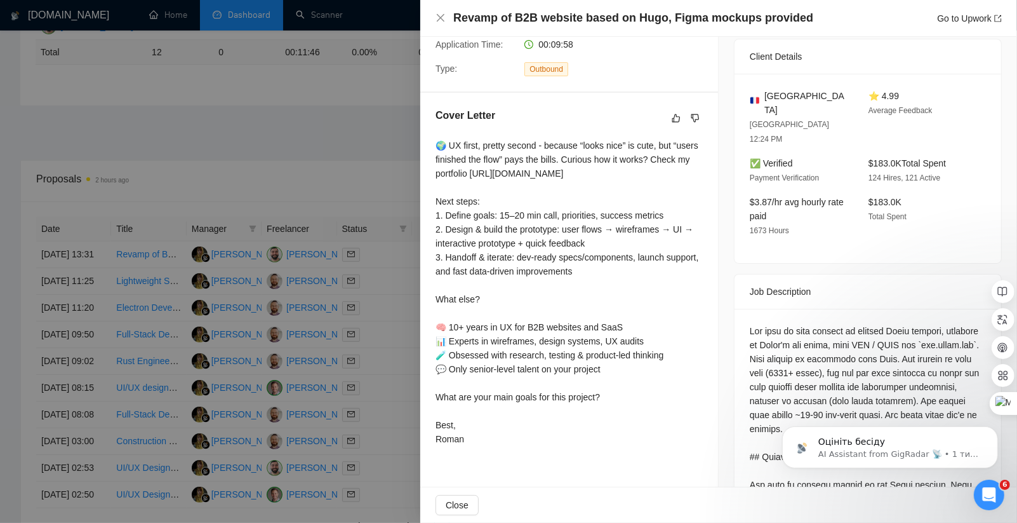
scroll to position [280, 0]
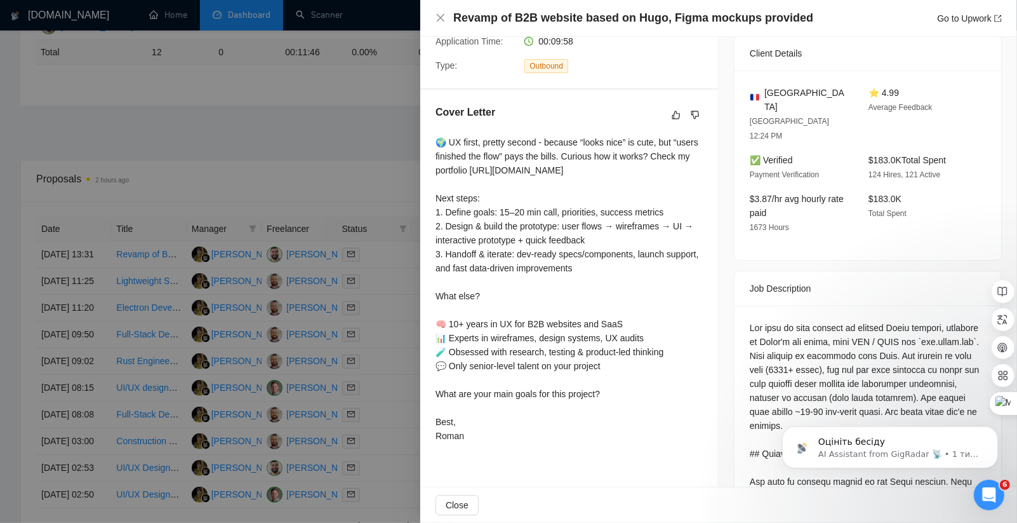
click at [391, 253] on div at bounding box center [508, 261] width 1017 height 523
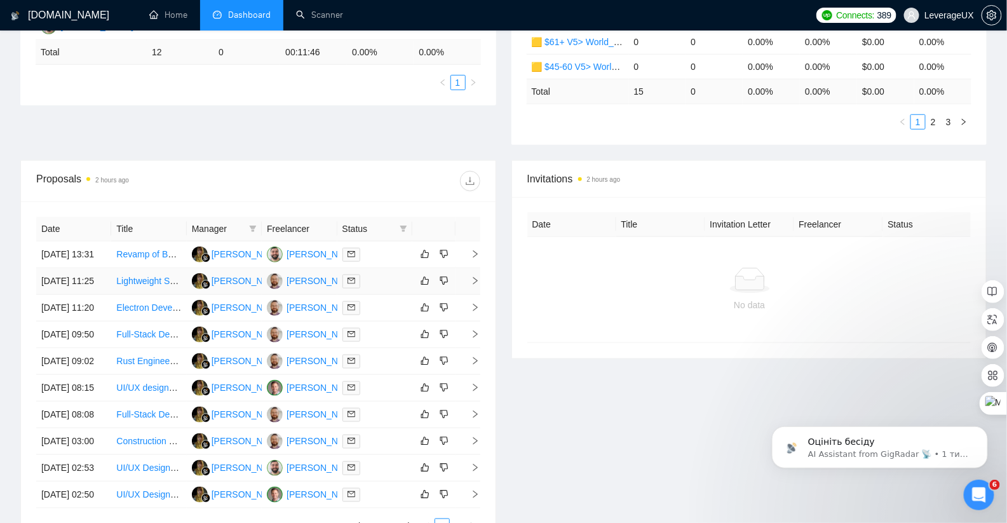
click at [478, 285] on icon "right" at bounding box center [475, 280] width 9 height 9
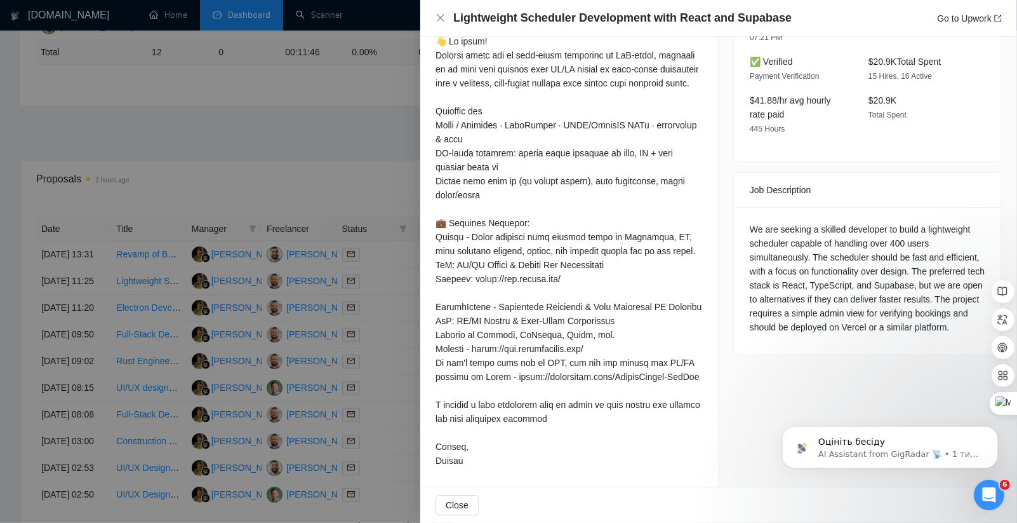
scroll to position [436, 0]
click at [381, 217] on div at bounding box center [508, 261] width 1017 height 523
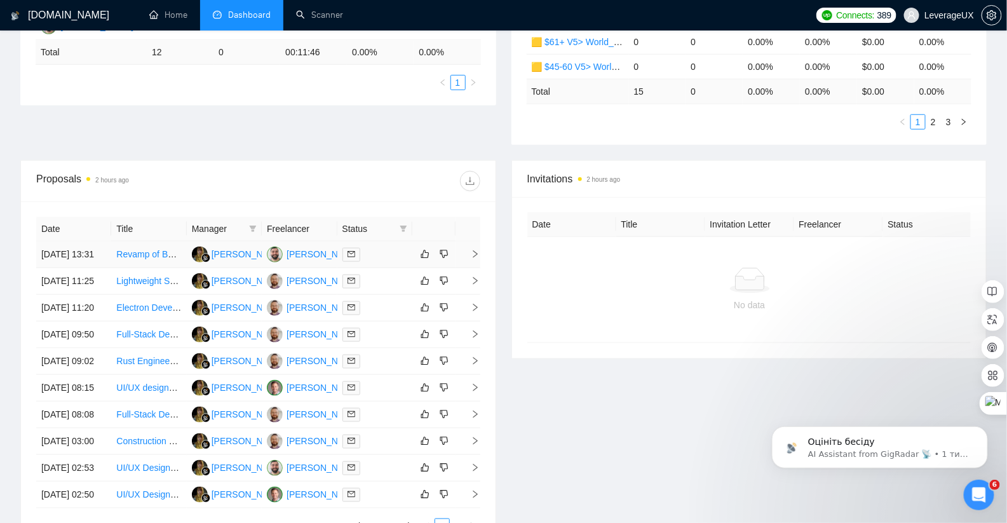
click at [474, 258] on icon "right" at bounding box center [475, 254] width 9 height 9
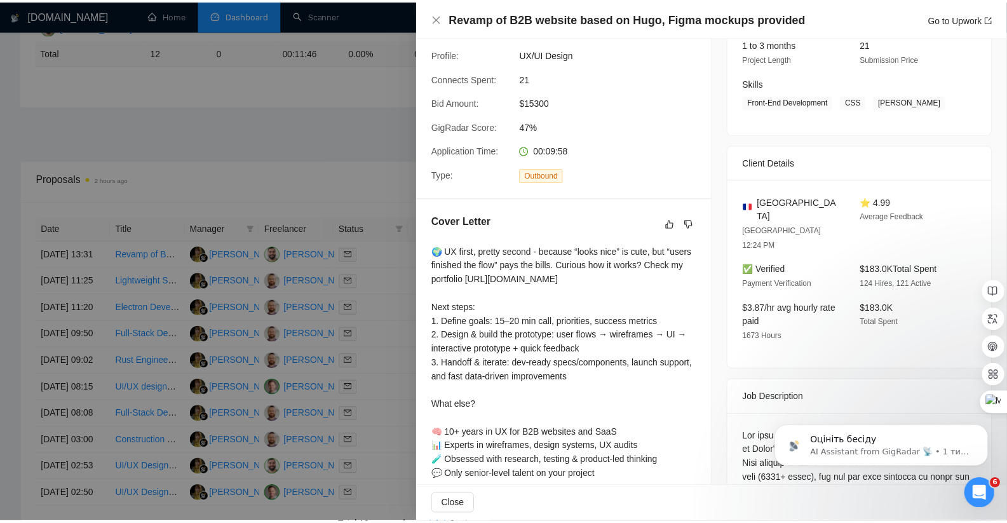
scroll to position [160, 0]
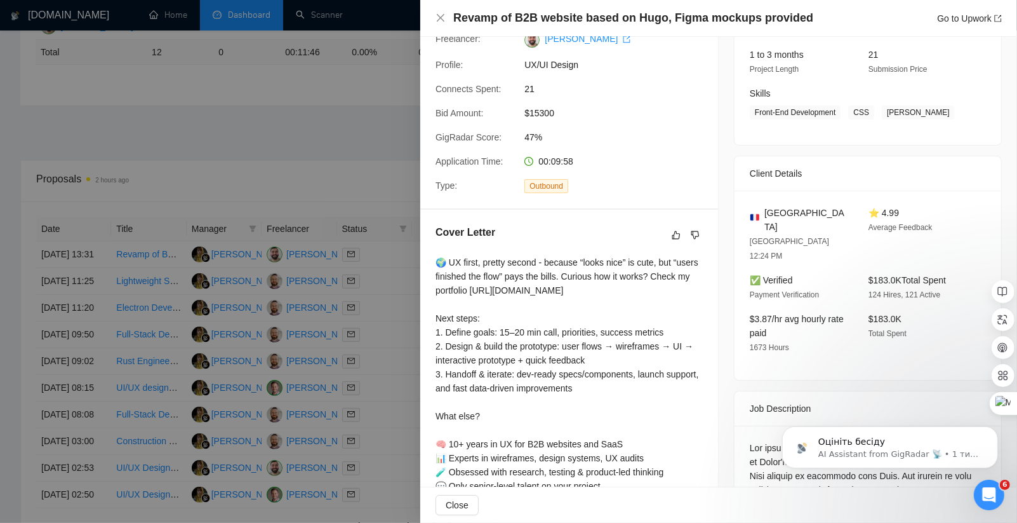
click at [392, 206] on div at bounding box center [508, 261] width 1017 height 523
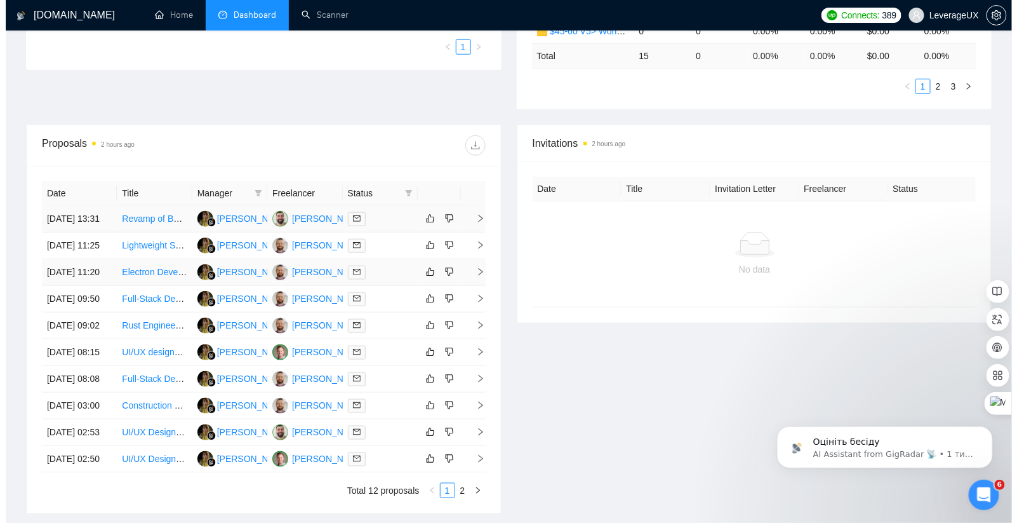
scroll to position [380, 0]
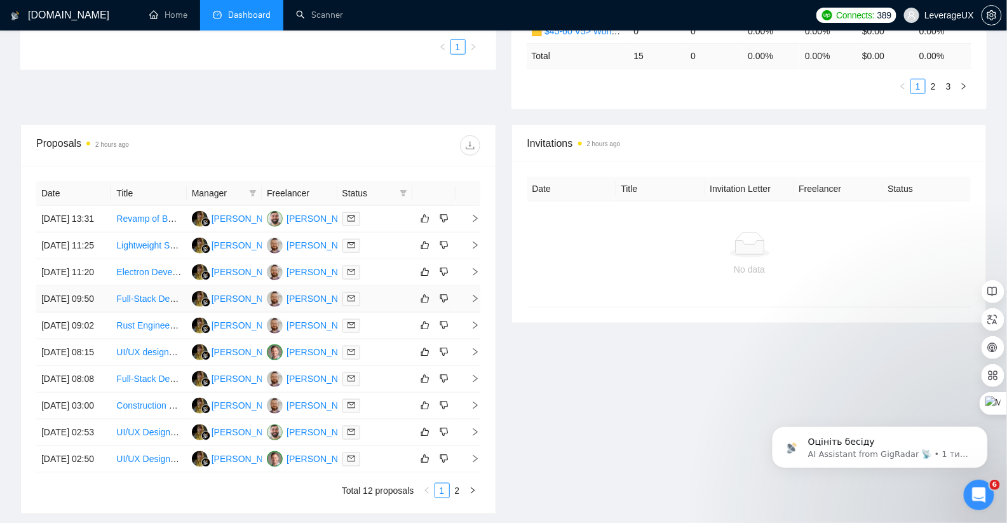
click at [477, 303] on icon "right" at bounding box center [475, 298] width 9 height 9
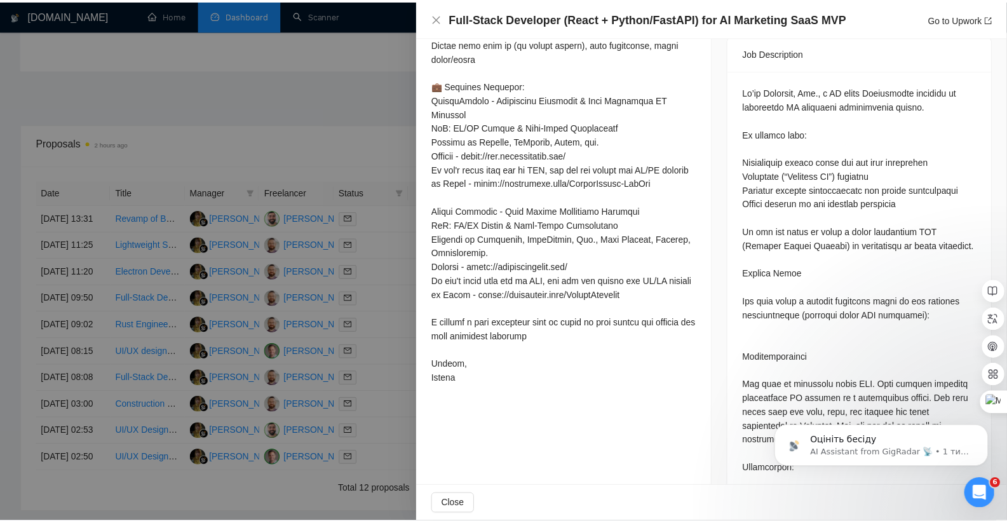
scroll to position [533, 0]
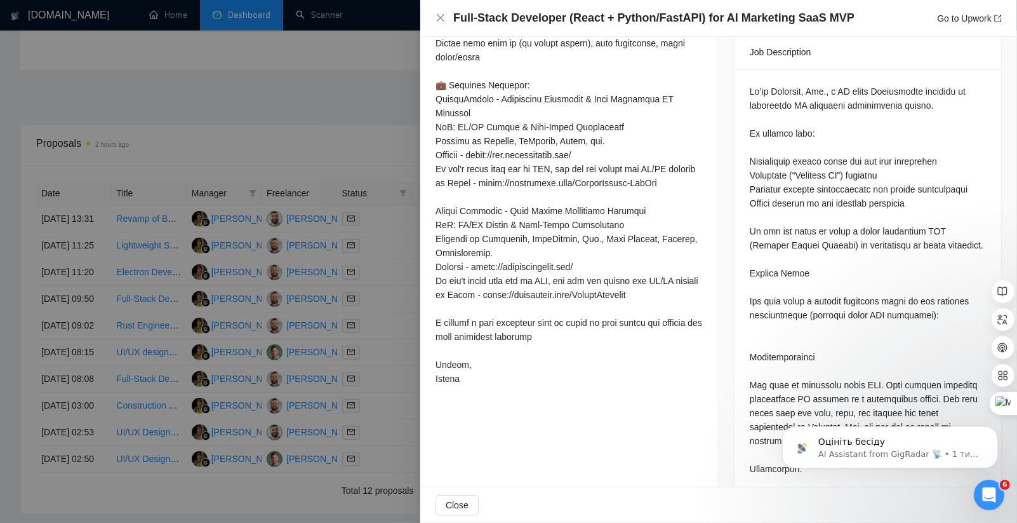
click at [368, 267] on div at bounding box center [508, 261] width 1017 height 523
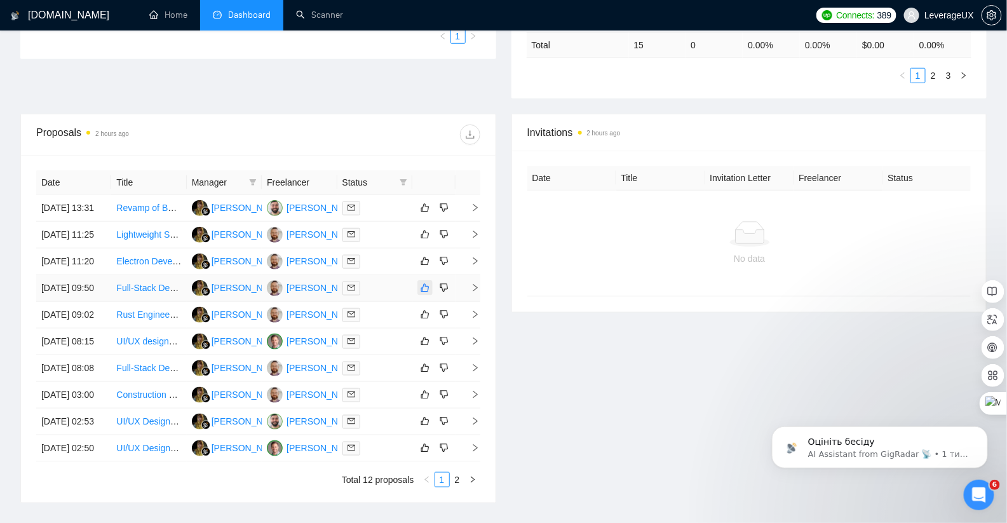
scroll to position [391, 0]
click at [476, 319] on icon "right" at bounding box center [475, 314] width 9 height 9
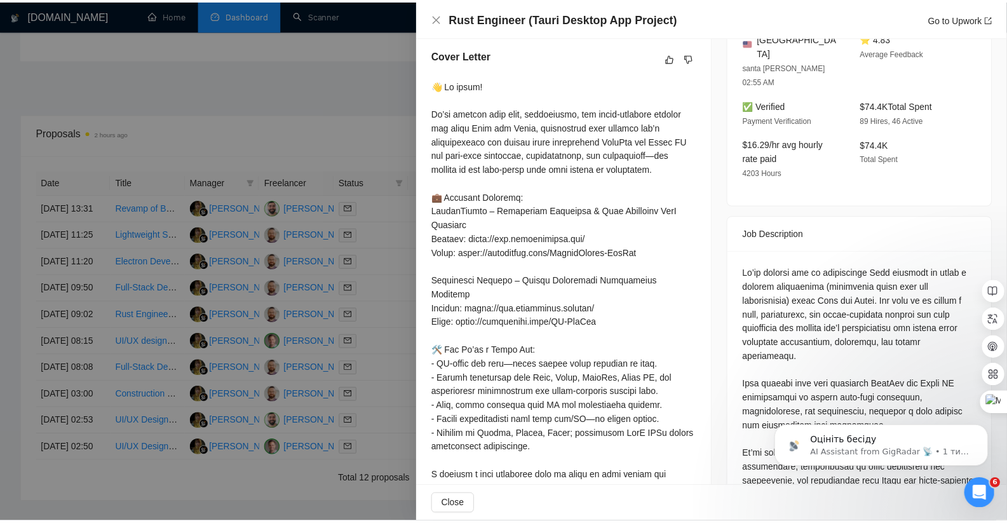
scroll to position [476, 0]
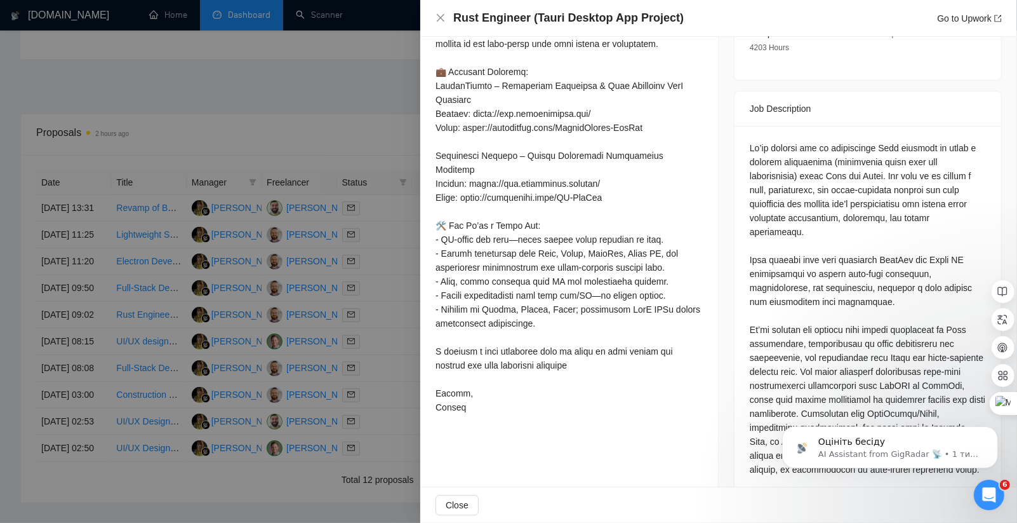
click at [378, 349] on div at bounding box center [508, 261] width 1017 height 523
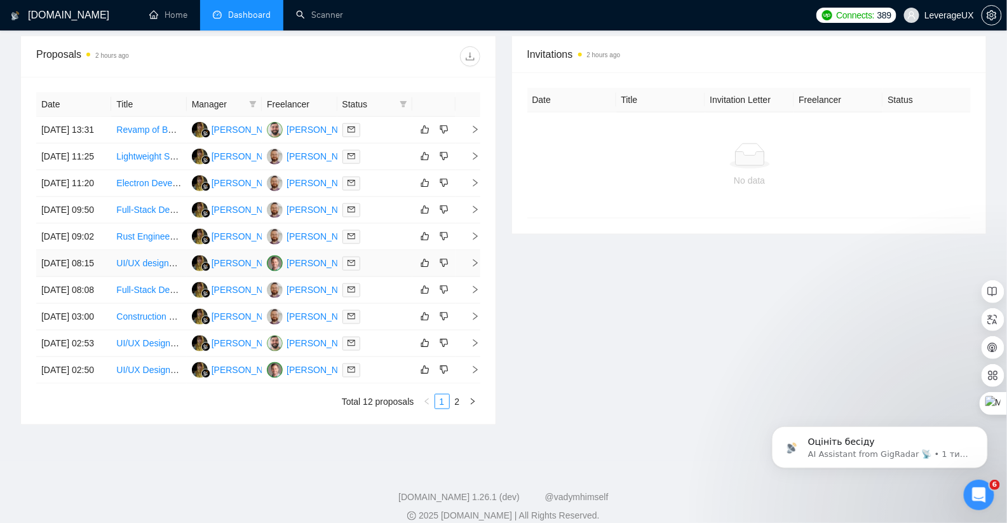
scroll to position [469, 0]
click at [471, 267] on icon "right" at bounding box center [475, 262] width 9 height 9
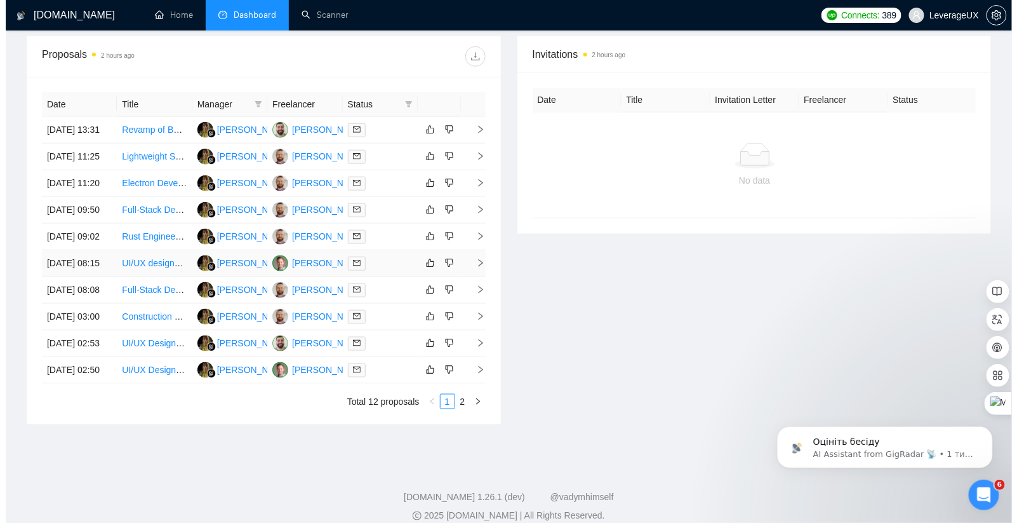
scroll to position [213, 0]
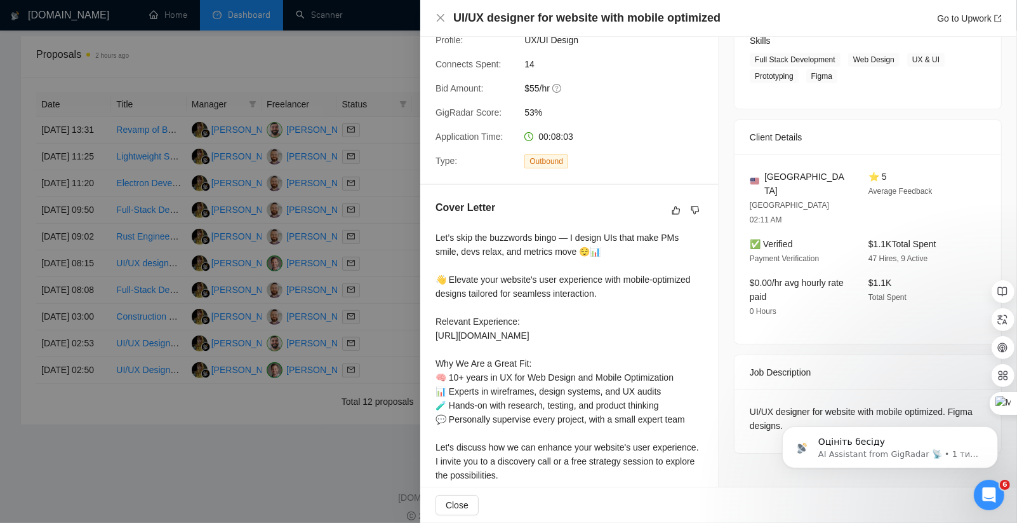
click at [394, 336] on div at bounding box center [508, 261] width 1017 height 523
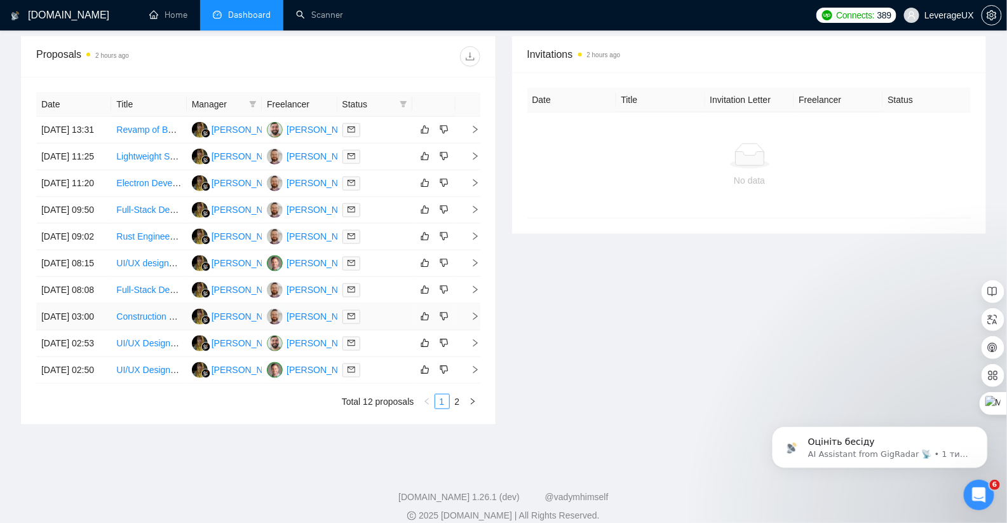
click at [474, 320] on icon "right" at bounding box center [475, 316] width 4 height 8
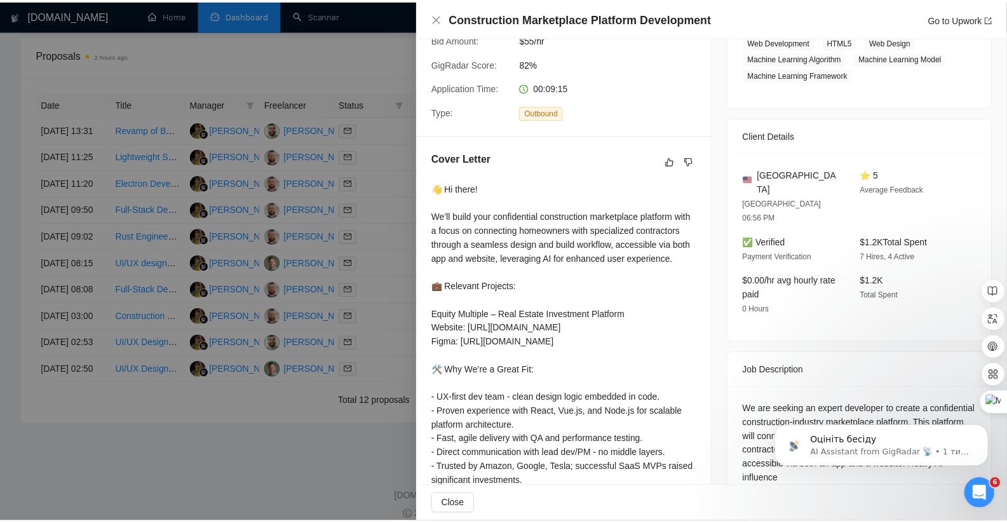
scroll to position [366, 0]
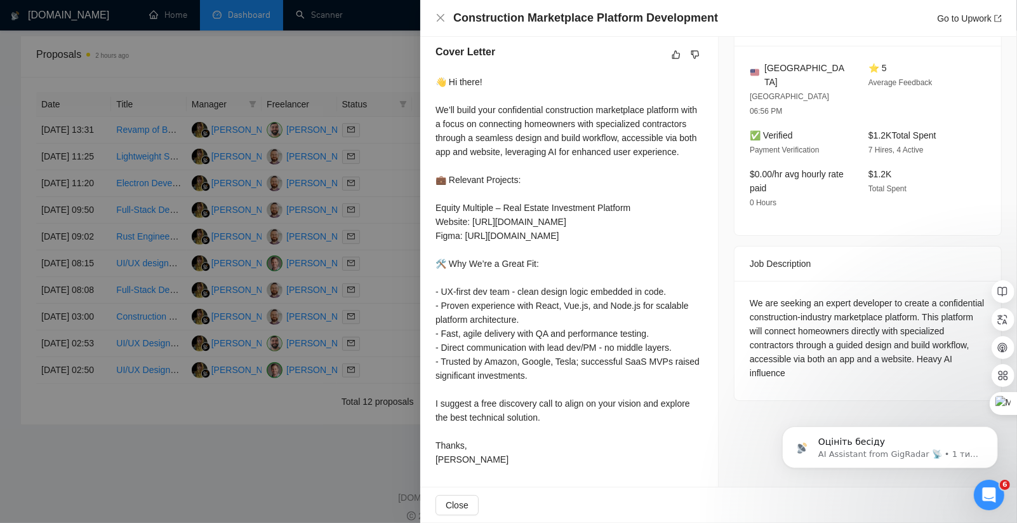
click at [387, 302] on div at bounding box center [508, 261] width 1017 height 523
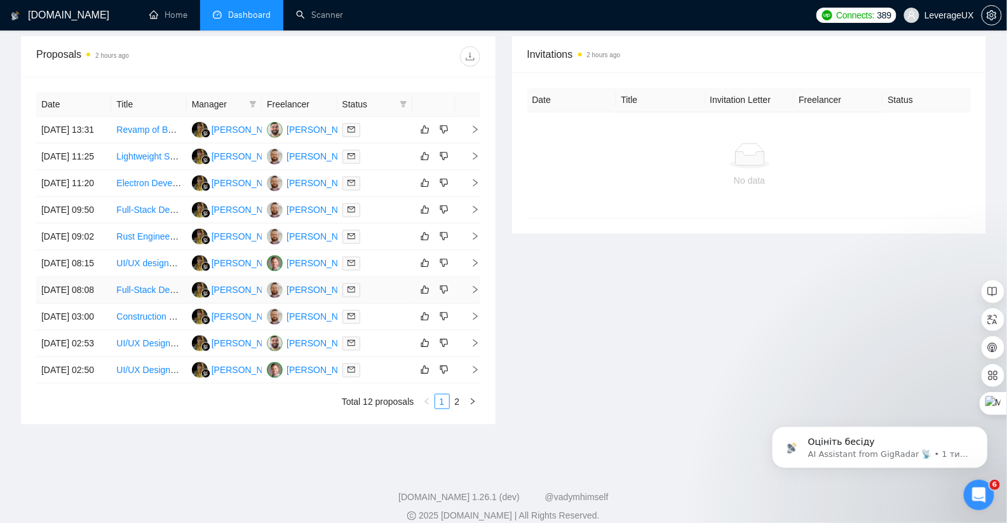
scroll to position [472, 0]
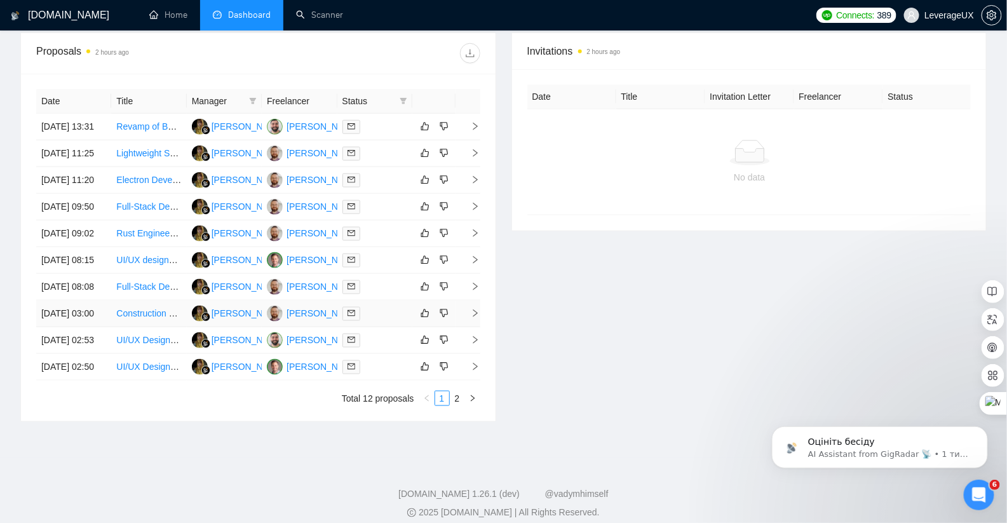
click at [477, 318] on icon "right" at bounding box center [475, 313] width 9 height 9
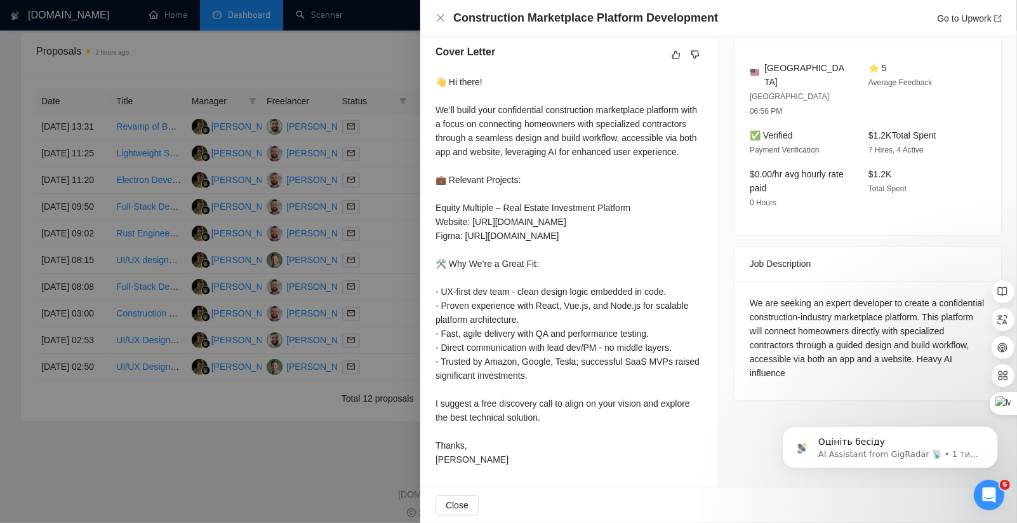
click at [377, 288] on div at bounding box center [508, 261] width 1017 height 523
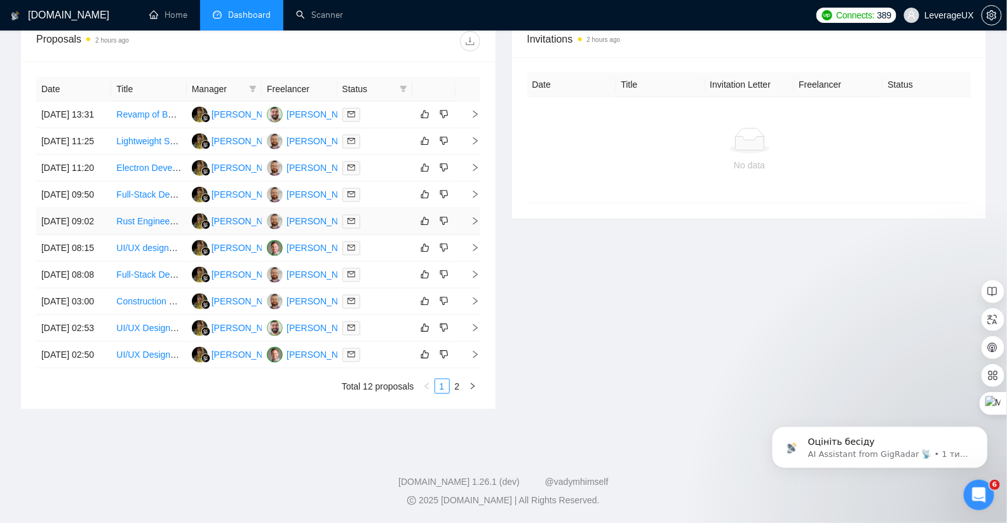
scroll to position [608, 0]
click at [474, 324] on icon "right" at bounding box center [475, 328] width 4 height 8
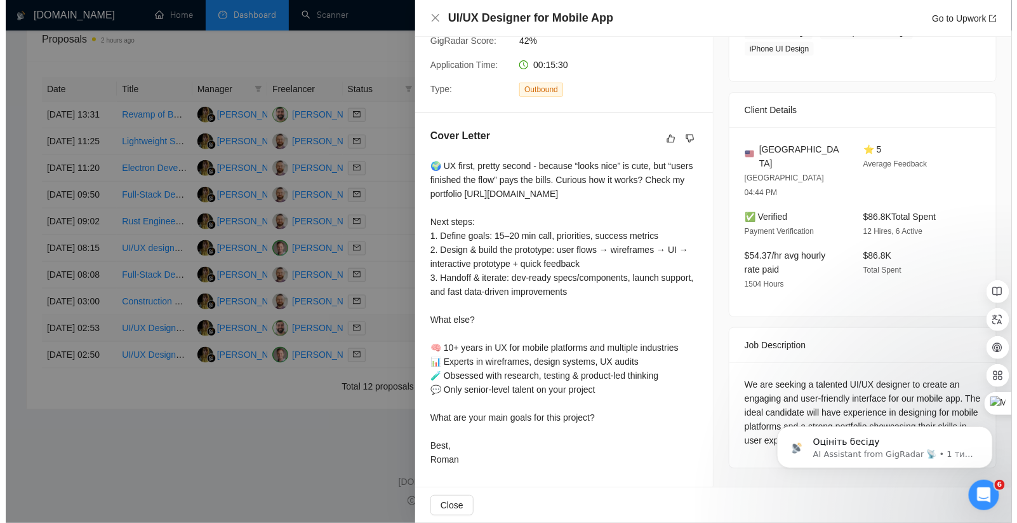
scroll to position [255, 0]
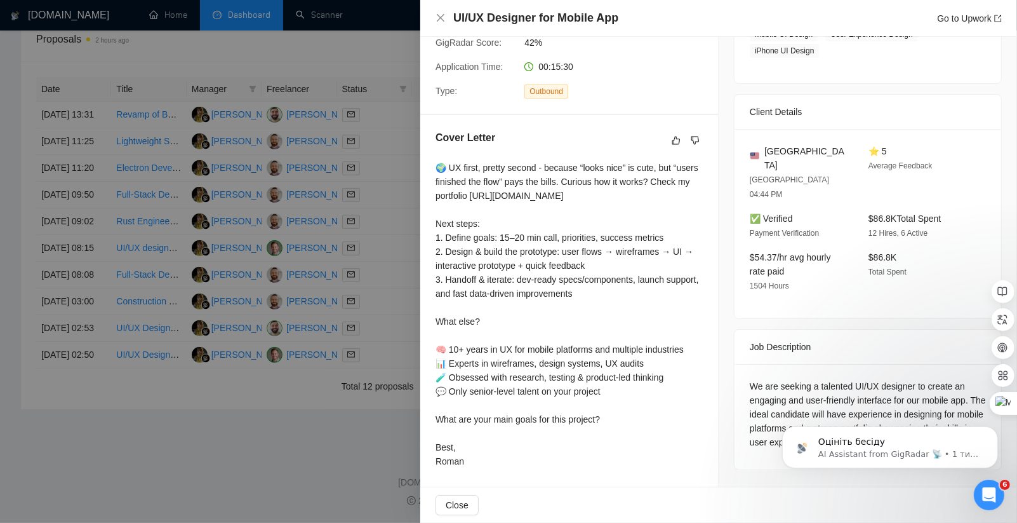
click at [365, 282] on div at bounding box center [508, 261] width 1017 height 523
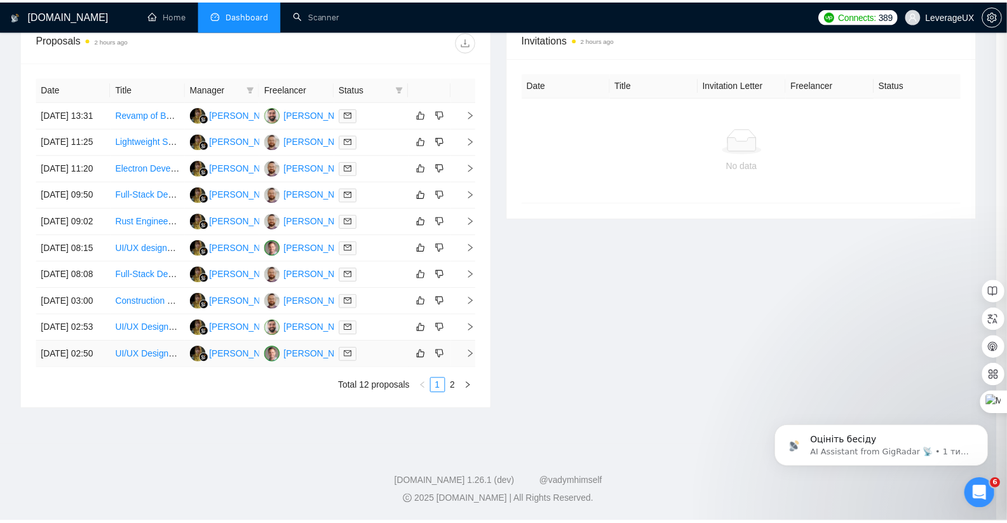
scroll to position [598, 0]
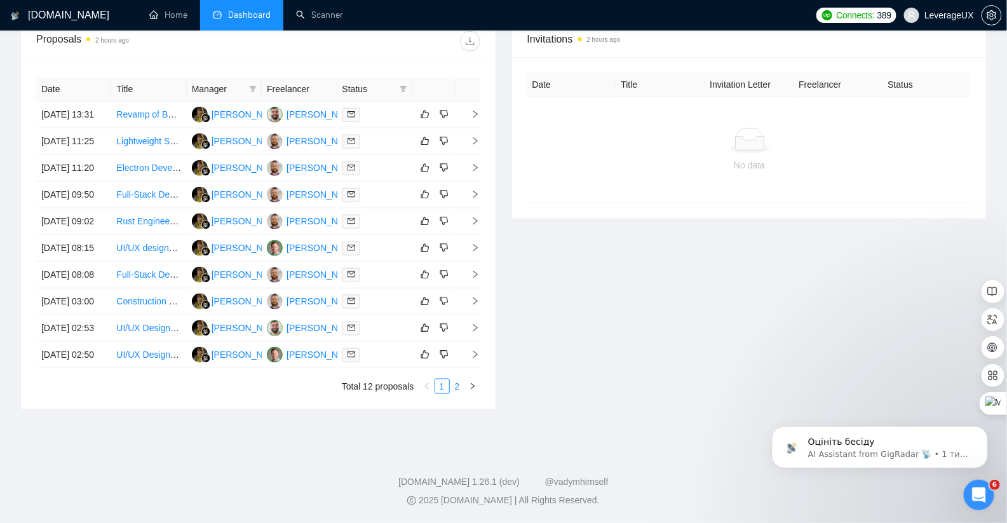
click at [460, 389] on link "2" at bounding box center [457, 386] width 14 height 14
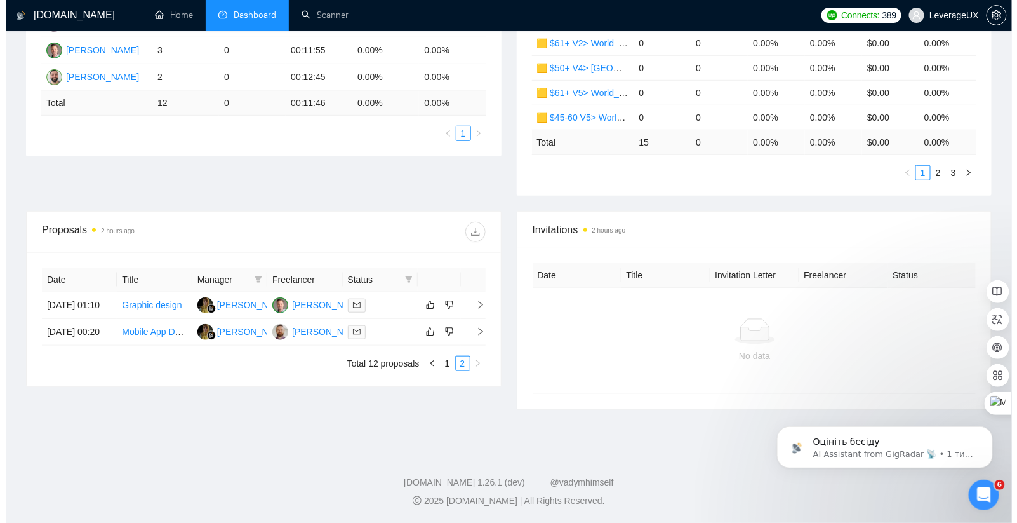
scroll to position [300, 0]
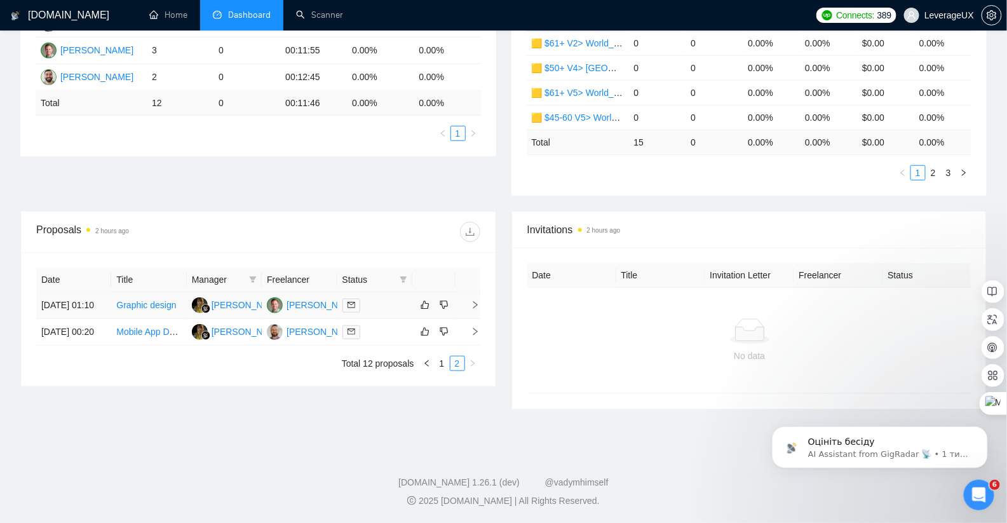
click at [474, 301] on icon "right" at bounding box center [475, 304] width 9 height 9
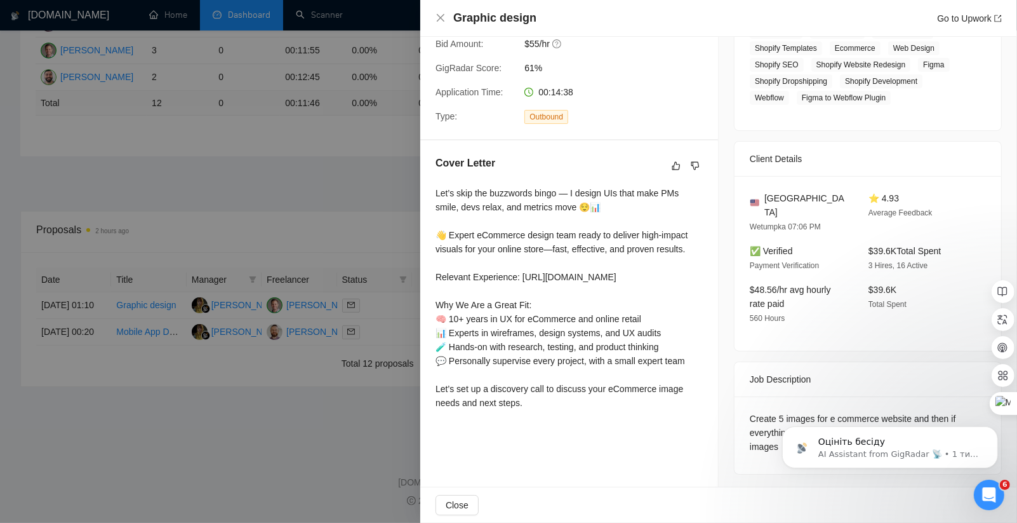
scroll to position [257, 0]
click at [392, 209] on div at bounding box center [508, 261] width 1017 height 523
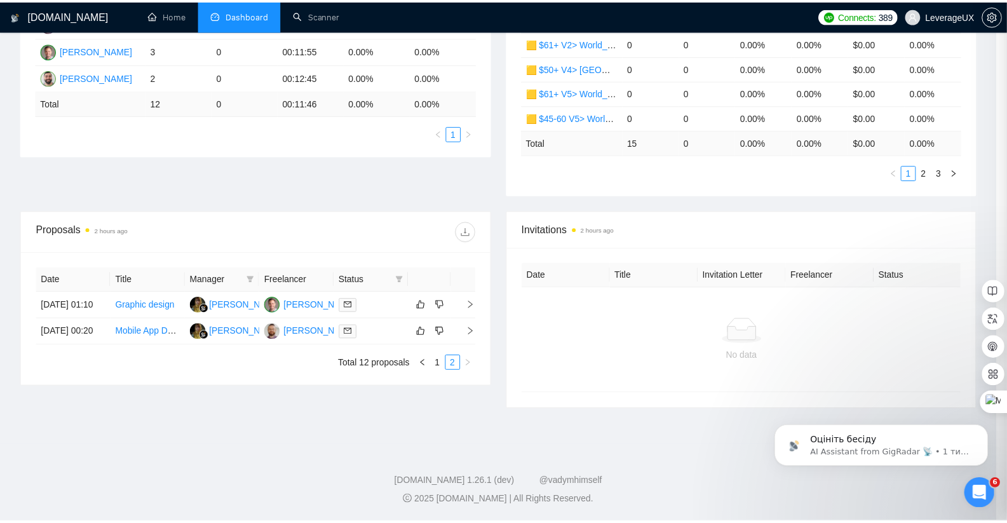
scroll to position [290, 0]
